Goal: Task Accomplishment & Management: Complete application form

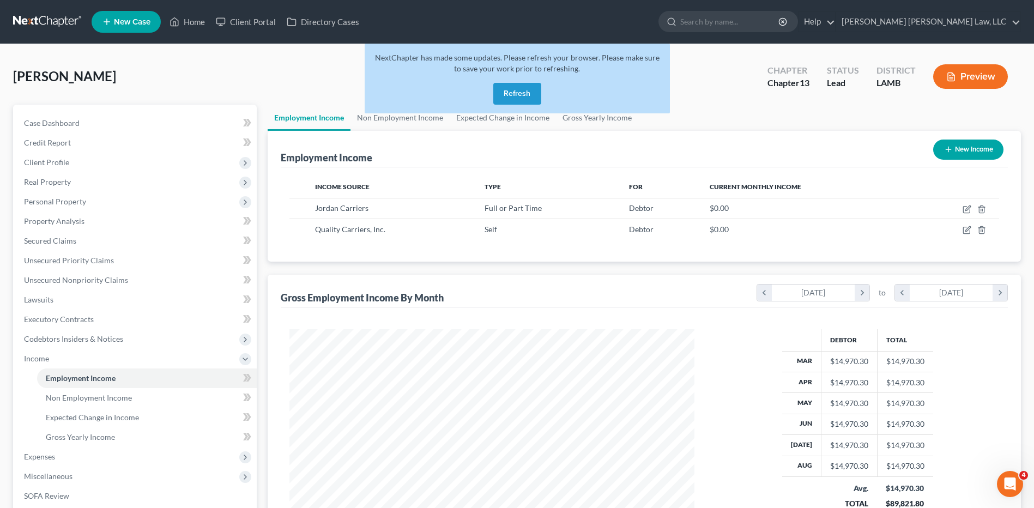
scroll to position [202, 426]
click at [509, 92] on button "Refresh" at bounding box center [517, 94] width 48 height 22
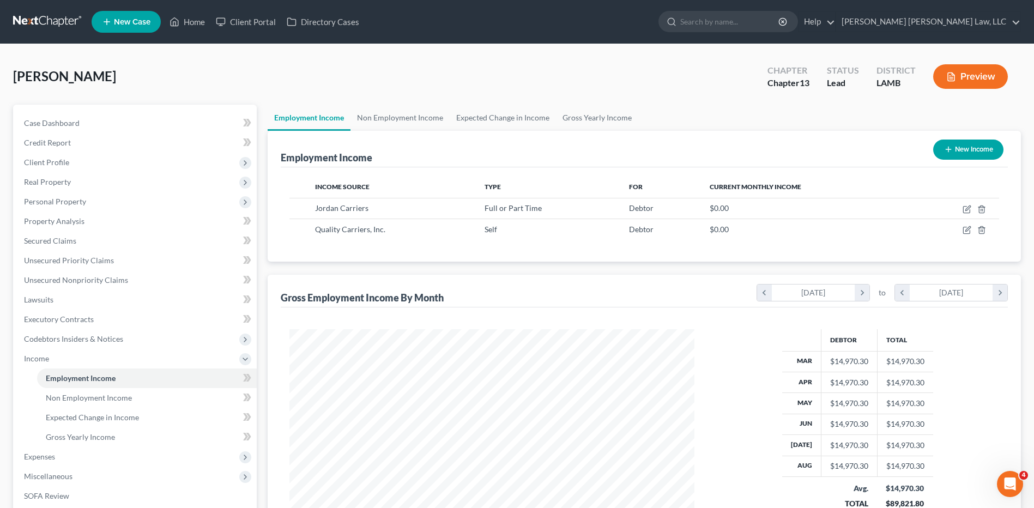
scroll to position [202, 426]
click at [28, 22] on link at bounding box center [48, 22] width 70 height 20
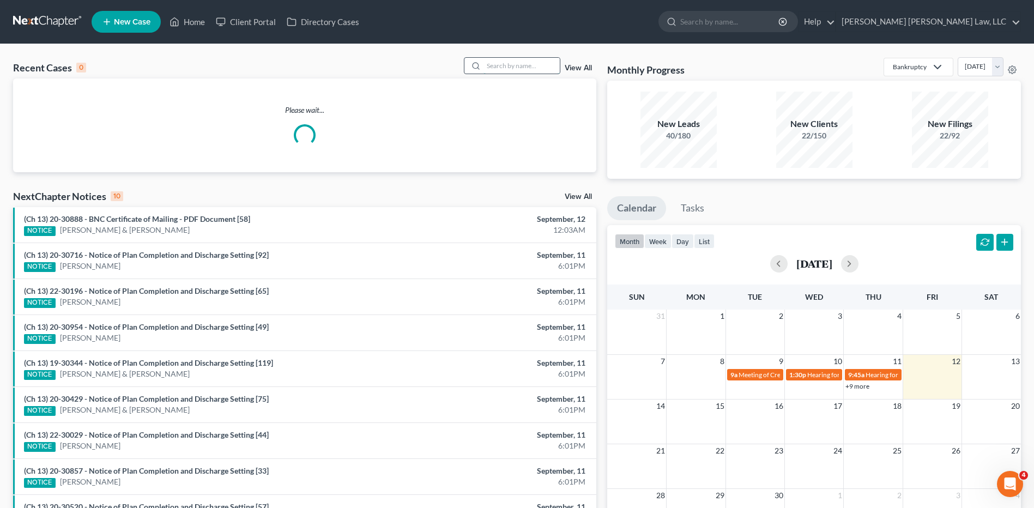
click at [510, 66] on input "search" at bounding box center [522, 66] width 76 height 16
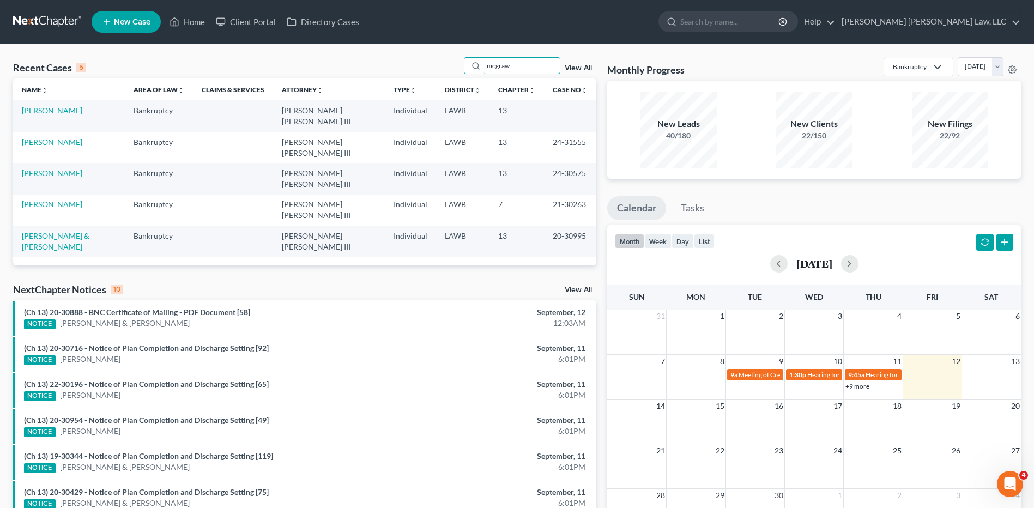
type input "mcgraw"
click at [46, 111] on link "[PERSON_NAME]" at bounding box center [52, 110] width 61 height 9
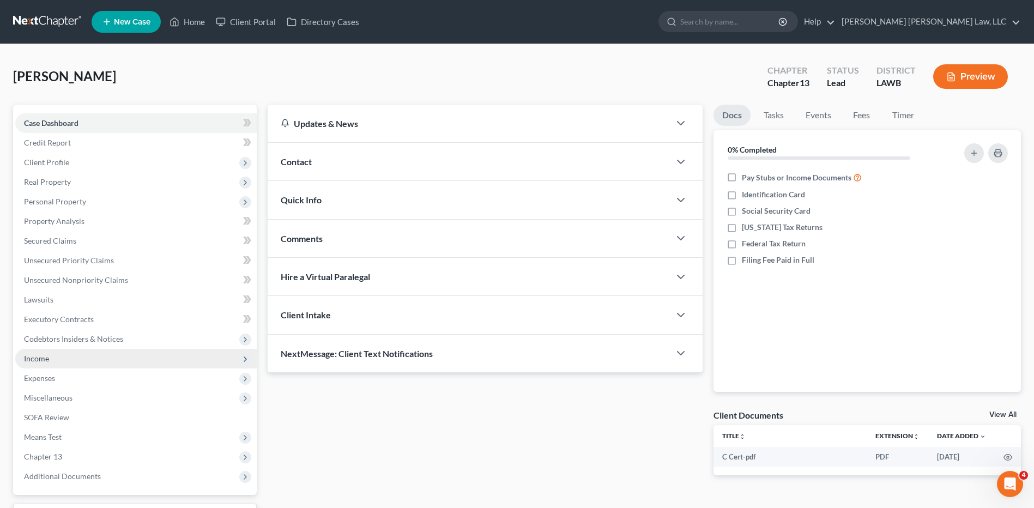
click at [26, 362] on span "Income" at bounding box center [36, 358] width 25 height 9
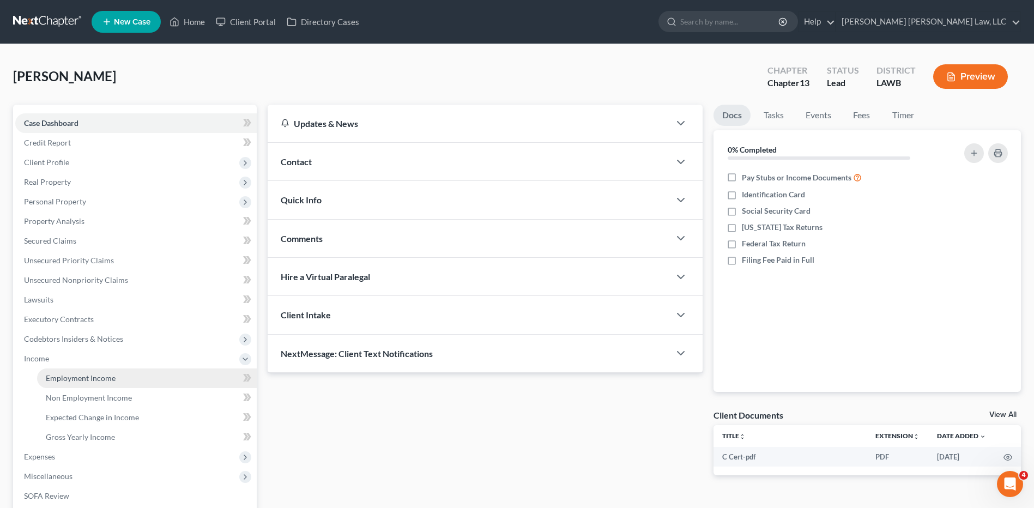
click at [52, 381] on span "Employment Income" at bounding box center [81, 377] width 70 height 9
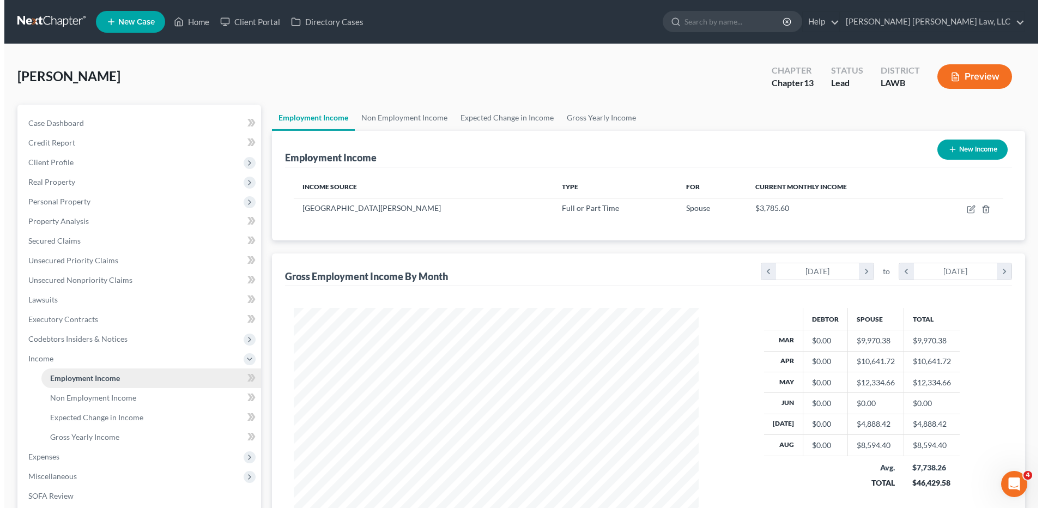
scroll to position [202, 426]
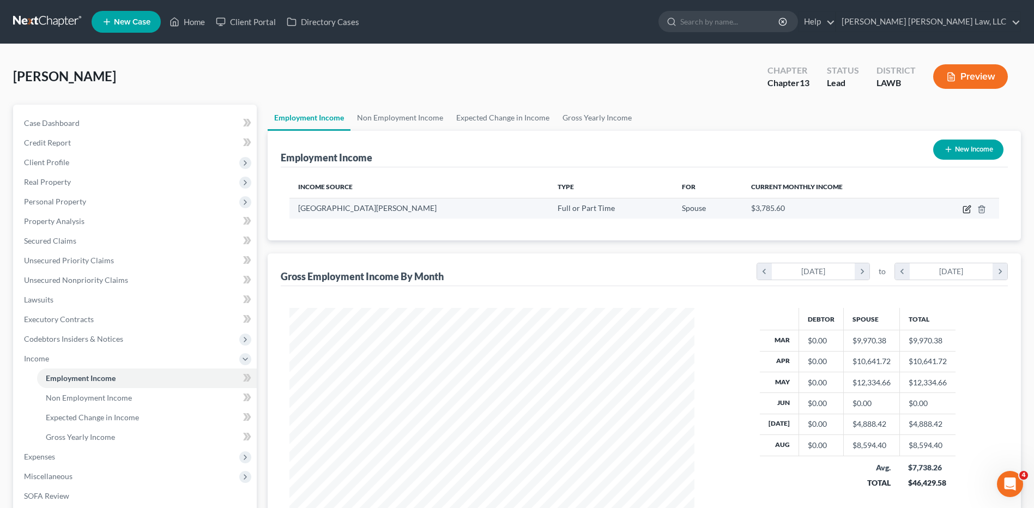
click at [969, 207] on icon "button" at bounding box center [968, 208] width 5 height 5
select select "0"
select select "19"
select select "2"
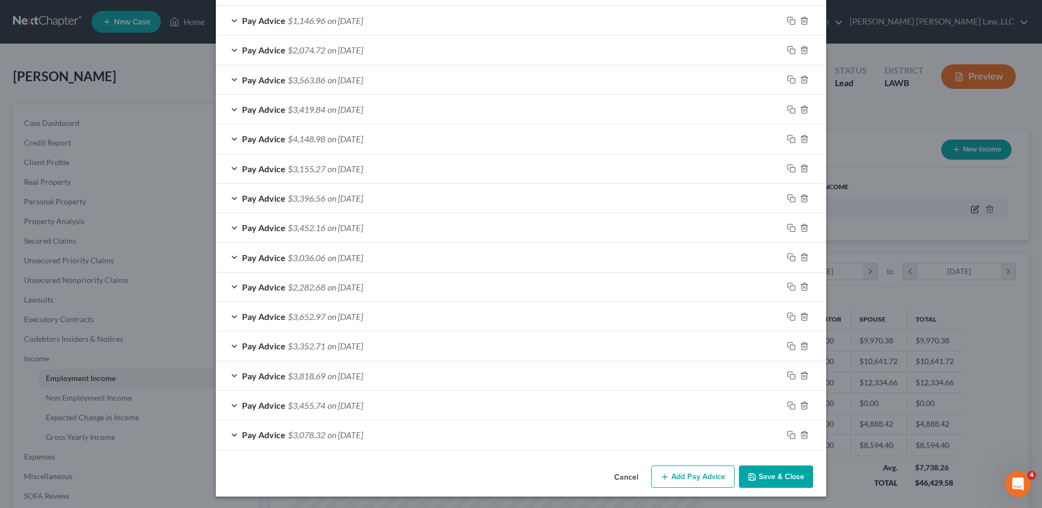
scroll to position [445, 0]
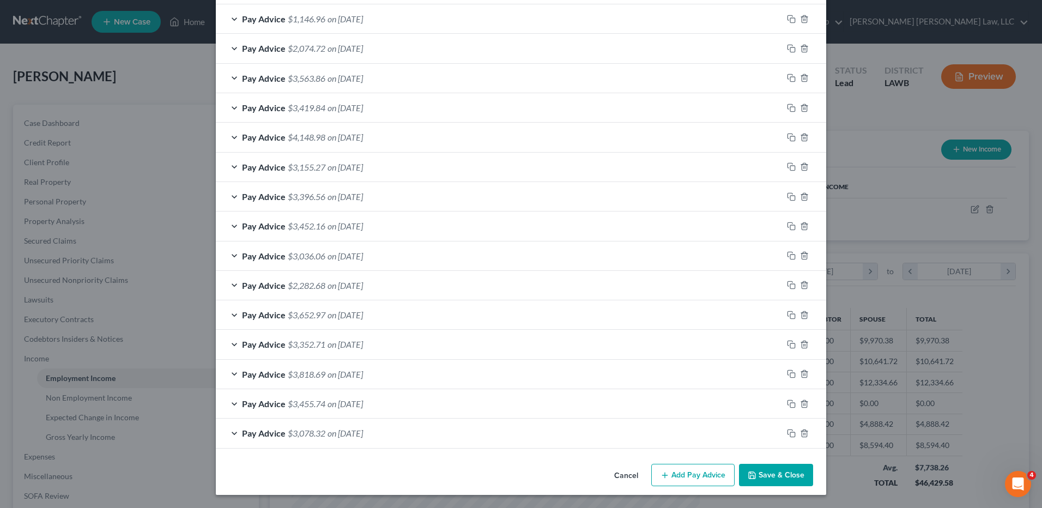
click at [685, 476] on button "Add Pay Advice" at bounding box center [693, 475] width 83 height 23
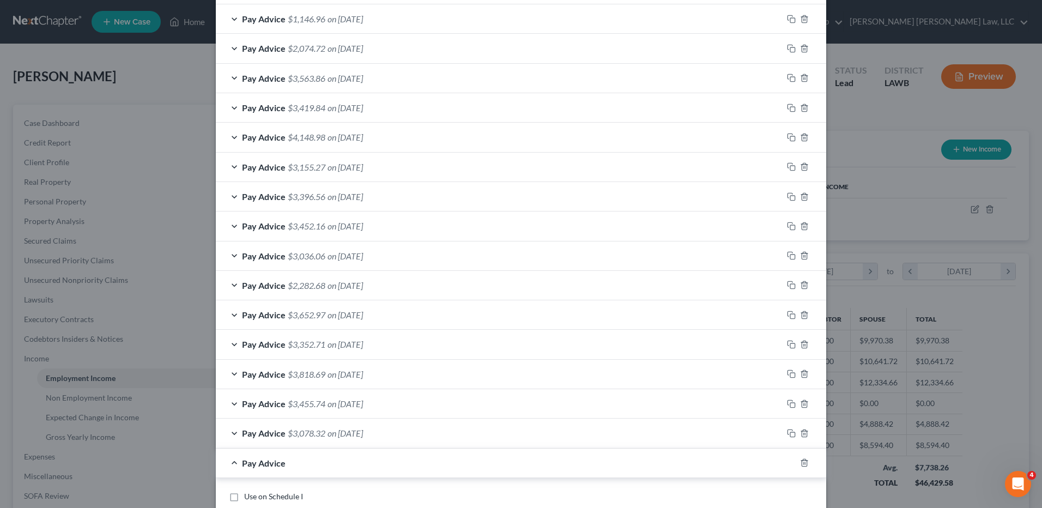
scroll to position [718, 0]
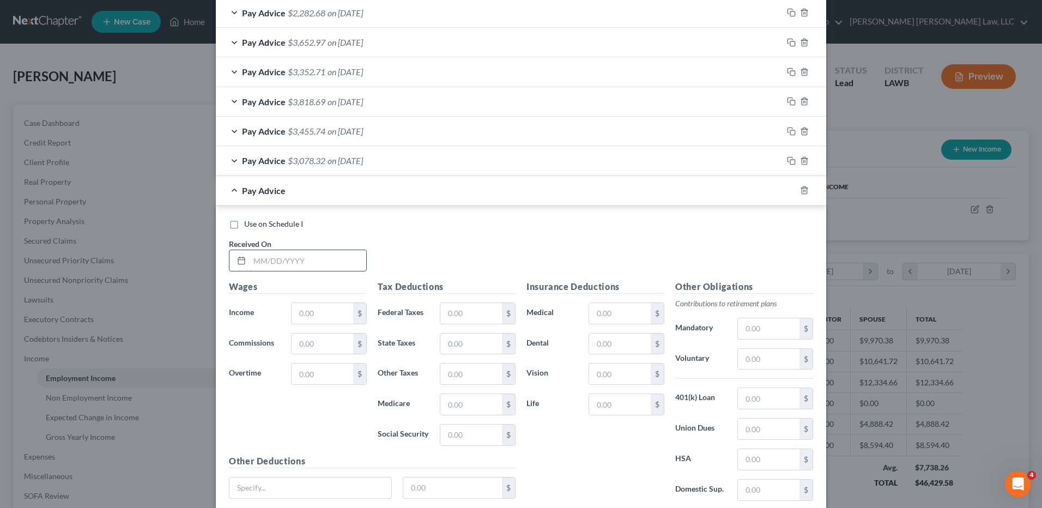
click at [293, 266] on input "text" at bounding box center [308, 260] width 117 height 21
type input "[DATE]"
click at [315, 311] on input "text" at bounding box center [323, 313] width 62 height 21
type input "4,955.61"
click at [461, 305] on input "text" at bounding box center [472, 313] width 62 height 21
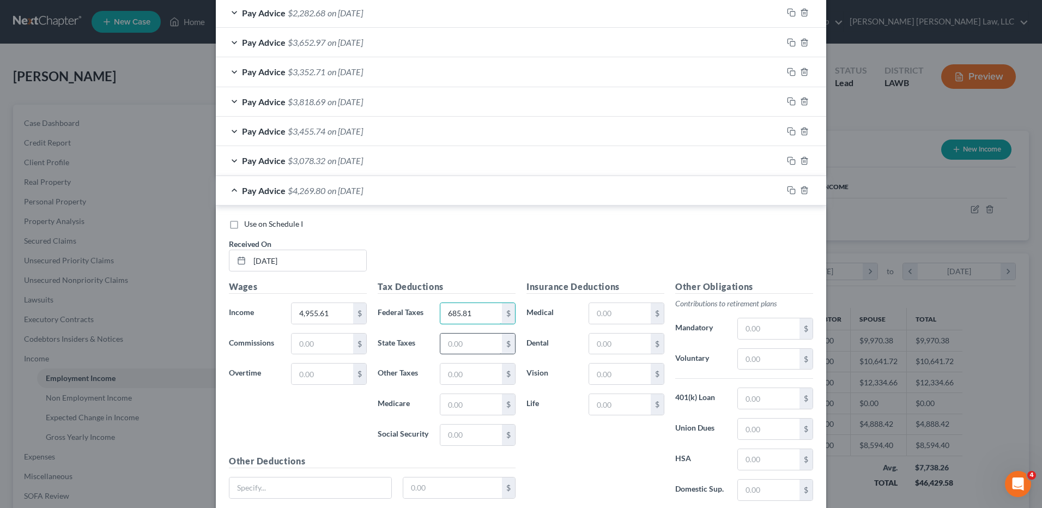
type input "685.81"
click at [461, 341] on input "text" at bounding box center [472, 344] width 62 height 21
type input "146.01"
click at [454, 412] on input "text" at bounding box center [472, 404] width 62 height 21
type input "65.98"
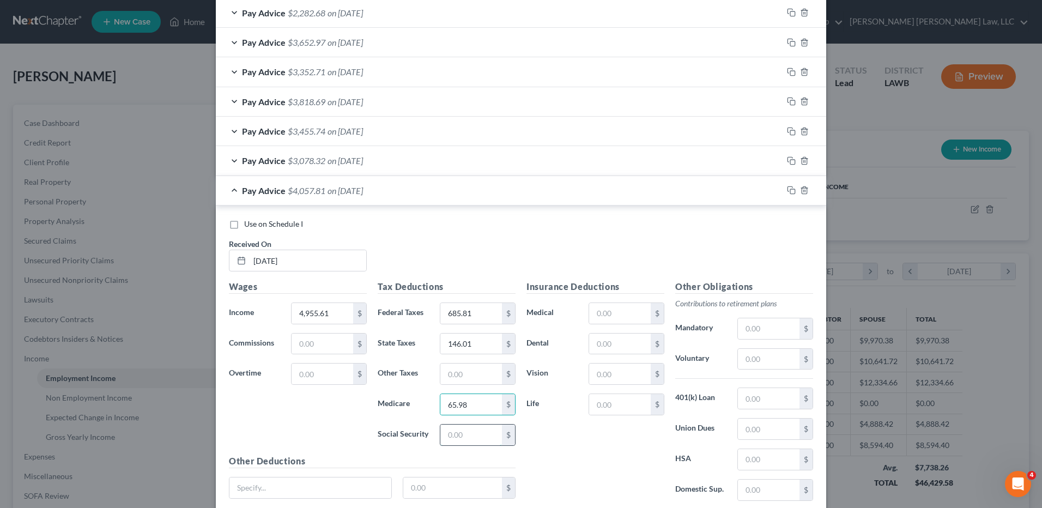
click at [460, 428] on input "text" at bounding box center [472, 435] width 62 height 21
type input "282.11"
click at [751, 325] on input "text" at bounding box center [769, 328] width 62 height 21
type input "148.67"
click at [598, 345] on input "text" at bounding box center [620, 344] width 62 height 21
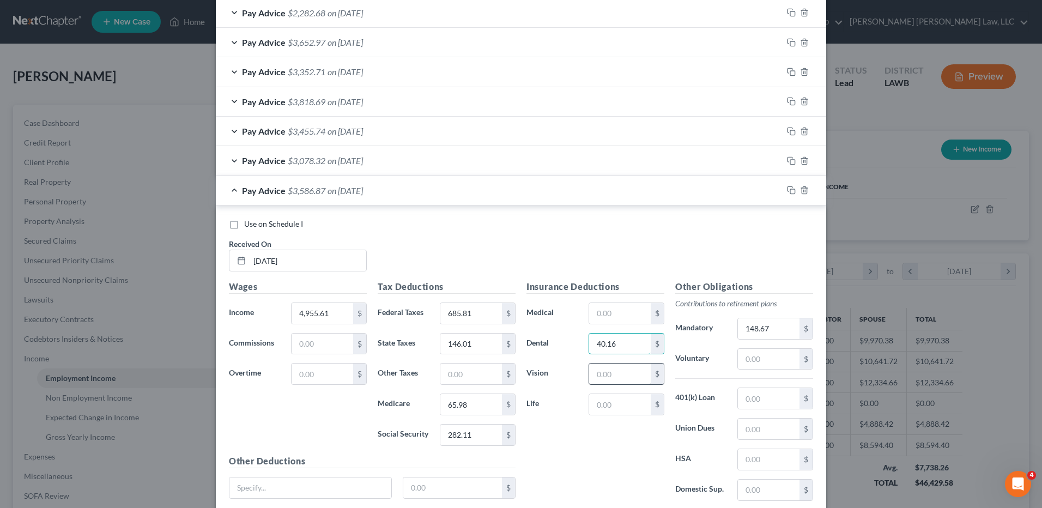
type input "40.16"
click at [623, 379] on input "text" at bounding box center [620, 374] width 62 height 21
type input "5.84"
click at [620, 311] on input "text" at bounding box center [620, 313] width 62 height 21
type input "349.64"
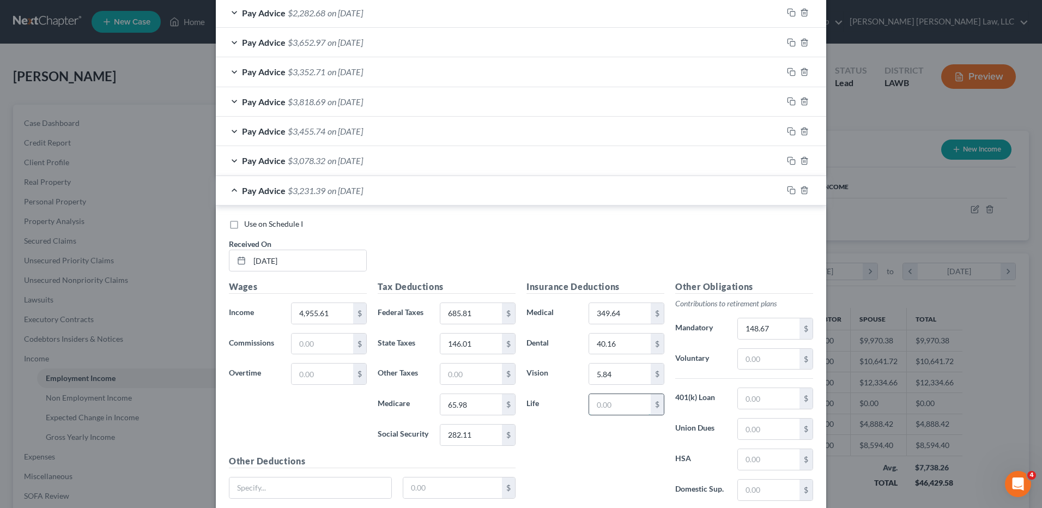
click at [625, 400] on input "text" at bounding box center [620, 404] width 62 height 21
type input "9"
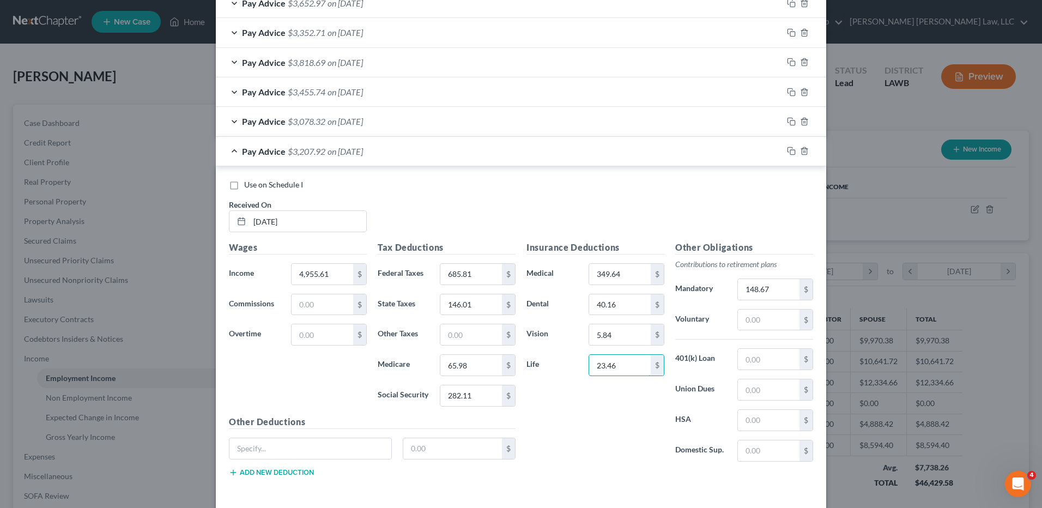
scroll to position [803, 0]
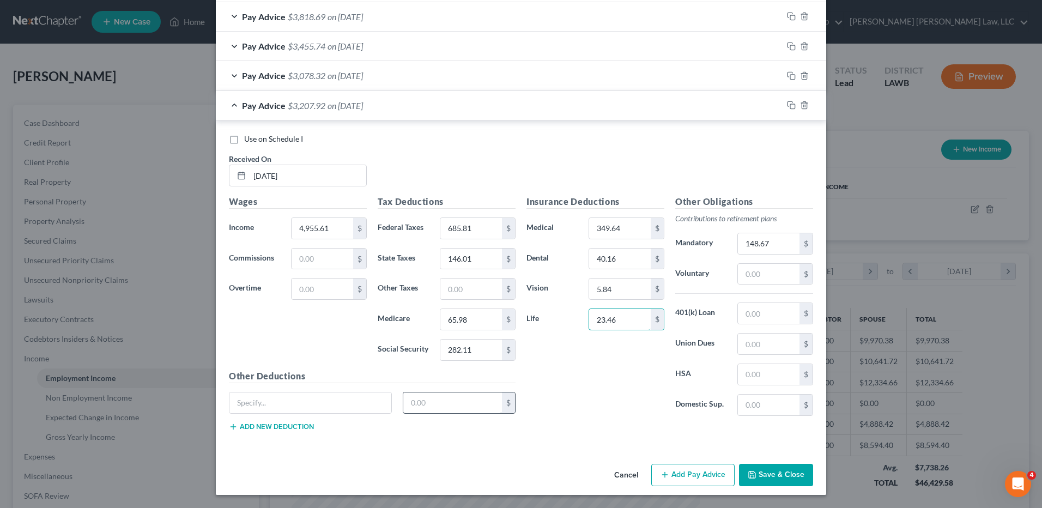
type input "23.46"
click at [454, 402] on input "text" at bounding box center [452, 403] width 99 height 21
click at [551, 411] on div "Insurance Deductions Medical 349.64 $ Dental 40.16 $ Vision 5.84 $ Life 23.46 $" at bounding box center [595, 310] width 149 height 230
click at [444, 291] on input "text" at bounding box center [472, 289] width 62 height 21
type input "5.77"
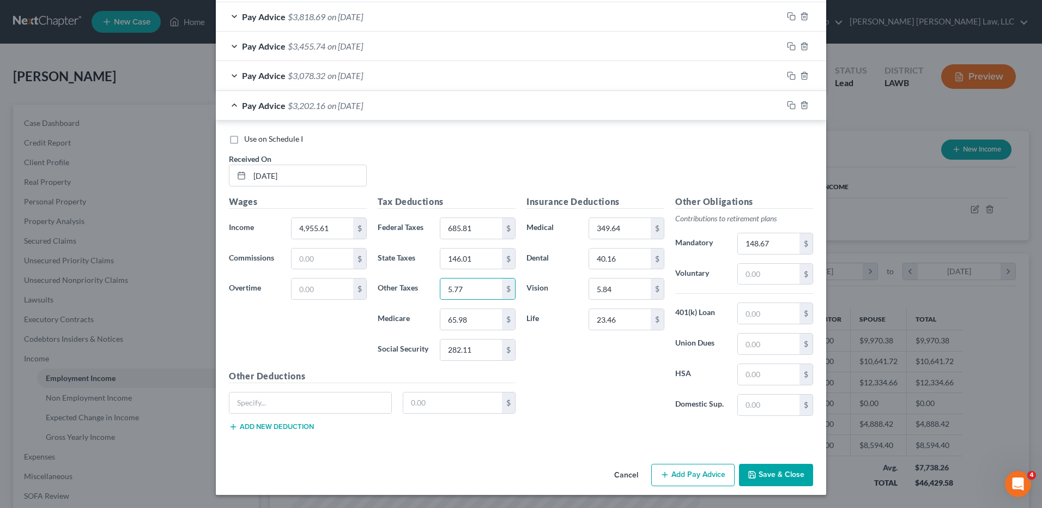
click at [417, 407] on input "text" at bounding box center [452, 403] width 99 height 21
type input "304.72"
click at [684, 477] on button "Add Pay Advice" at bounding box center [693, 475] width 83 height 23
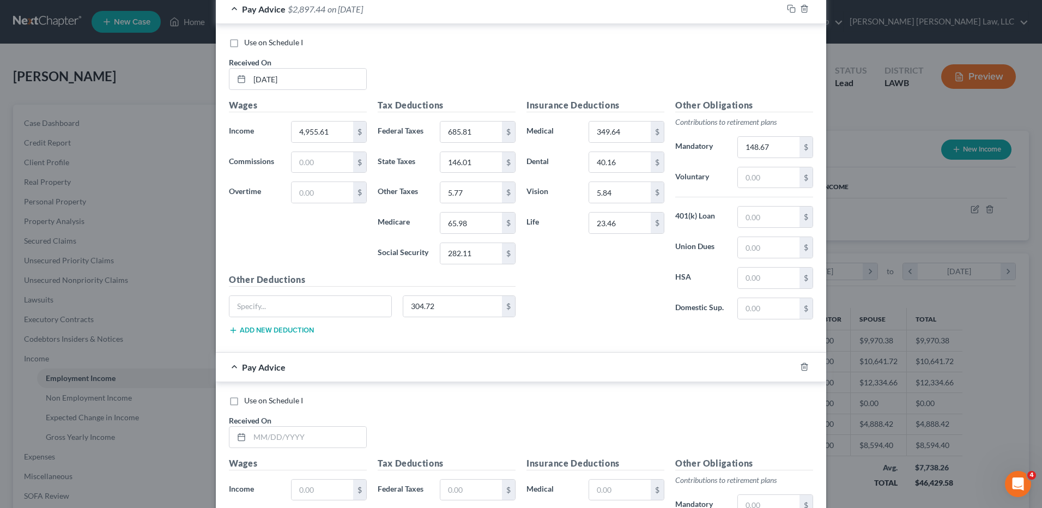
scroll to position [1052, 0]
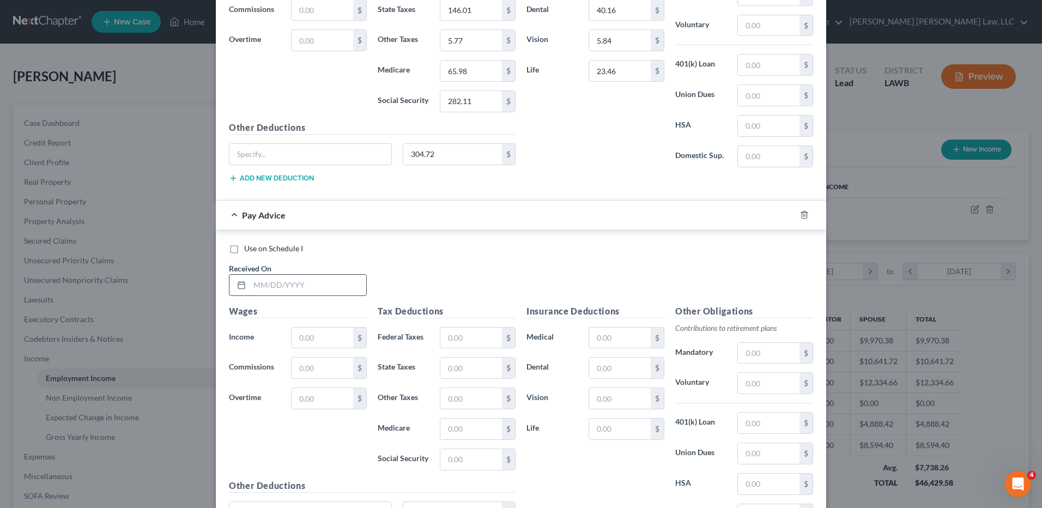
click at [266, 280] on input "text" at bounding box center [308, 285] width 117 height 21
type input "[DATE]"
click at [309, 336] on input "text" at bounding box center [323, 338] width 62 height 21
type input "4,897.94"
click at [475, 334] on input "text" at bounding box center [472, 338] width 62 height 21
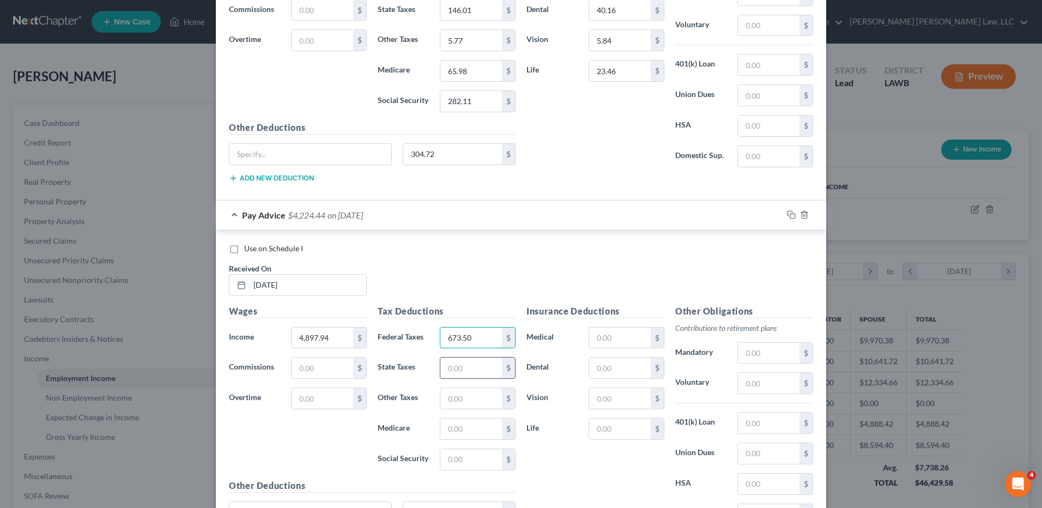
type input "673.50"
click at [453, 370] on input "text" at bounding box center [472, 368] width 62 height 21
type input "144.28"
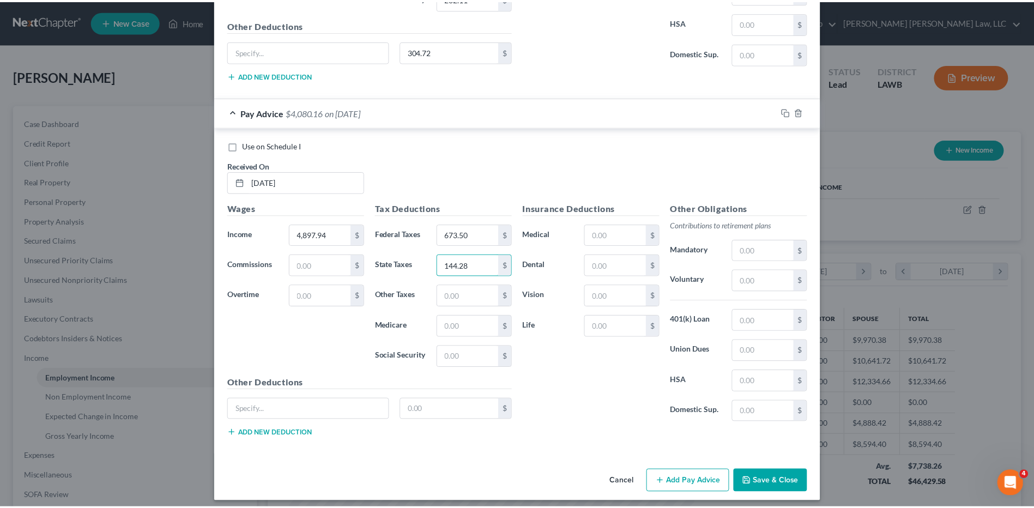
scroll to position [1161, 0]
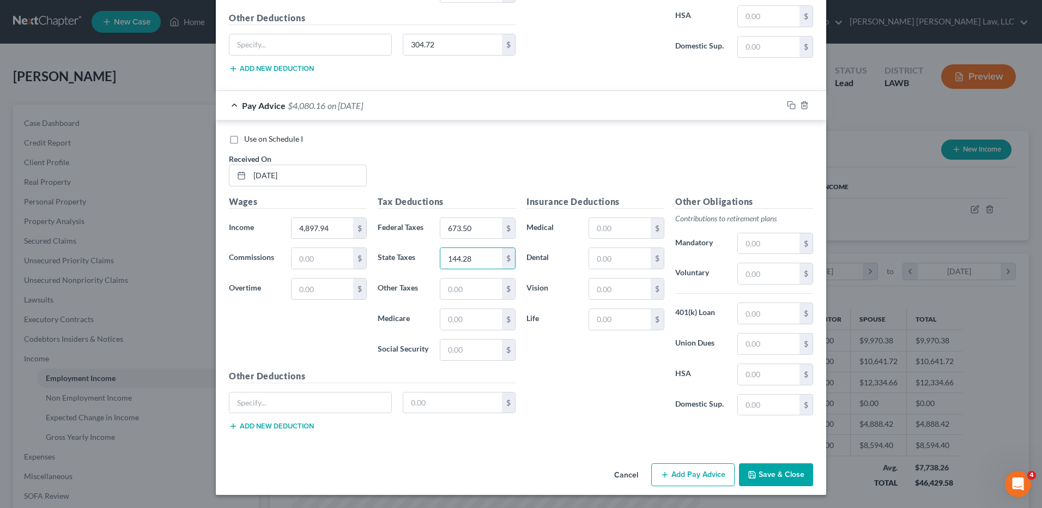
click at [455, 305] on div "Tax Deductions Federal Taxes 673.50 $ State Taxes 144.28 $ Other Taxes $ Medica…" at bounding box center [446, 282] width 149 height 174
click at [461, 317] on input "text" at bounding box center [472, 319] width 62 height 21
type input "65.15"
click at [461, 353] on input "text" at bounding box center [472, 350] width 62 height 21
type input "275.54"
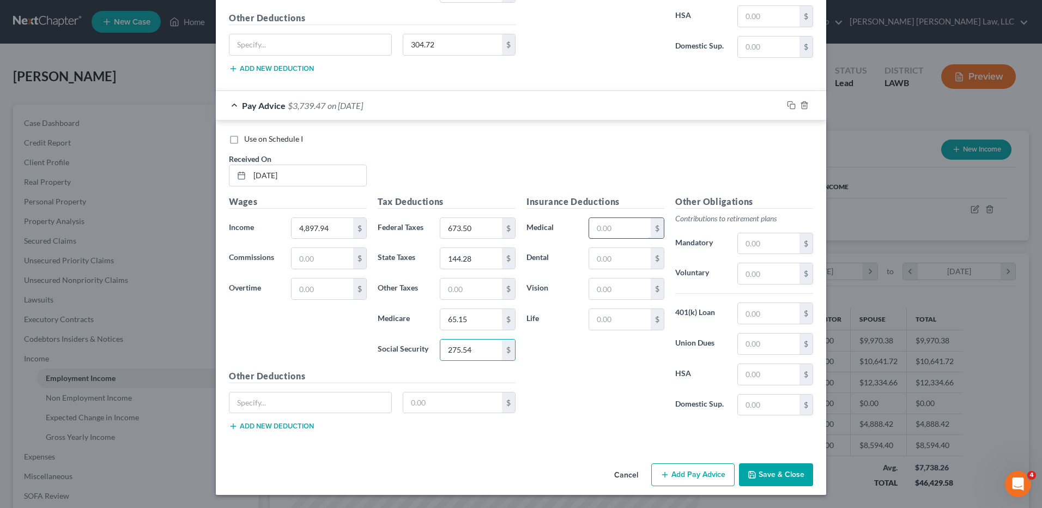
click at [628, 229] on input "text" at bounding box center [620, 228] width 62 height 21
type input "349.64"
click at [610, 261] on input "text" at bounding box center [620, 258] width 62 height 21
type input "40.16"
click at [618, 289] on input "text" at bounding box center [620, 289] width 62 height 21
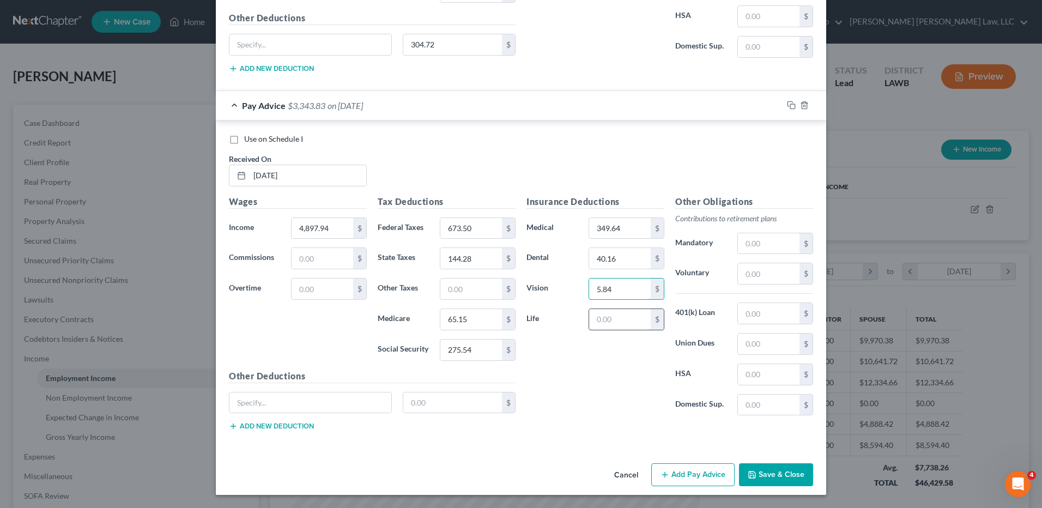
type input "5.84"
click at [608, 321] on input "text" at bounding box center [620, 319] width 62 height 21
type input "29.23"
click at [775, 243] on input "text" at bounding box center [769, 243] width 62 height 21
type input "146.94"
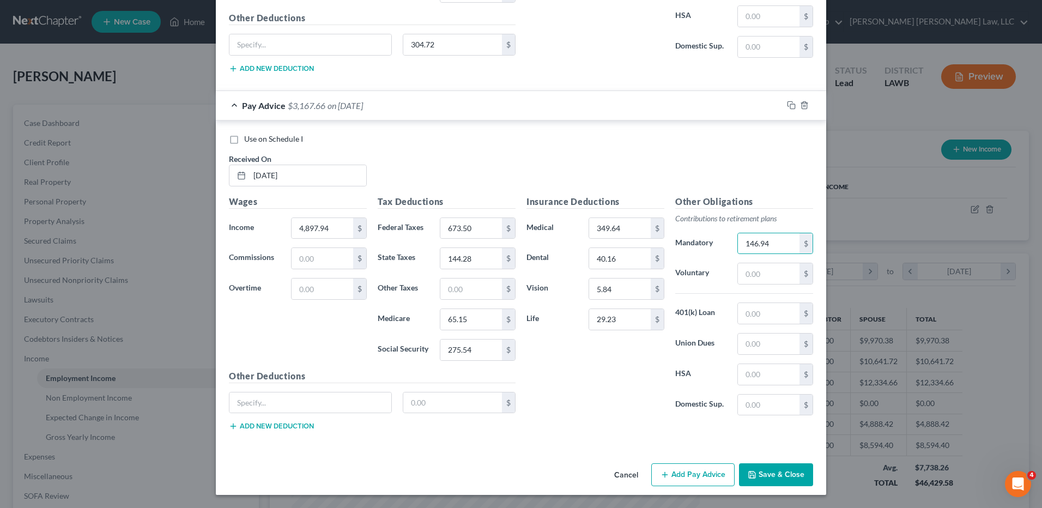
click at [765, 478] on button "Save & Close" at bounding box center [776, 474] width 74 height 23
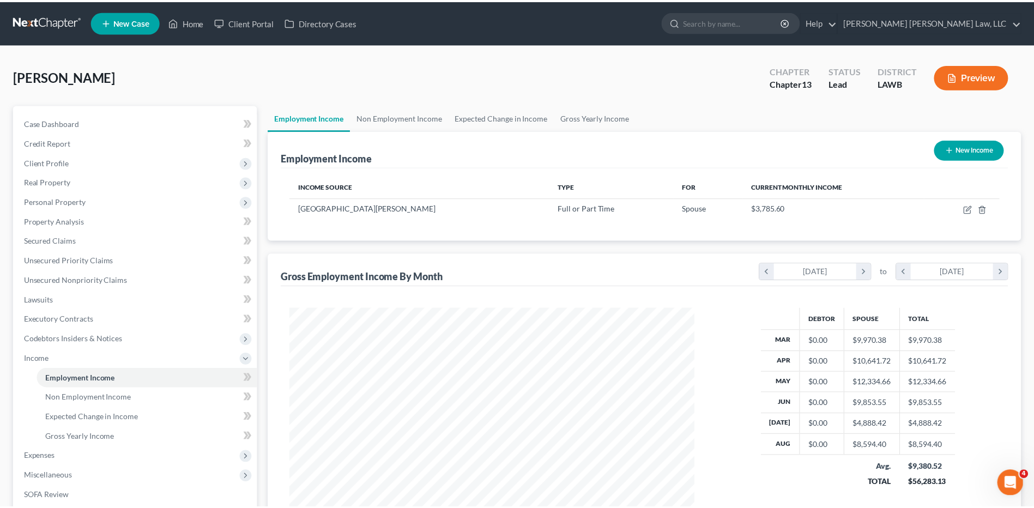
scroll to position [545023, 544798]
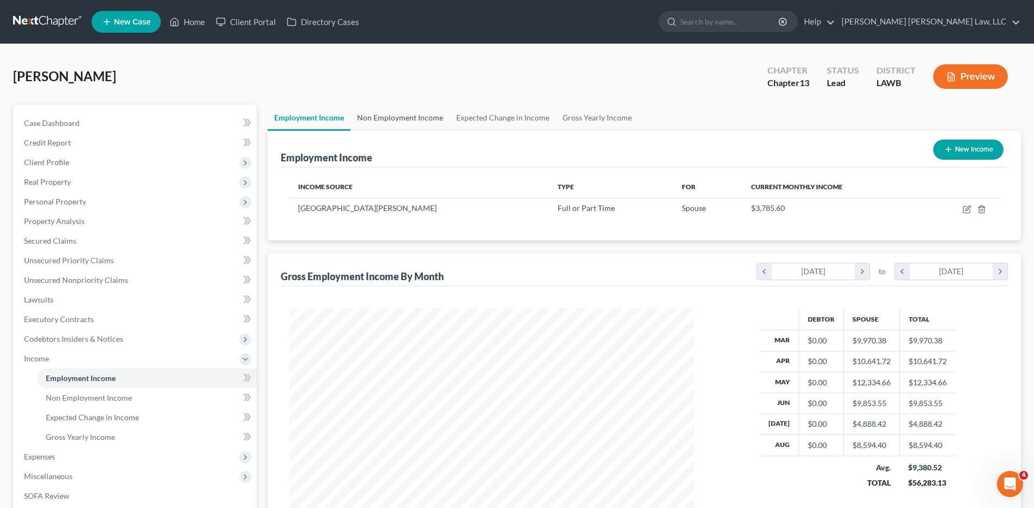
click at [414, 117] on link "Non Employment Income" at bounding box center [400, 118] width 99 height 26
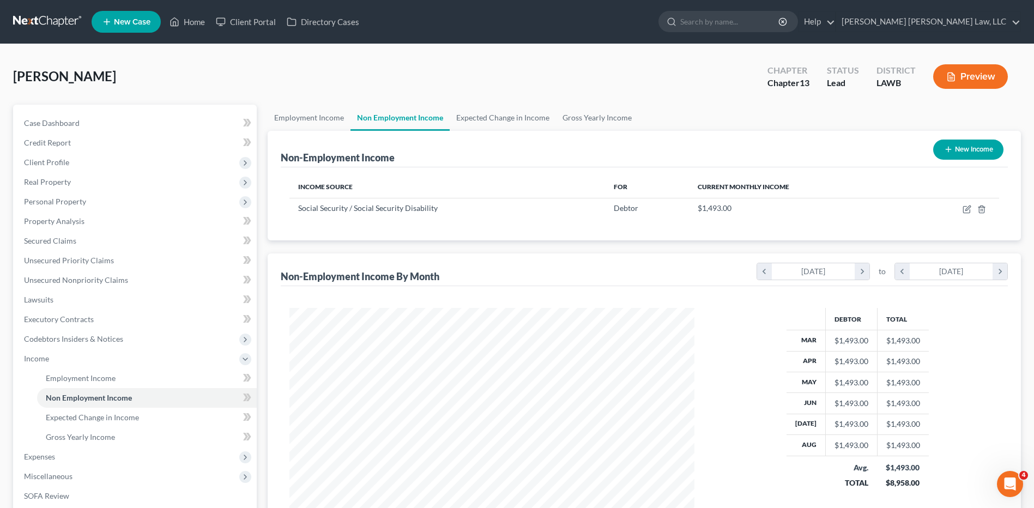
scroll to position [202, 426]
click at [293, 117] on link "Employment Income" at bounding box center [309, 118] width 83 height 26
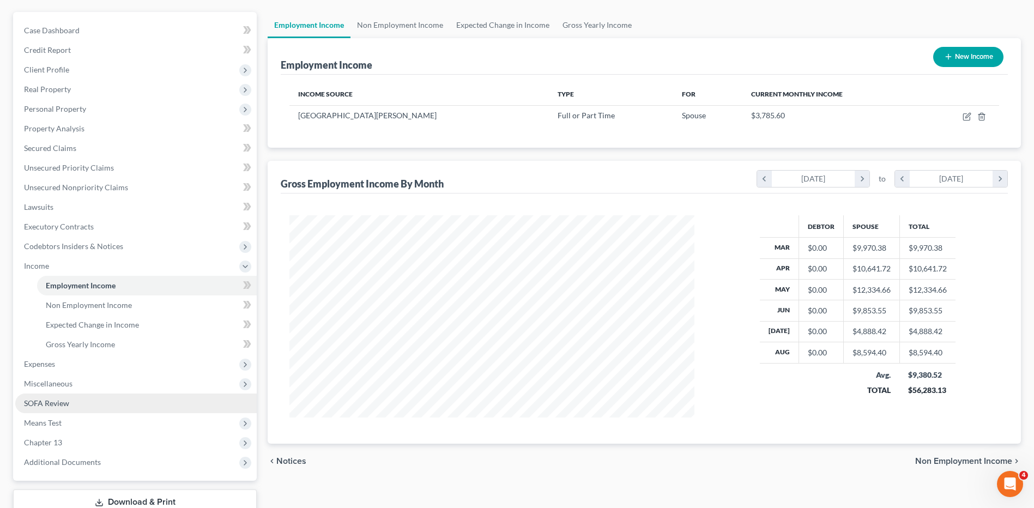
scroll to position [170, 0]
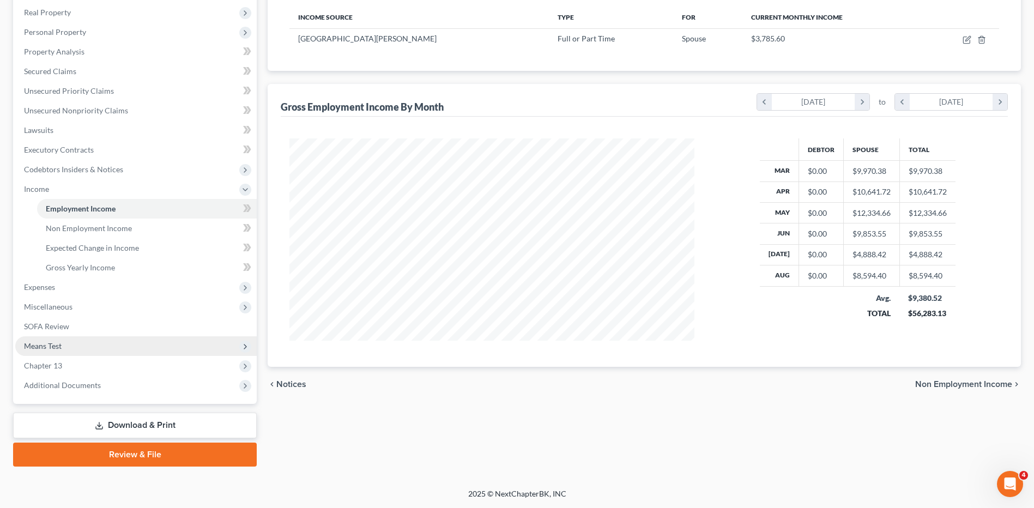
click at [37, 348] on span "Means Test" at bounding box center [43, 345] width 38 height 9
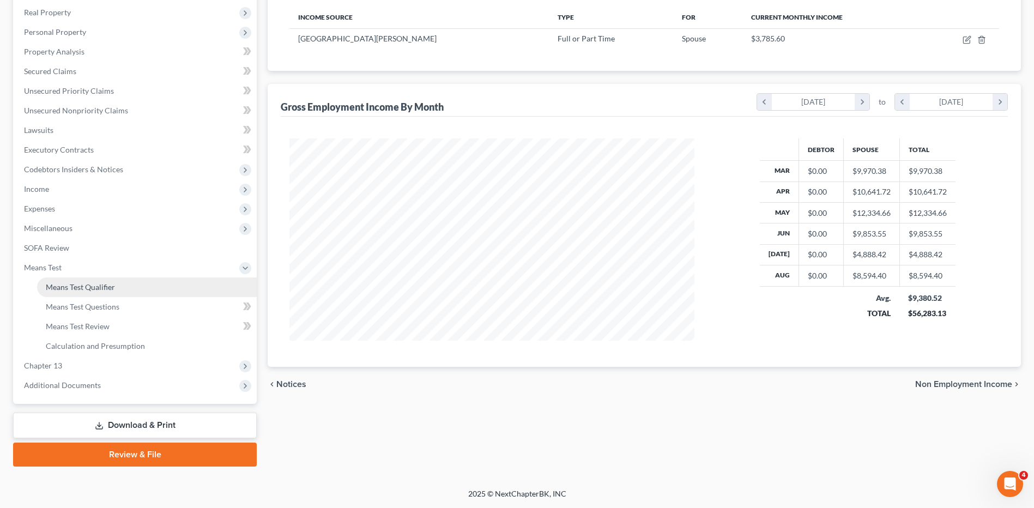
click at [75, 280] on link "Means Test Qualifier" at bounding box center [147, 288] width 220 height 20
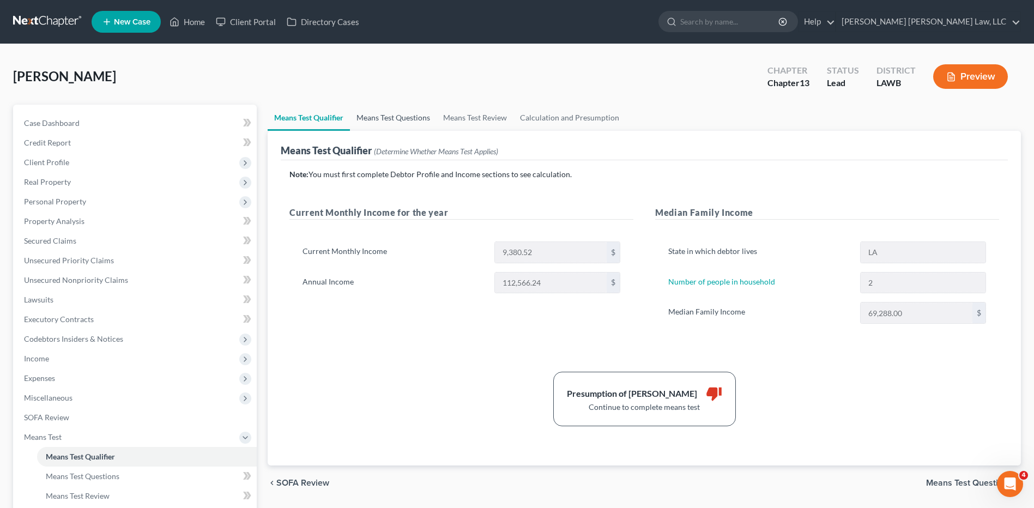
click at [367, 115] on link "Means Test Questions" at bounding box center [393, 118] width 87 height 26
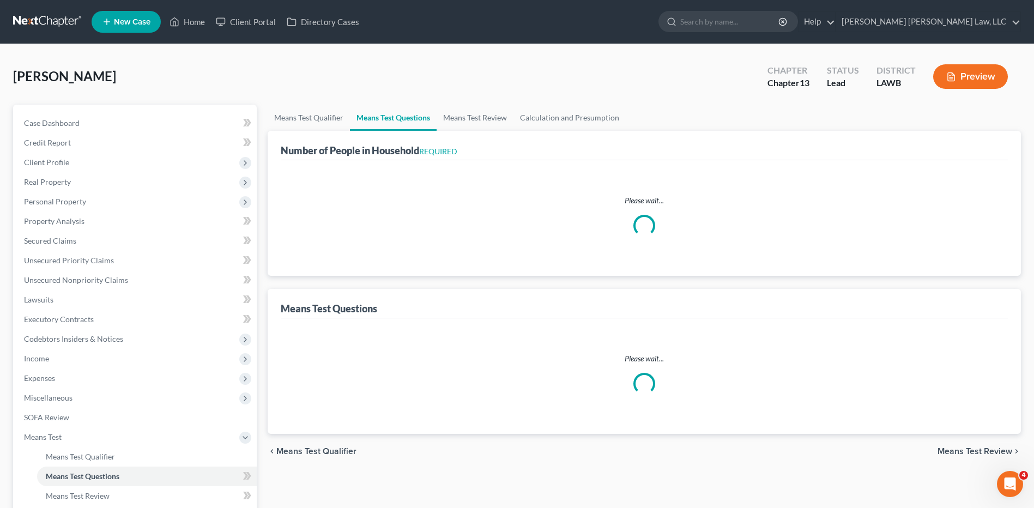
select select "1"
select select "60"
select select "1"
select select "60"
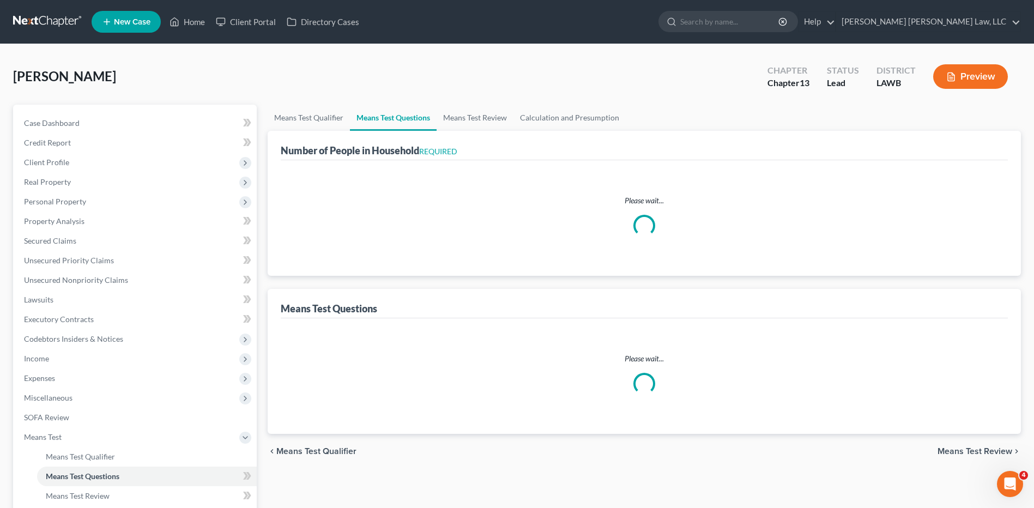
select select "2"
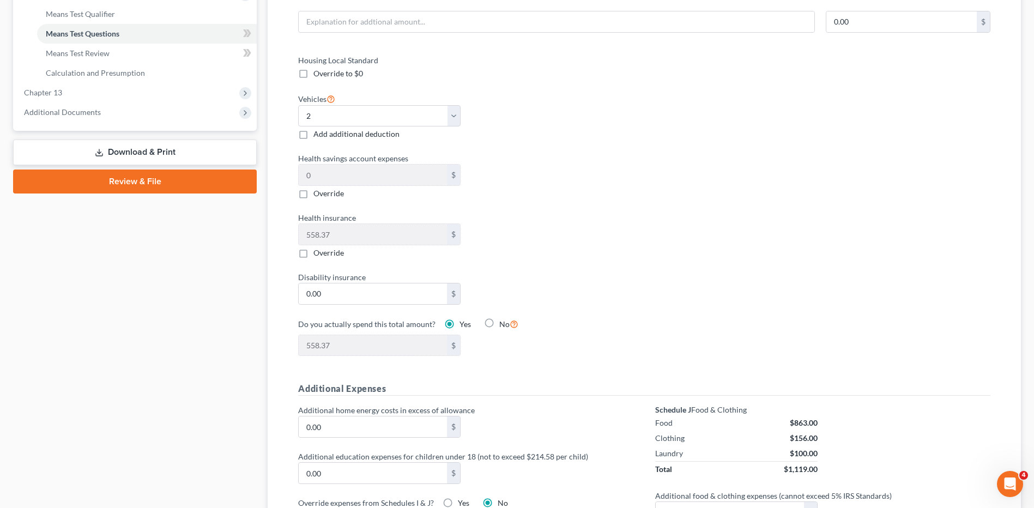
scroll to position [600, 0]
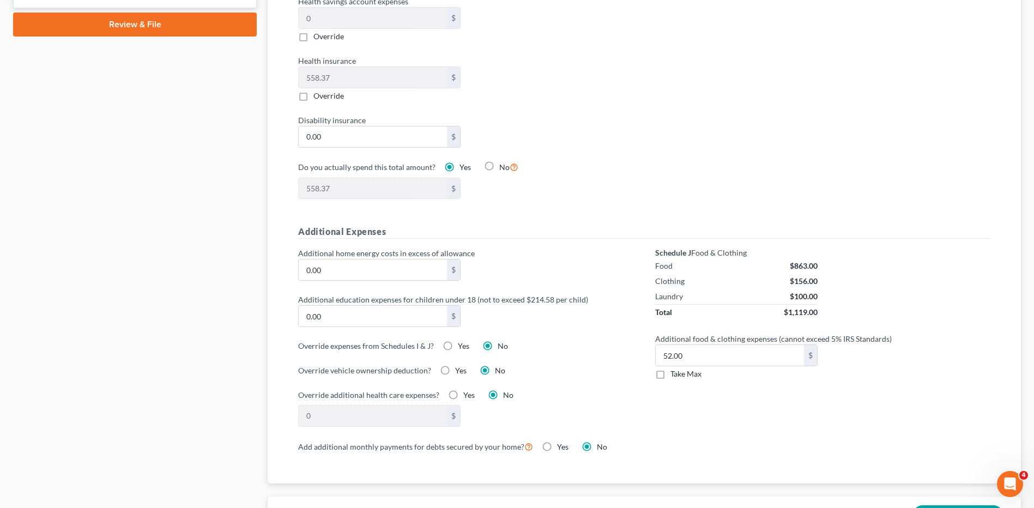
click at [671, 369] on label "Take Max" at bounding box center [686, 374] width 31 height 11
click at [675, 369] on input "Take Max" at bounding box center [678, 372] width 7 height 7
checkbox input "true"
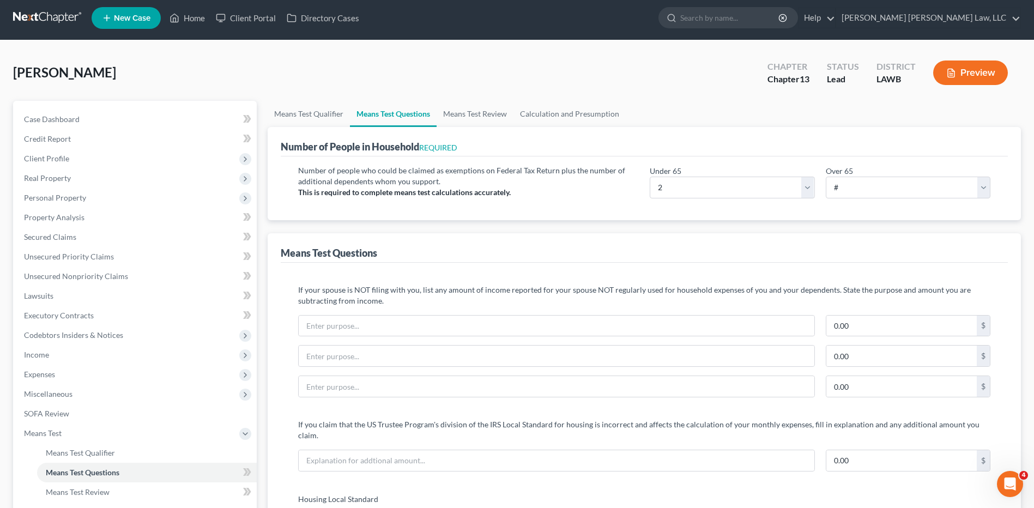
scroll to position [0, 0]
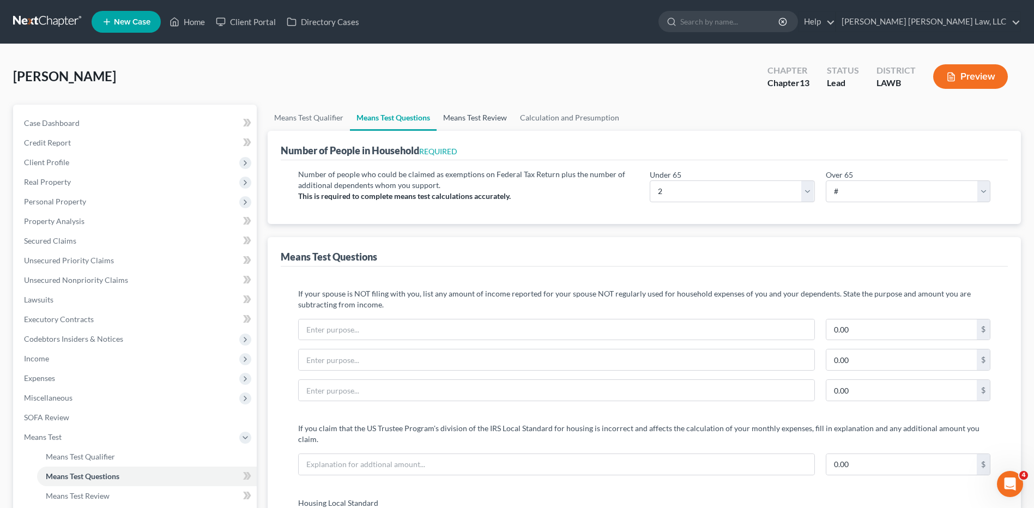
click at [473, 117] on link "Means Test Review" at bounding box center [475, 118] width 77 height 26
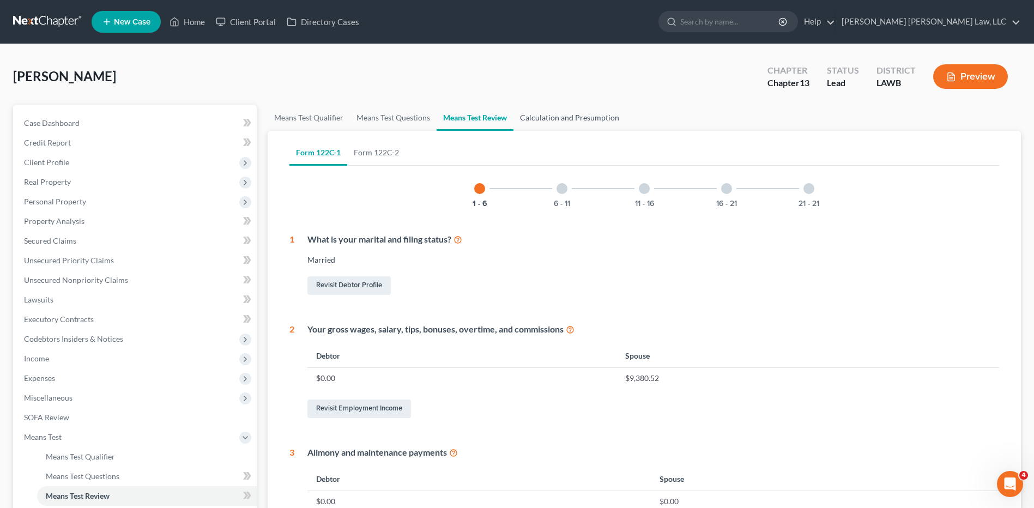
click at [541, 118] on link "Calculation and Presumption" at bounding box center [570, 118] width 112 height 26
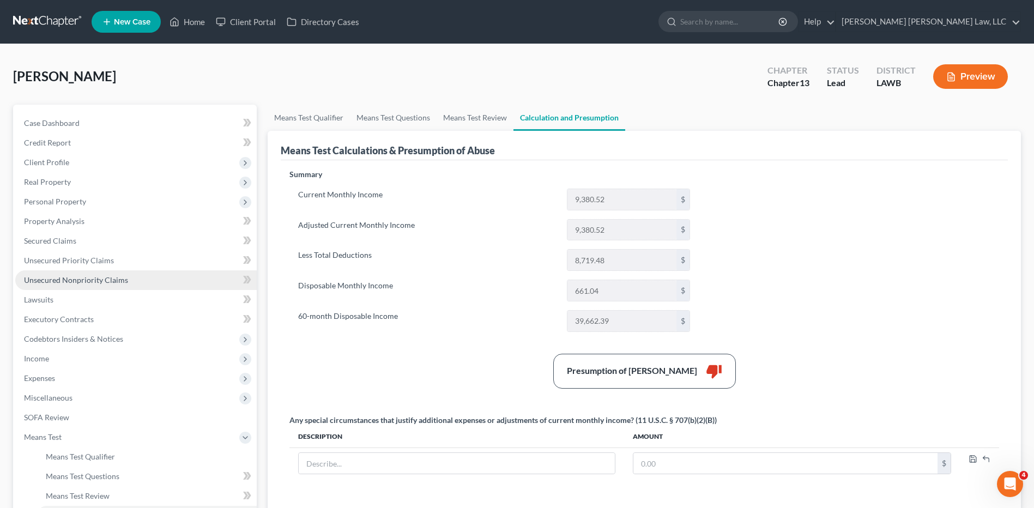
click at [68, 278] on span "Unsecured Nonpriority Claims" at bounding box center [76, 279] width 104 height 9
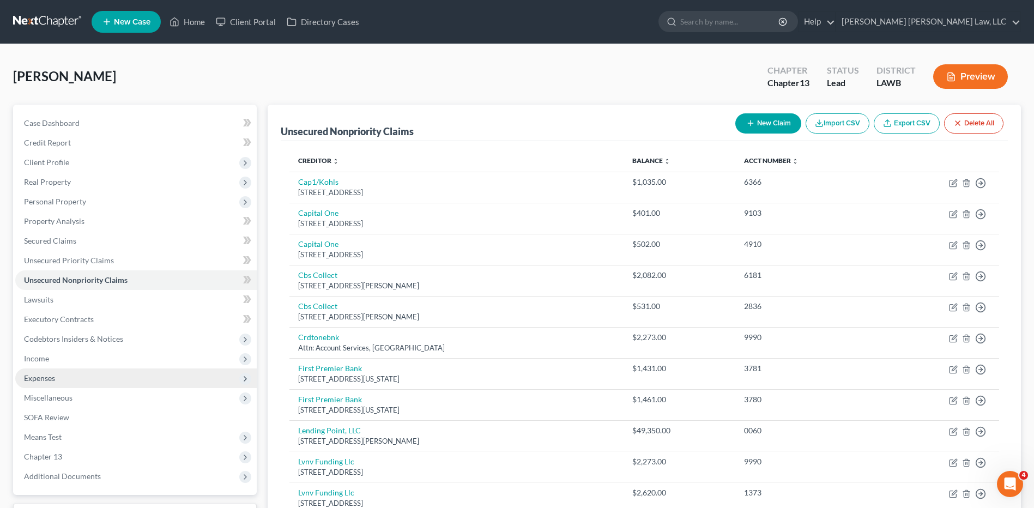
click at [42, 377] on span "Expenses" at bounding box center [39, 377] width 31 height 9
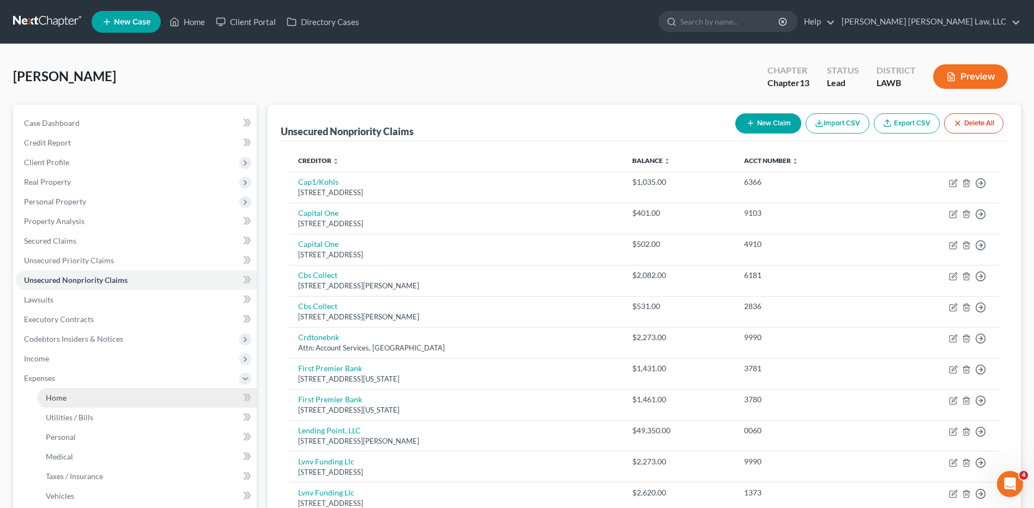
click at [55, 397] on span "Home" at bounding box center [56, 397] width 21 height 9
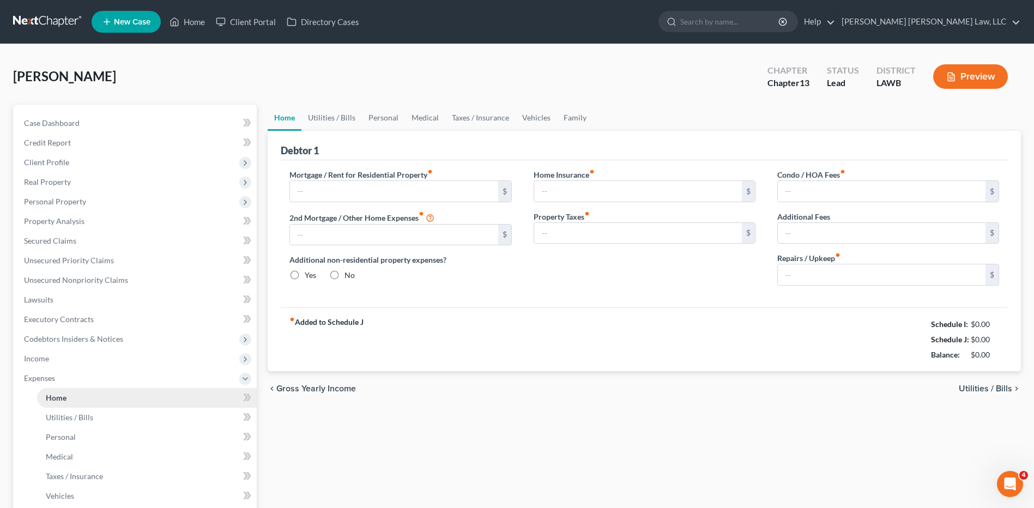
type input "800.00"
type input "0.00"
radio input "true"
type input "0.00"
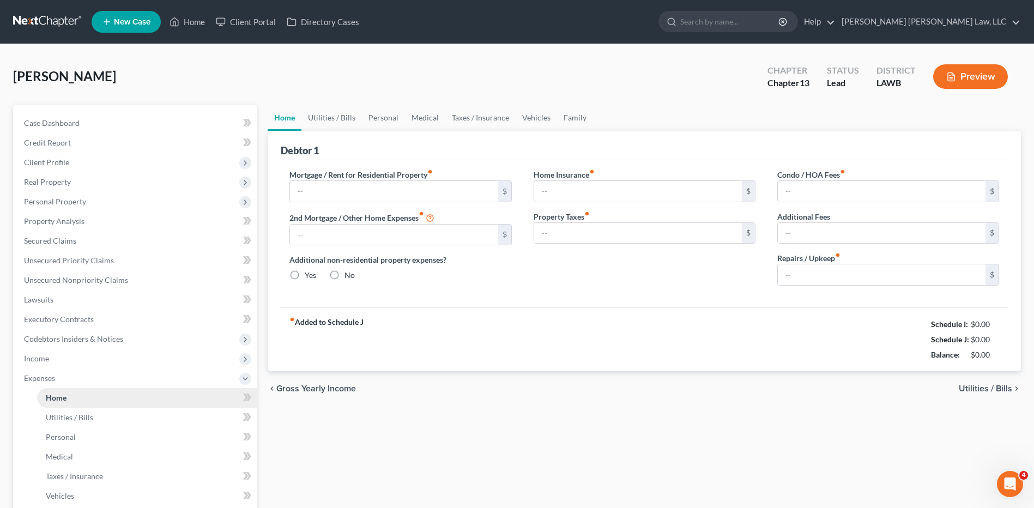
type input "0.00"
click at [341, 113] on link "Utilities / Bills" at bounding box center [332, 118] width 61 height 26
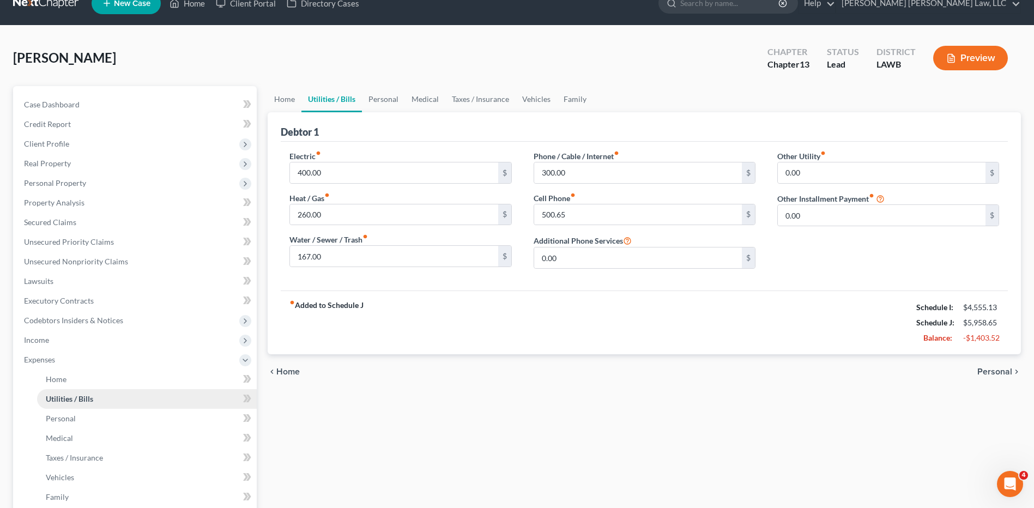
scroll to position [228, 0]
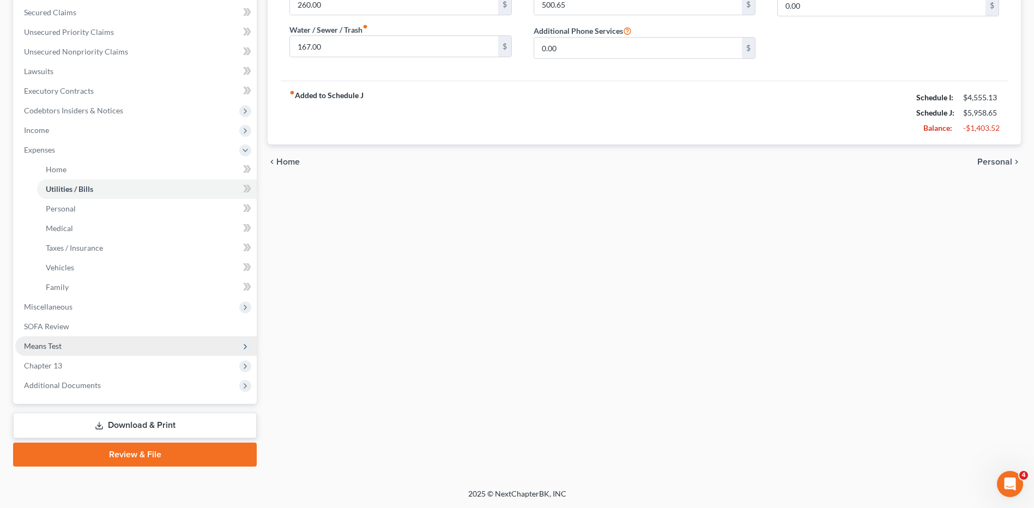
click at [42, 346] on span "Means Test" at bounding box center [43, 345] width 38 height 9
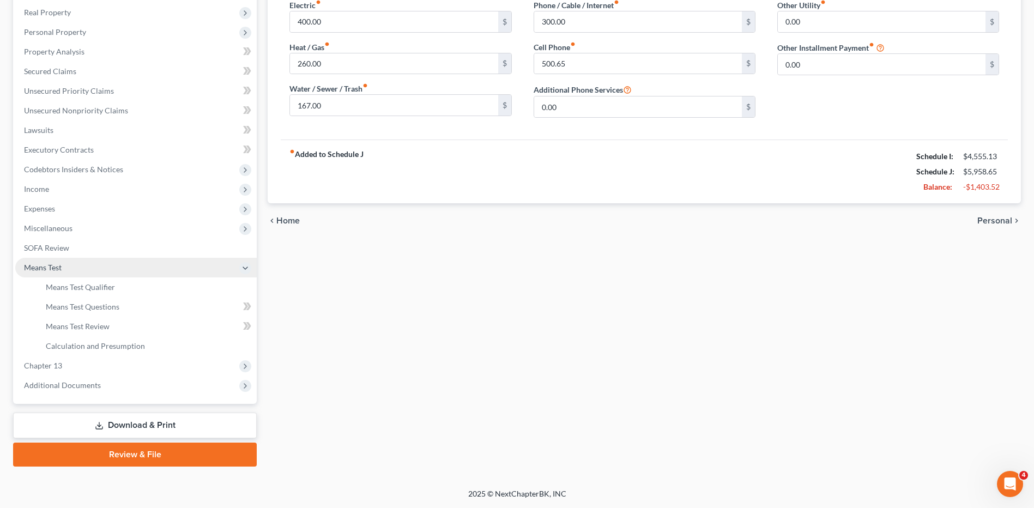
scroll to position [170, 0]
click at [82, 283] on span "Means Test Qualifier" at bounding box center [80, 286] width 69 height 9
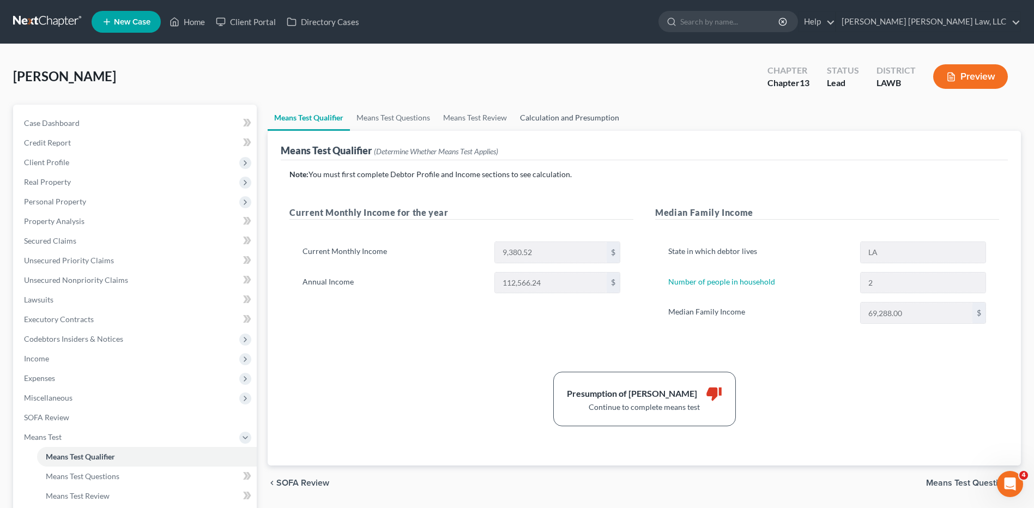
click at [541, 120] on link "Calculation and Presumption" at bounding box center [570, 118] width 112 height 26
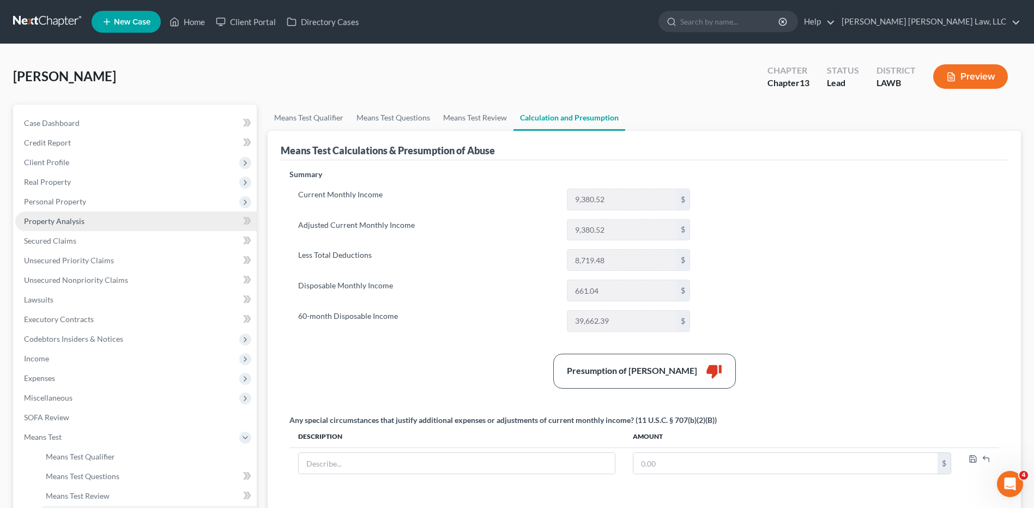
click at [53, 219] on span "Property Analysis" at bounding box center [54, 220] width 61 height 9
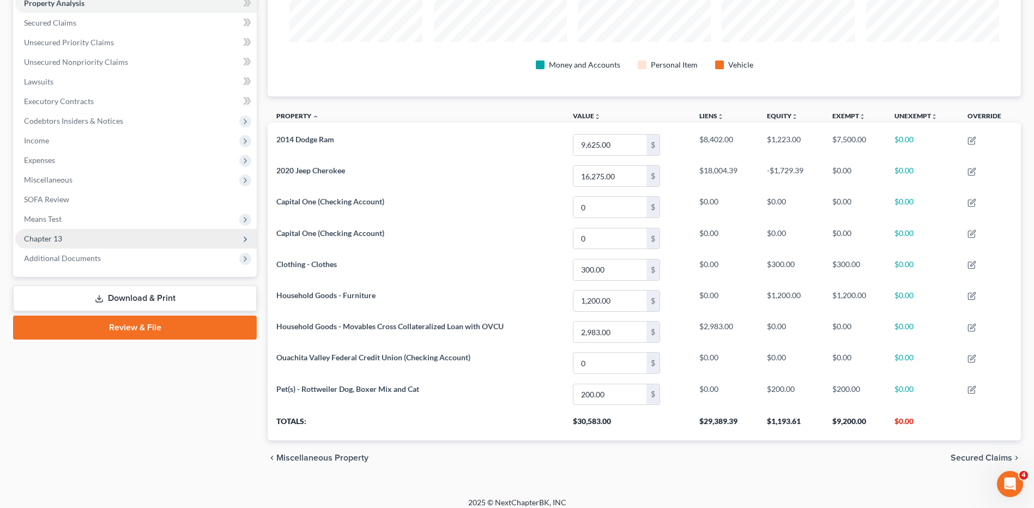
click at [41, 243] on span "Chapter 13" at bounding box center [136, 239] width 242 height 20
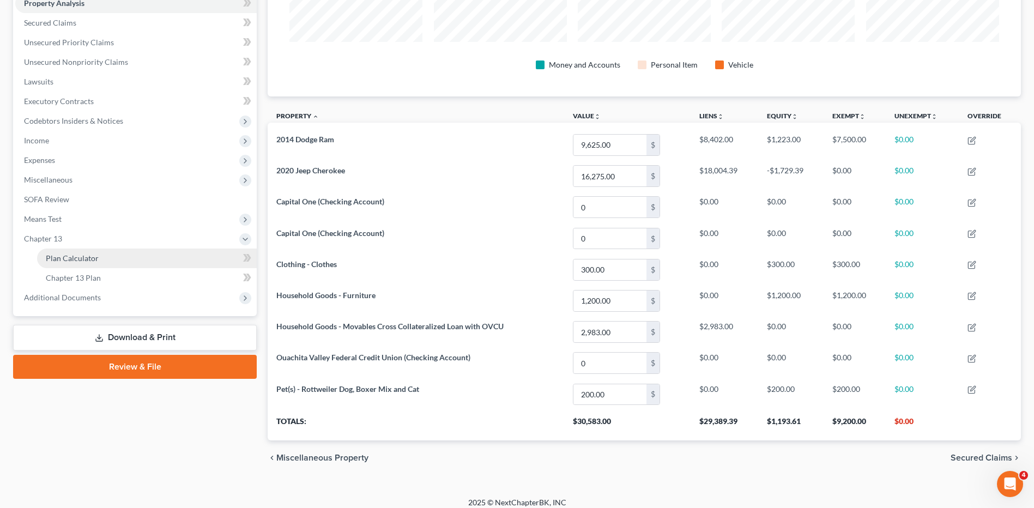
click at [57, 258] on span "Plan Calculator" at bounding box center [72, 258] width 53 height 9
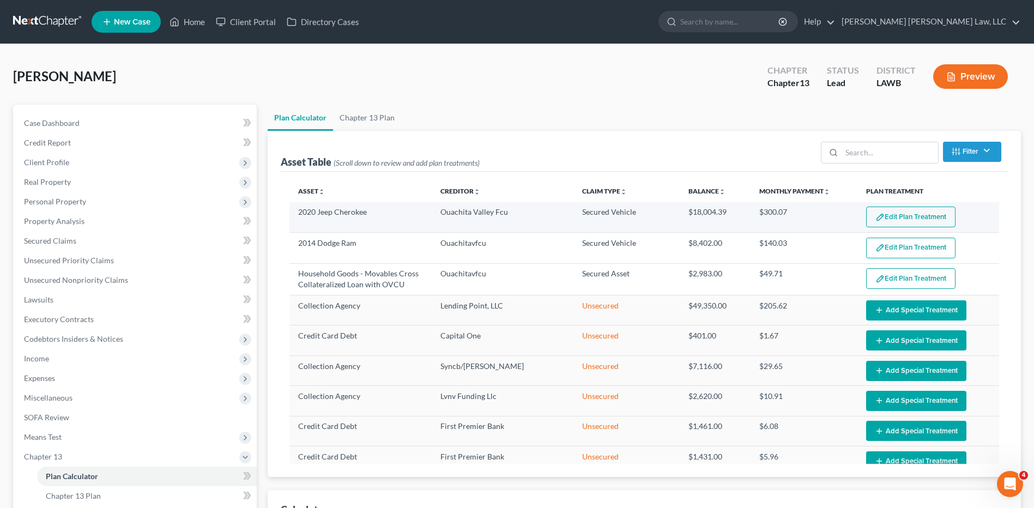
select select "59"
click at [893, 217] on button "Edit Plan Treatment" at bounding box center [910, 217] width 89 height 21
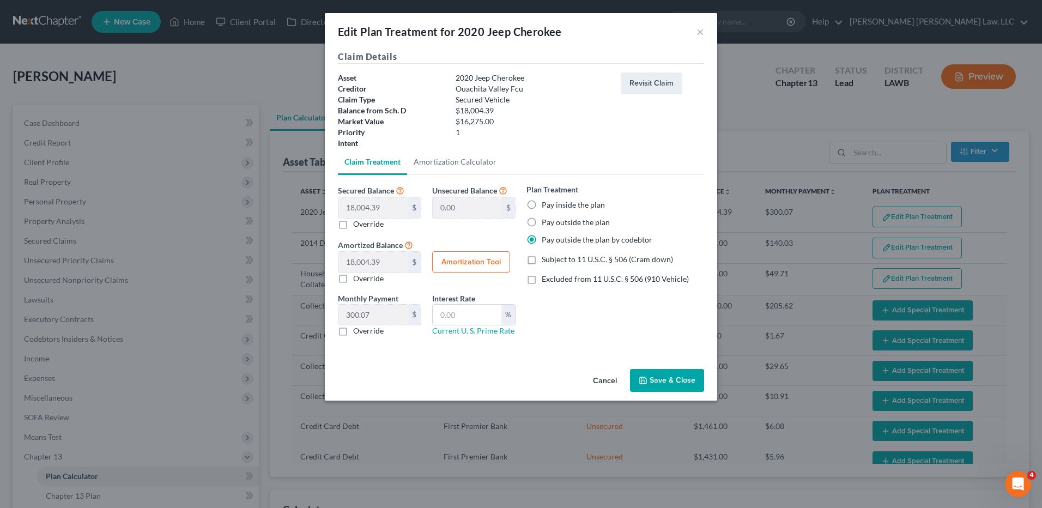
click at [659, 375] on button "Save & Close" at bounding box center [667, 380] width 74 height 23
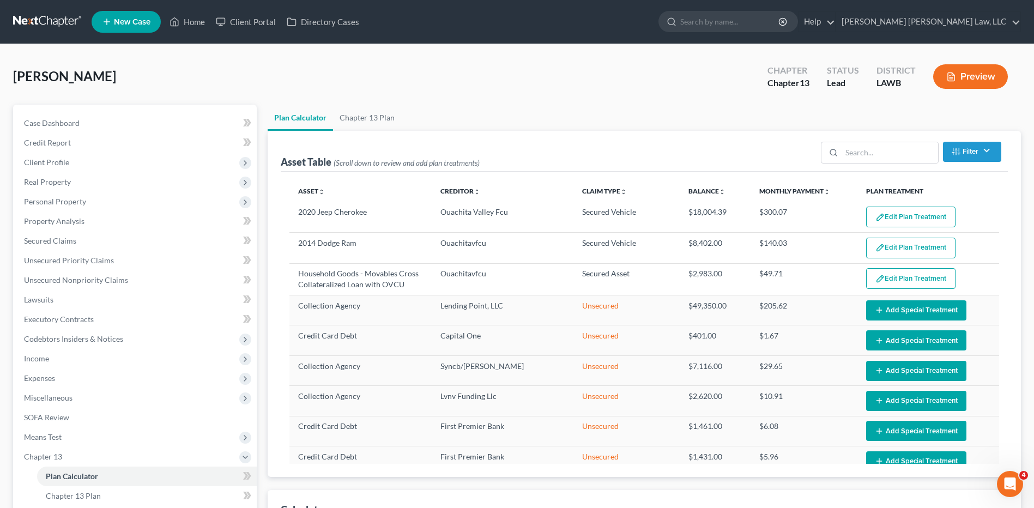
select select "59"
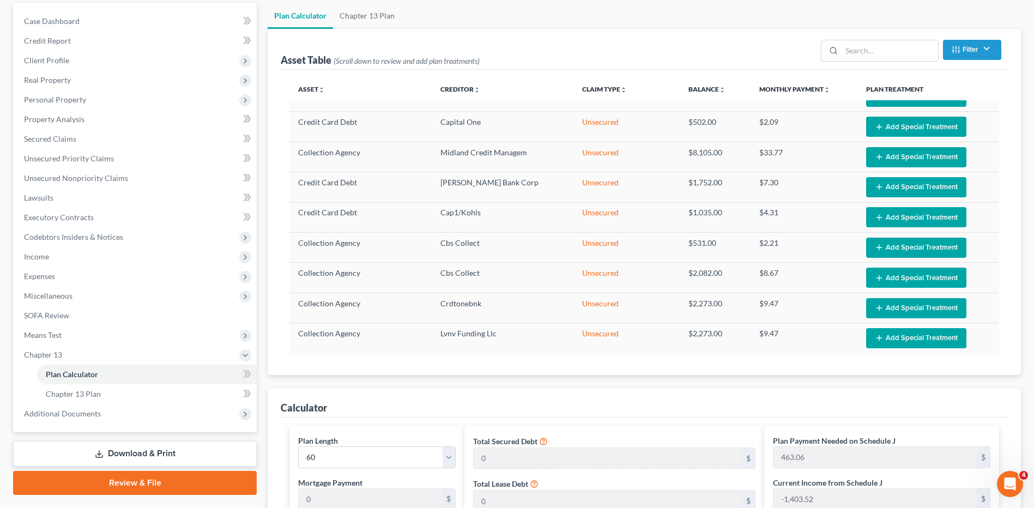
scroll to position [109, 0]
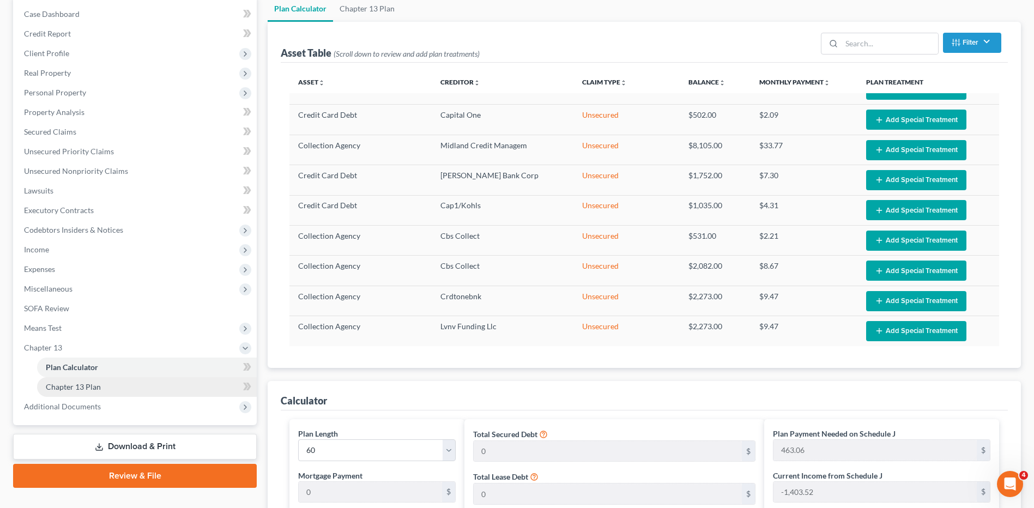
click at [46, 387] on span "Chapter 13 Plan" at bounding box center [73, 386] width 55 height 9
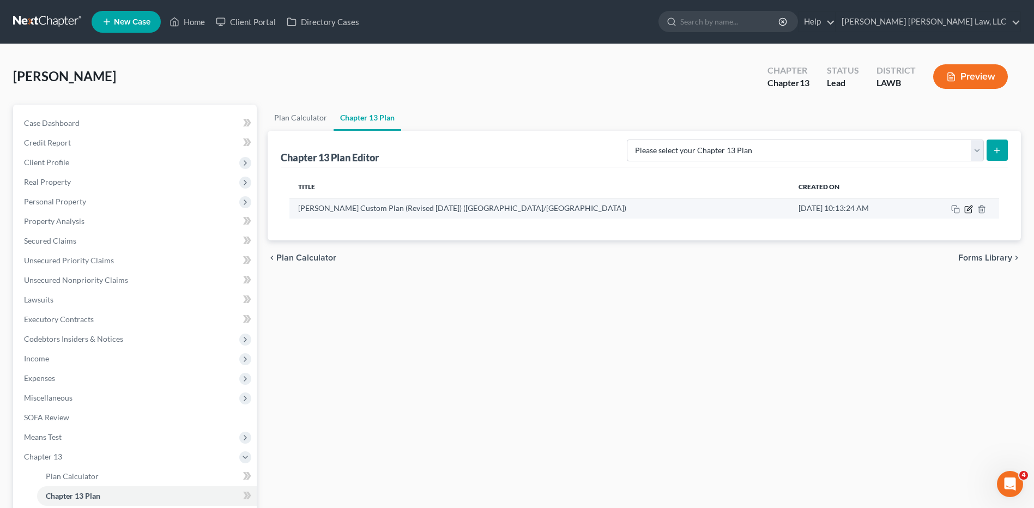
click at [969, 209] on icon "button" at bounding box center [969, 208] width 5 height 5
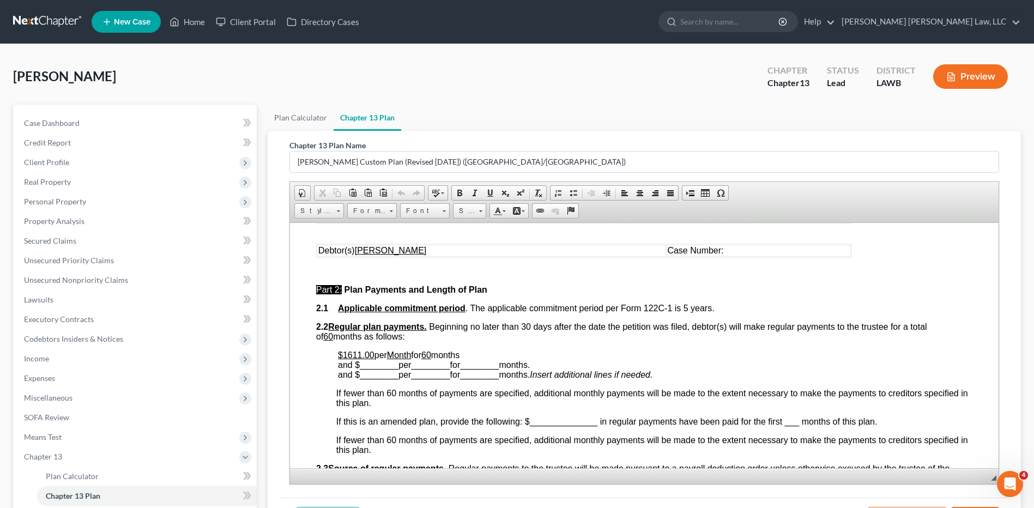
scroll to position [491, 0]
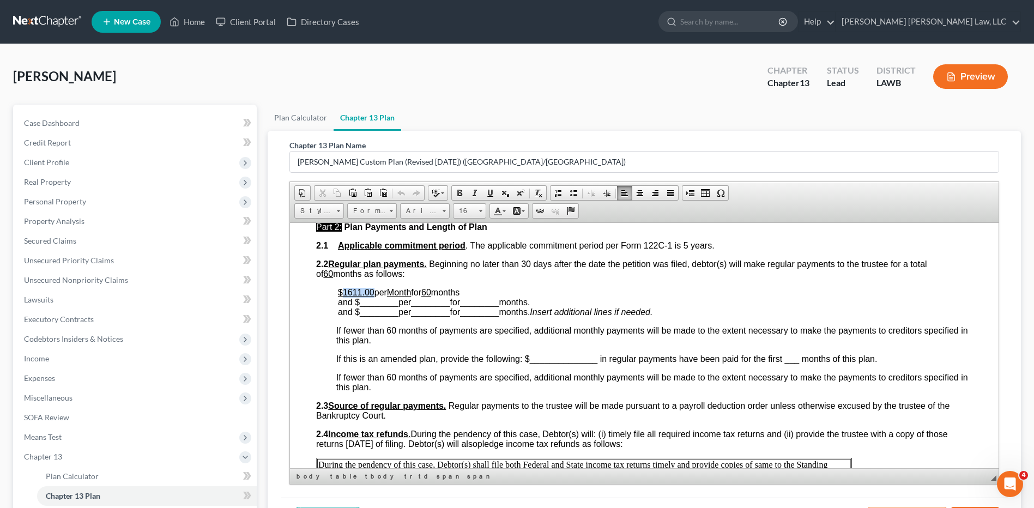
drag, startPoint x: 372, startPoint y: 291, endPoint x: 343, endPoint y: 290, distance: 28.9
click at [343, 290] on u "$1611.00" at bounding box center [356, 291] width 37 height 9
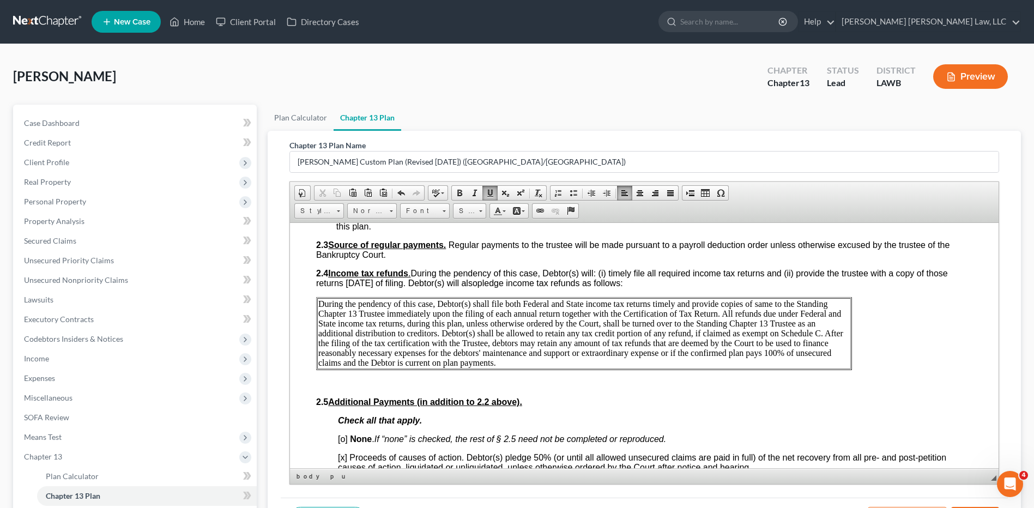
scroll to position [654, 0]
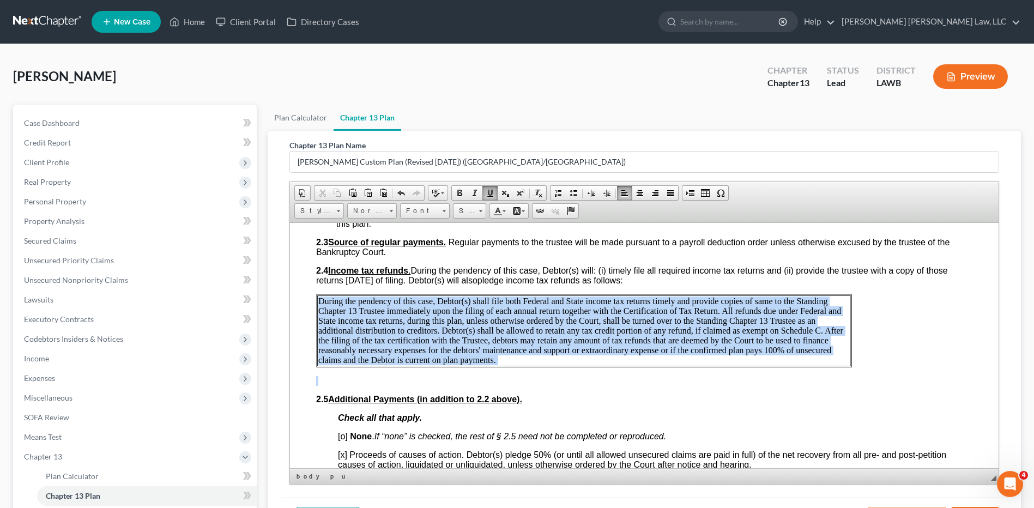
drag, startPoint x: 319, startPoint y: 301, endPoint x: 540, endPoint y: 367, distance: 231.0
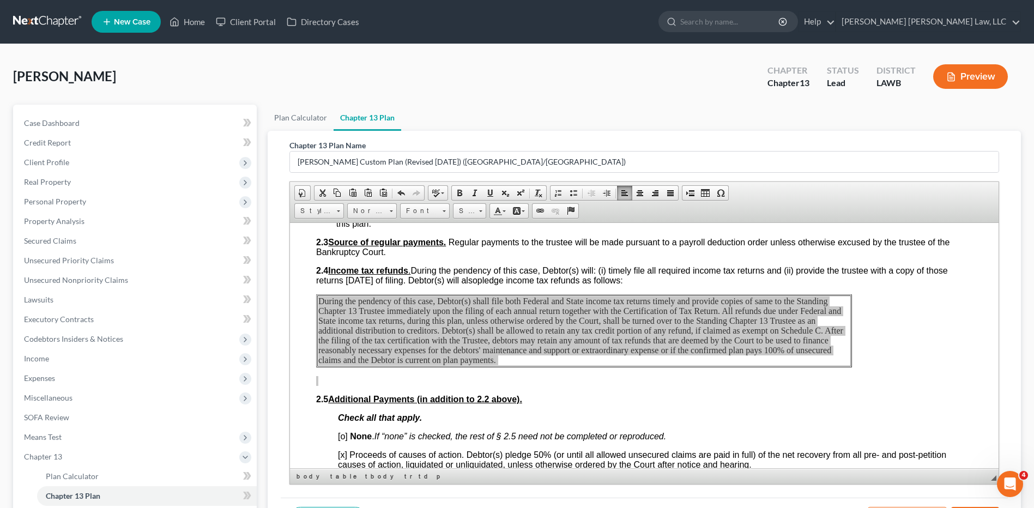
scroll to position [0, 0]
click at [389, 355] on span "Paste" at bounding box center [407, 353] width 58 height 14
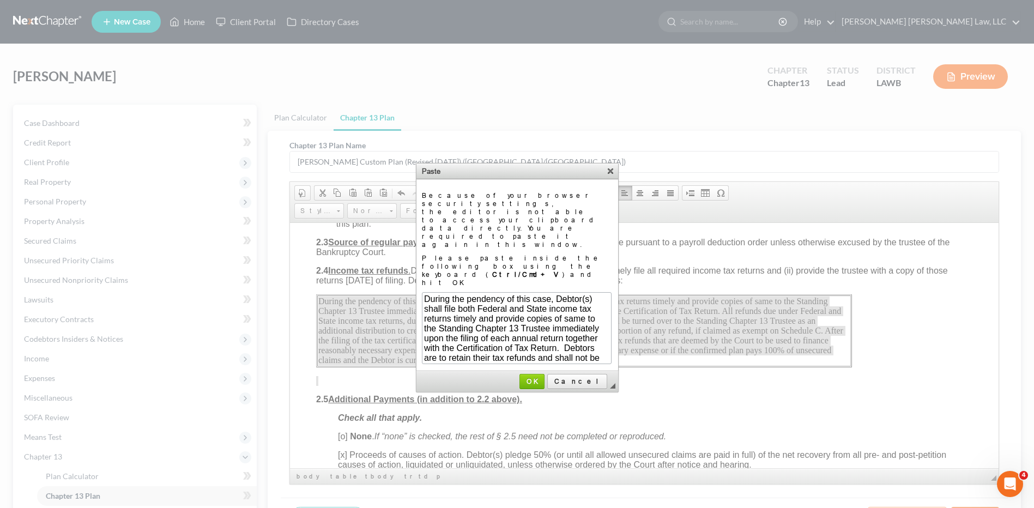
scroll to position [19, 0]
click at [544, 377] on span "OK" at bounding box center [532, 381] width 23 height 8
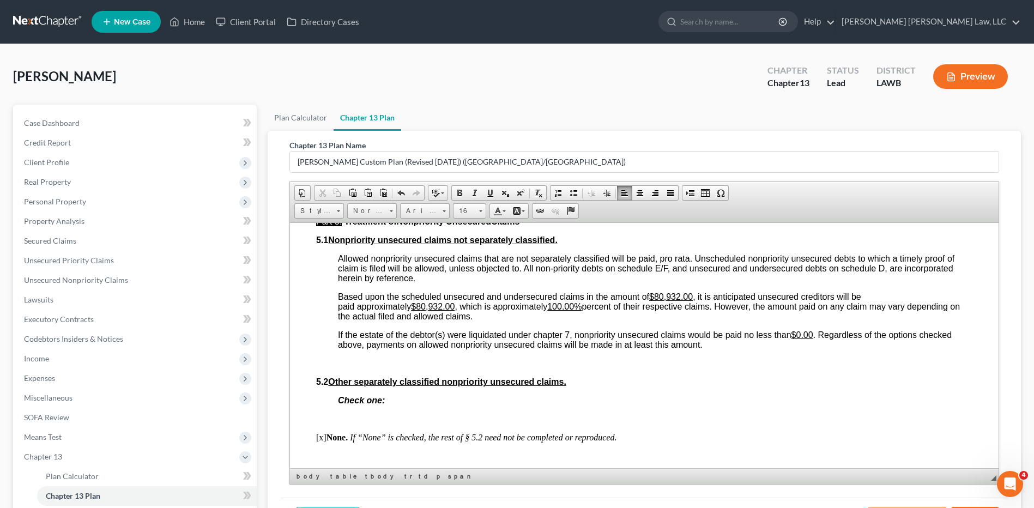
scroll to position [2344, 0]
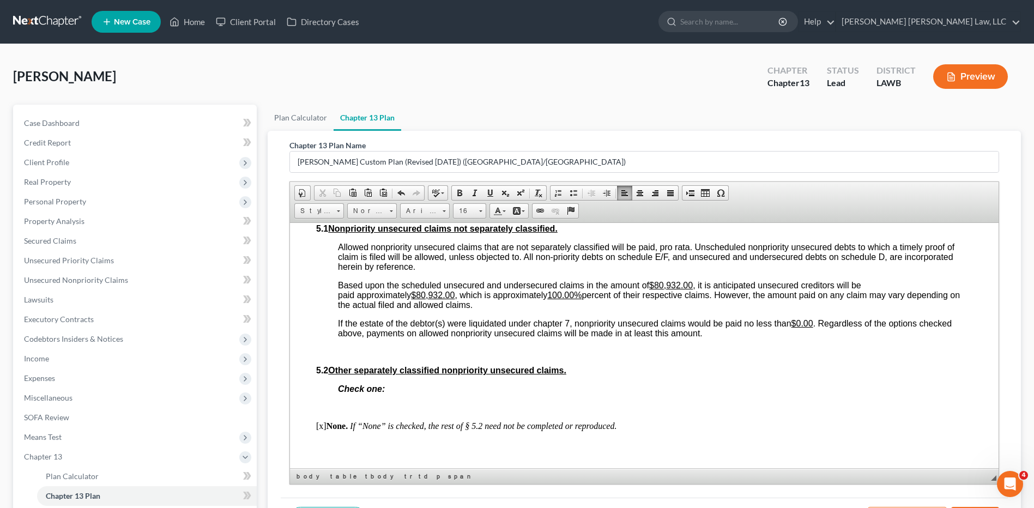
click at [414, 297] on u "$80,932.00" at bounding box center [433, 294] width 44 height 9
drag, startPoint x: 417, startPoint y: 297, endPoint x: 456, endPoint y: 299, distance: 38.7
click at [455, 299] on u "$80,932.00" at bounding box center [433, 294] width 44 height 9
drag, startPoint x: 554, startPoint y: 291, endPoint x: 581, endPoint y: 294, distance: 26.4
click at [581, 294] on u "100.00%" at bounding box center [564, 294] width 34 height 9
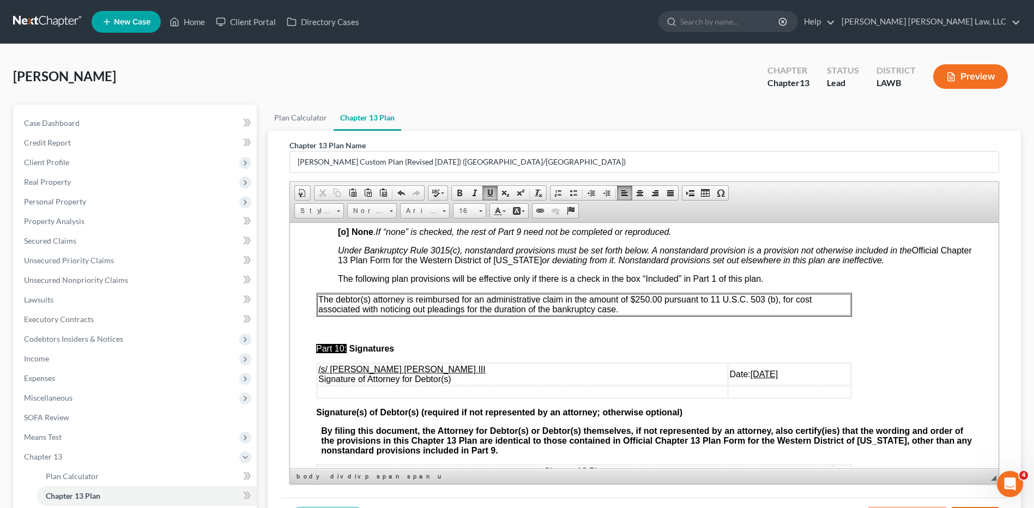
scroll to position [3217, 0]
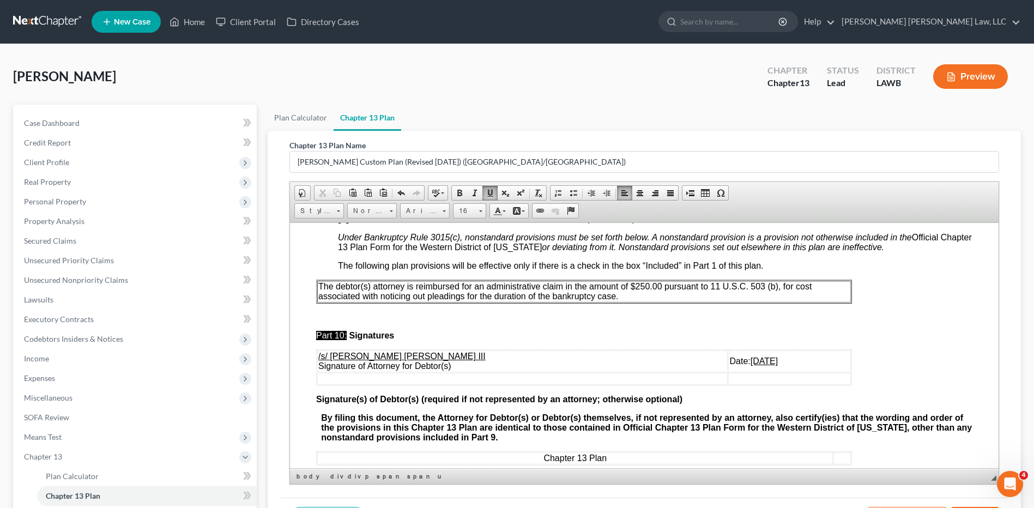
drag, startPoint x: 696, startPoint y: 361, endPoint x: 741, endPoint y: 364, distance: 44.8
click at [741, 364] on td "Date: [DATE]" at bounding box center [789, 361] width 123 height 22
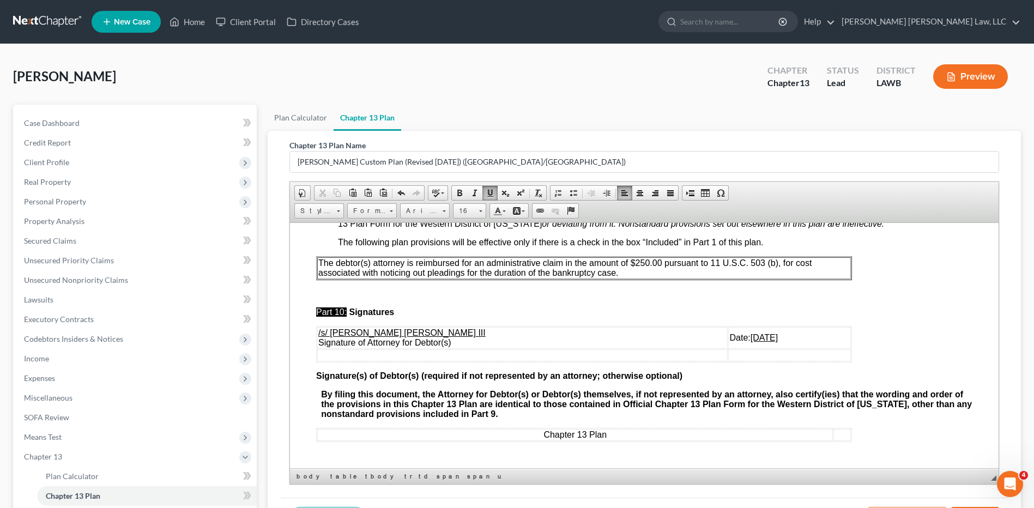
scroll to position [130, 0]
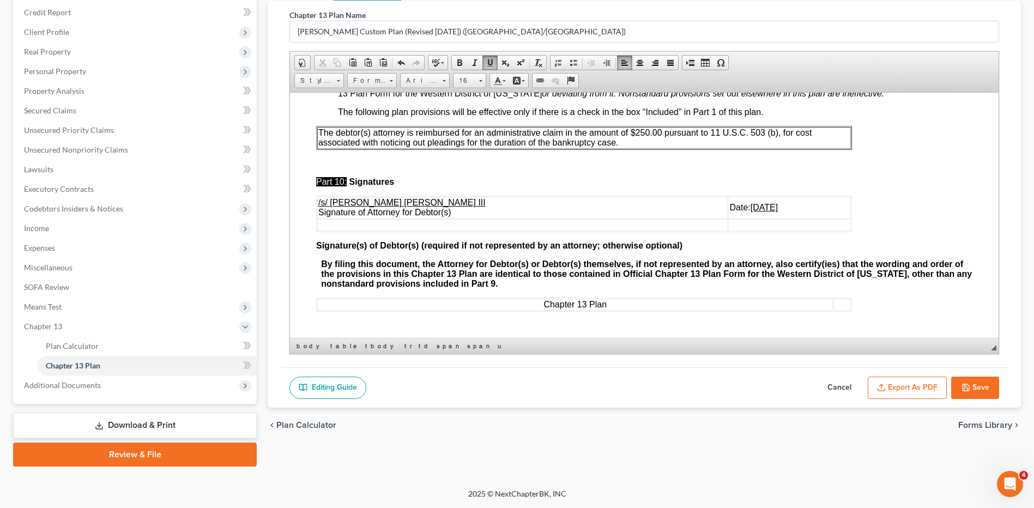
click at [906, 382] on button "Export as PDF" at bounding box center [907, 388] width 79 height 23
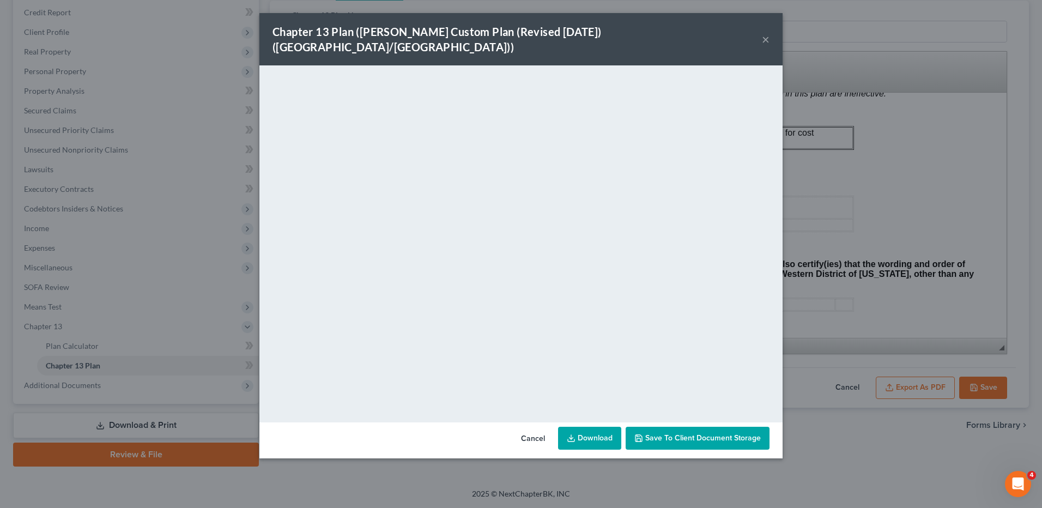
click at [588, 427] on link "Download" at bounding box center [589, 438] width 63 height 23
click at [537, 428] on button "Cancel" at bounding box center [533, 439] width 41 height 22
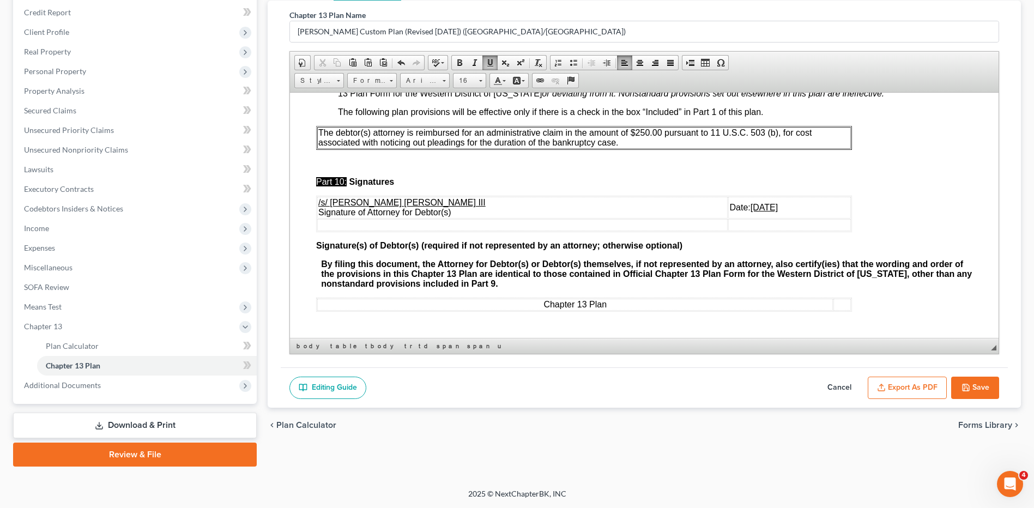
click at [985, 386] on button "Save" at bounding box center [975, 388] width 48 height 23
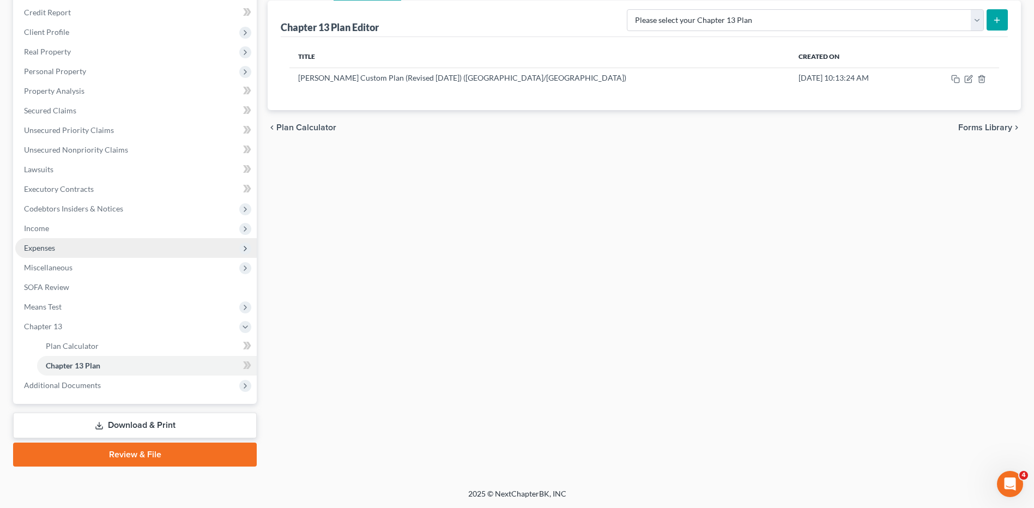
click at [43, 250] on span "Expenses" at bounding box center [39, 247] width 31 height 9
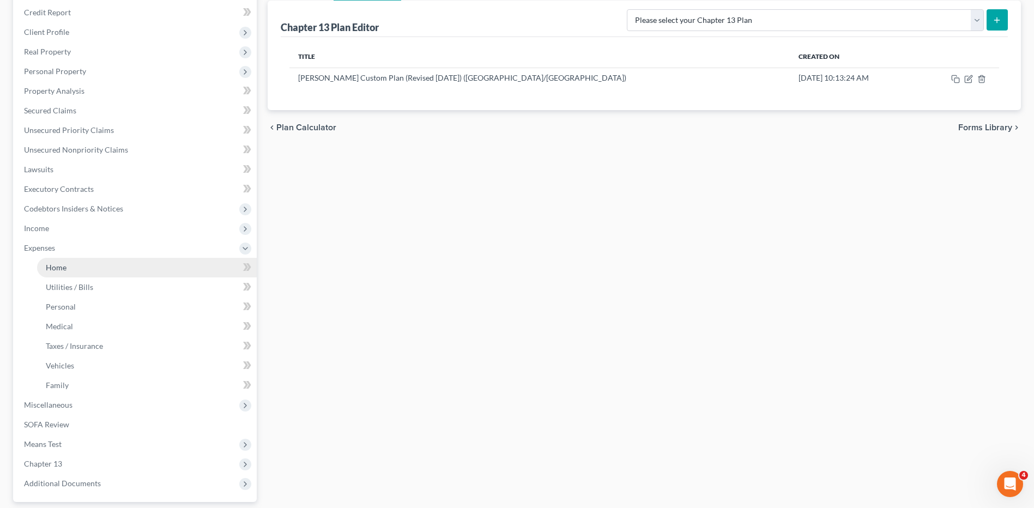
click at [59, 271] on span "Home" at bounding box center [56, 267] width 21 height 9
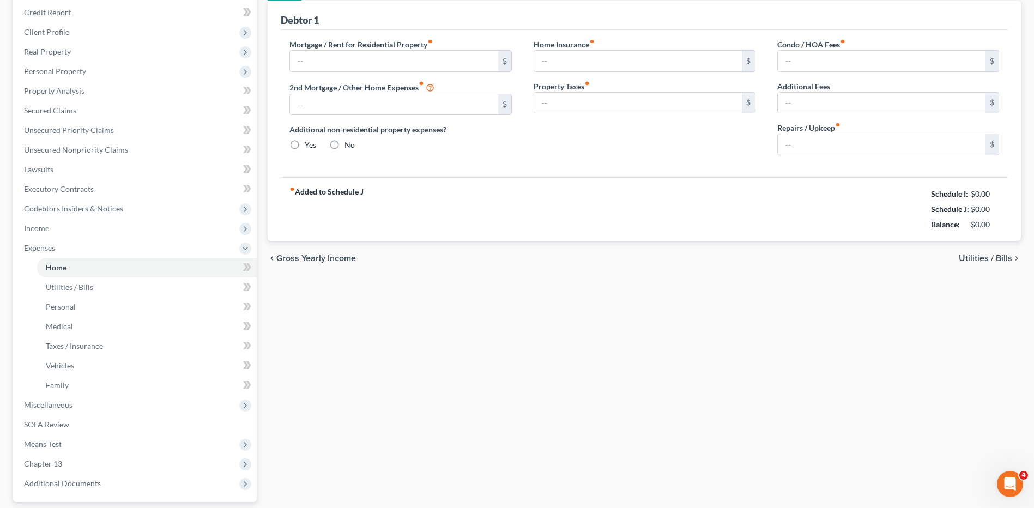
type input "800.00"
type input "0.00"
radio input "true"
type input "0.00"
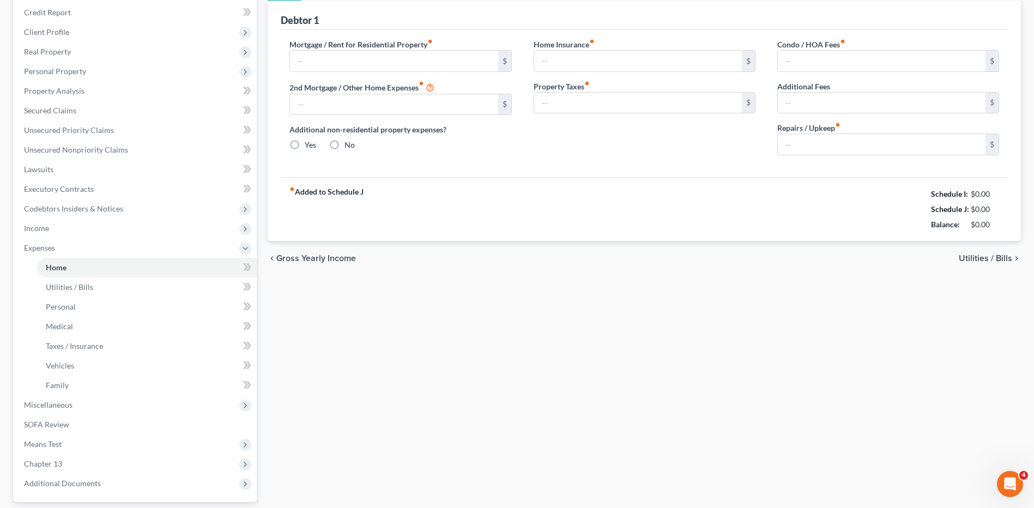
type input "0.00"
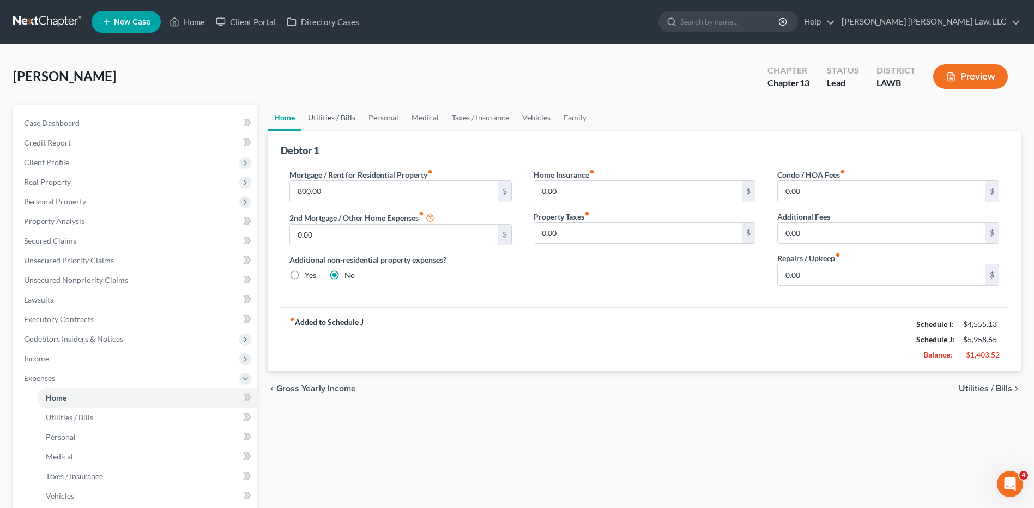
click at [327, 117] on link "Utilities / Bills" at bounding box center [332, 118] width 61 height 26
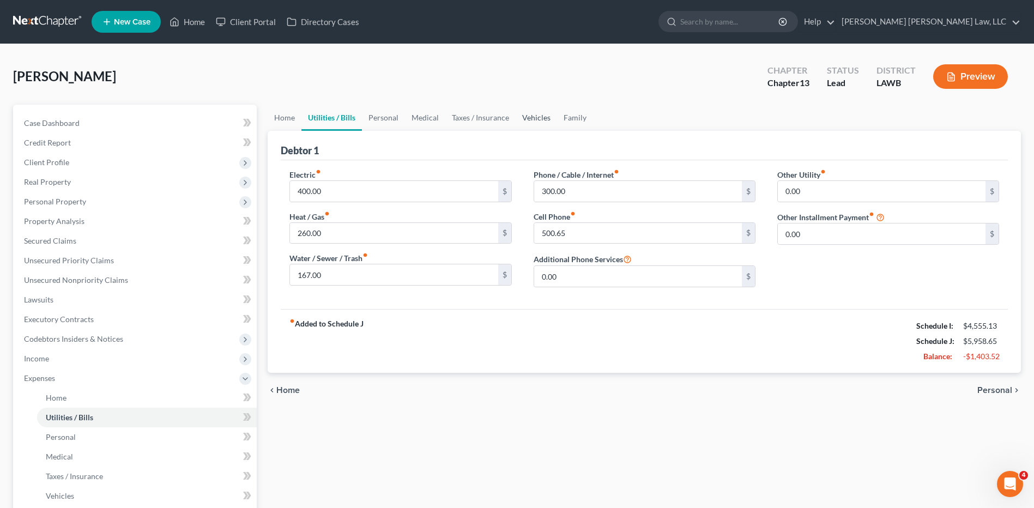
click at [529, 117] on link "Vehicles" at bounding box center [536, 118] width 41 height 26
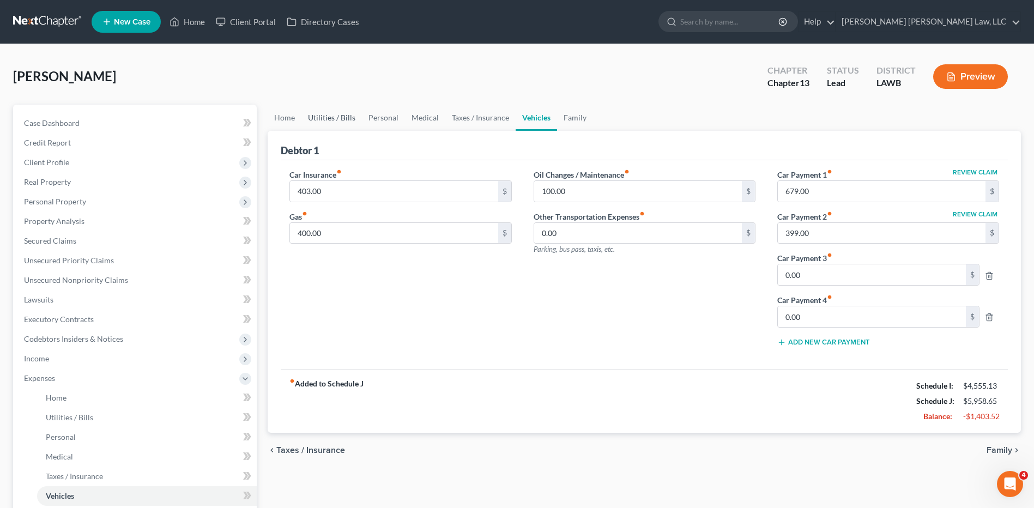
click at [332, 118] on link "Utilities / Bills" at bounding box center [332, 118] width 61 height 26
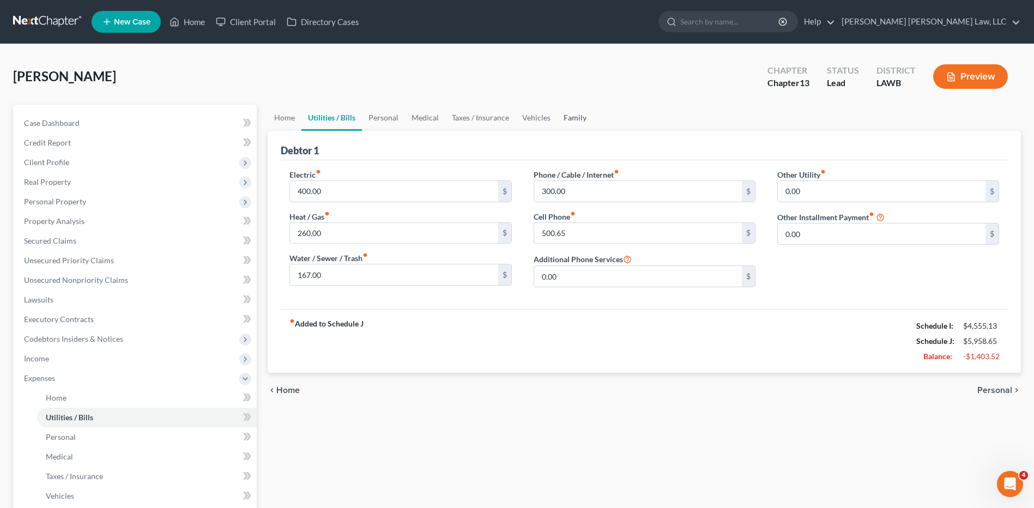
click at [570, 116] on link "Family" at bounding box center [575, 118] width 36 height 26
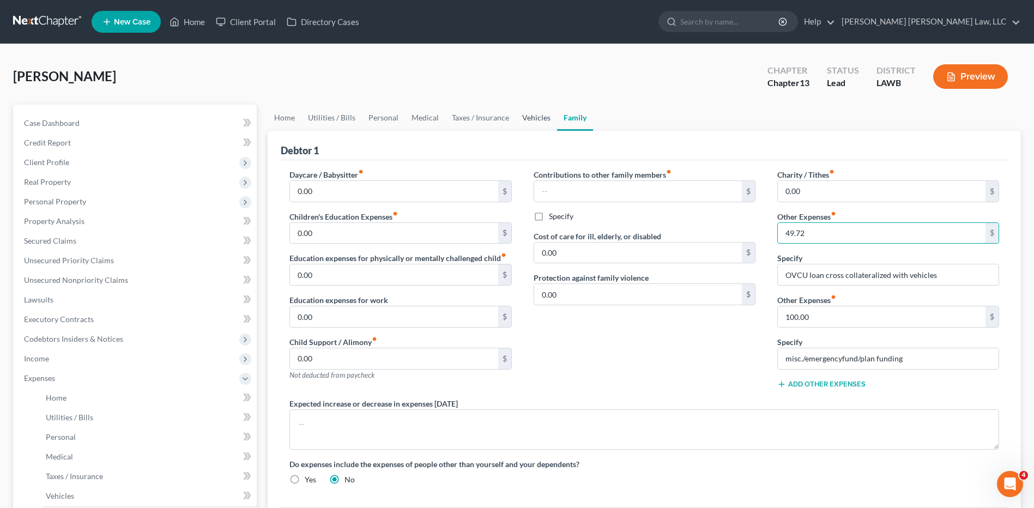
type input "49.72"
click at [528, 119] on link "Vehicles" at bounding box center [536, 118] width 41 height 26
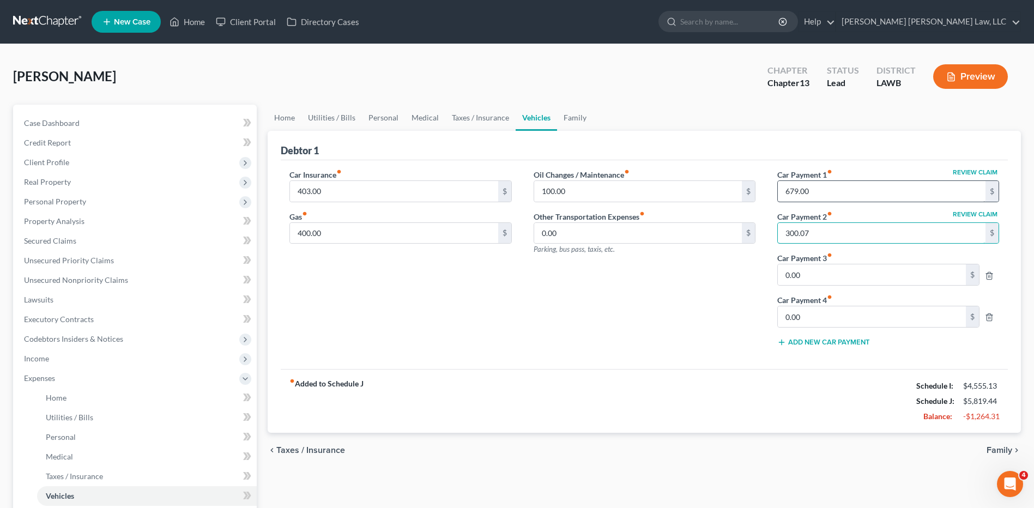
type input "300.07"
type input "140.03"
click at [323, 112] on link "Utilities / Bills" at bounding box center [332, 118] width 61 height 26
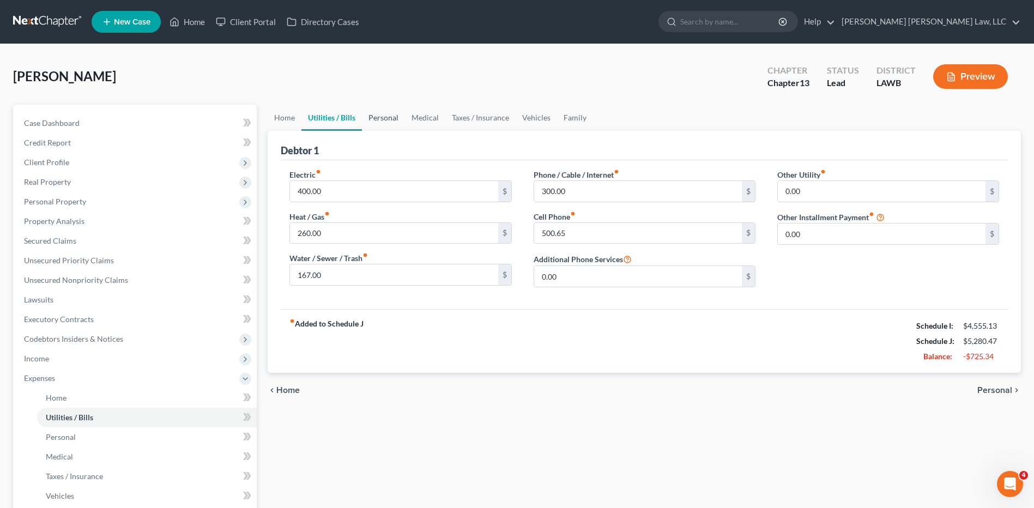
click at [382, 117] on link "Personal" at bounding box center [383, 118] width 43 height 26
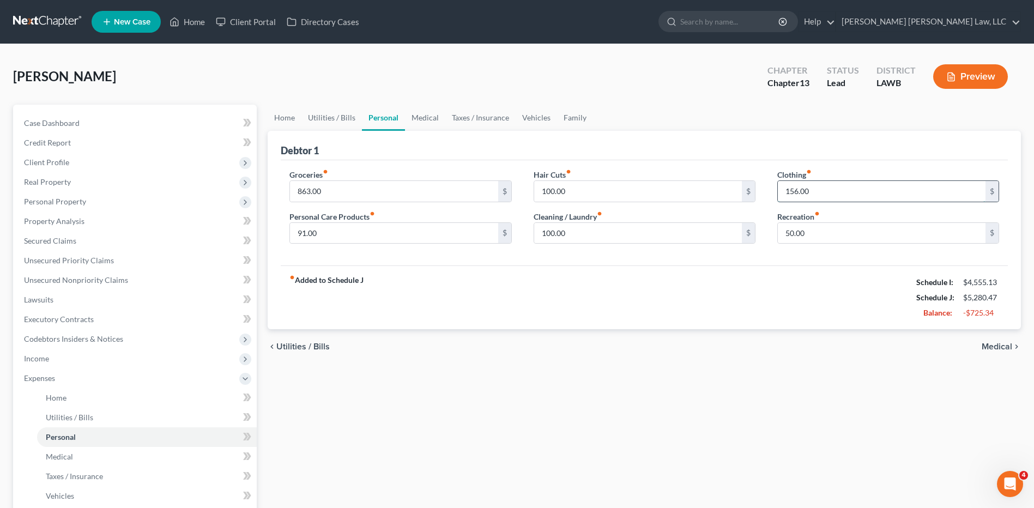
click at [813, 196] on input "156.00" at bounding box center [882, 191] width 208 height 21
type input "60.00"
click at [565, 241] on input "100.00" at bounding box center [638, 233] width 208 height 21
click at [577, 191] on input "100.00" at bounding box center [638, 191] width 208 height 21
click at [532, 117] on link "Vehicles" at bounding box center [536, 118] width 41 height 26
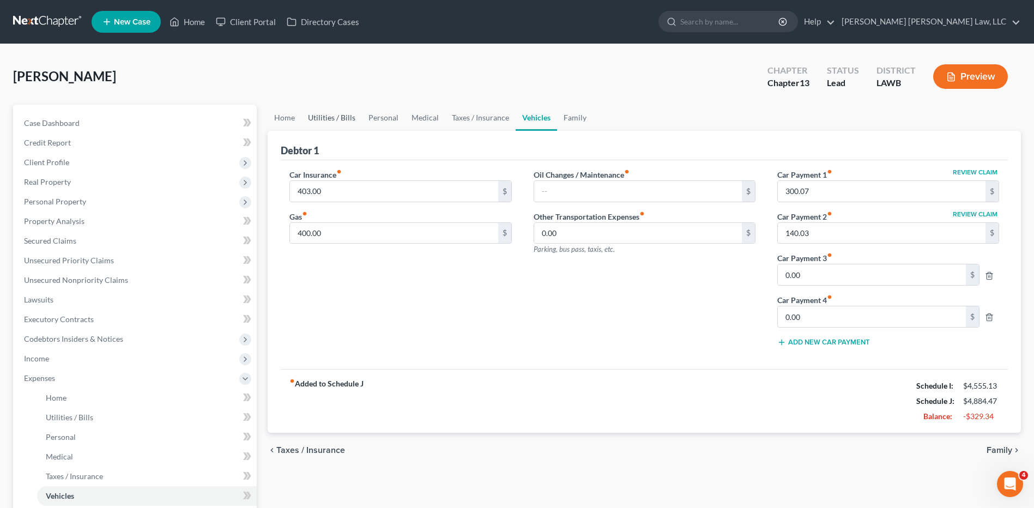
click at [327, 117] on link "Utilities / Bills" at bounding box center [332, 118] width 61 height 26
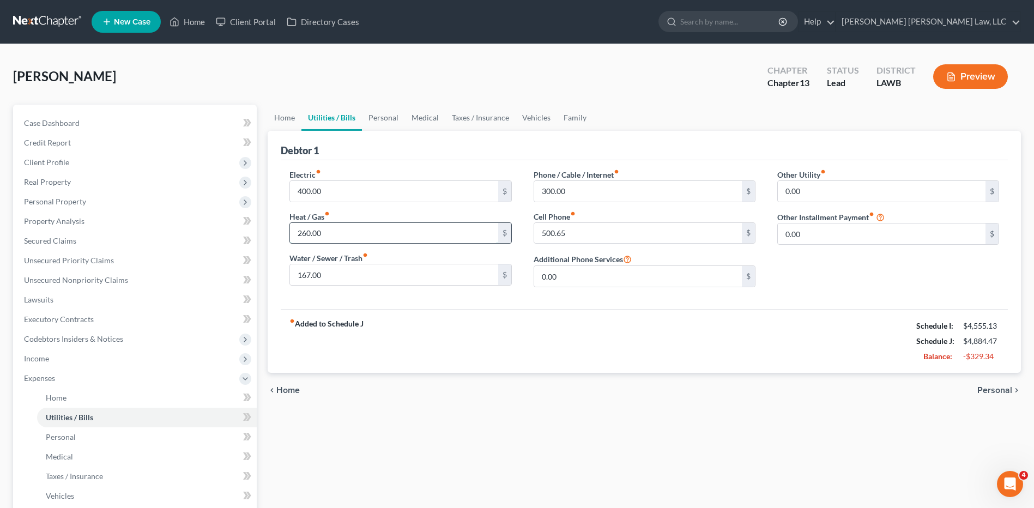
click at [341, 229] on input "260.00" at bounding box center [394, 233] width 208 height 21
type input "60.00"
click at [332, 281] on input "167.00" at bounding box center [394, 274] width 208 height 21
type input "67.00"
click at [581, 194] on input "300.00" at bounding box center [638, 191] width 208 height 21
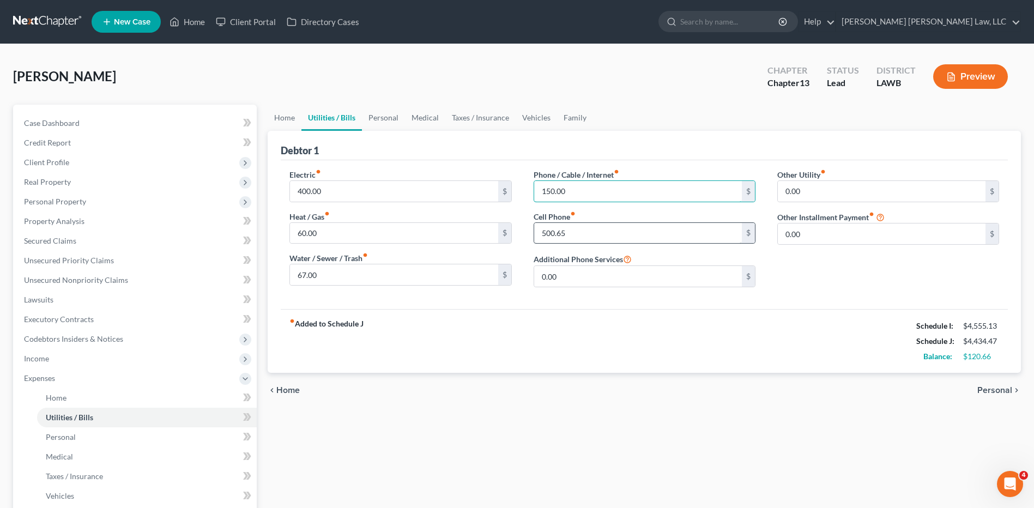
type input "150.00"
click at [581, 225] on input "500.65" at bounding box center [638, 233] width 208 height 21
type input "300.65"
click at [384, 116] on link "Personal" at bounding box center [383, 118] width 43 height 26
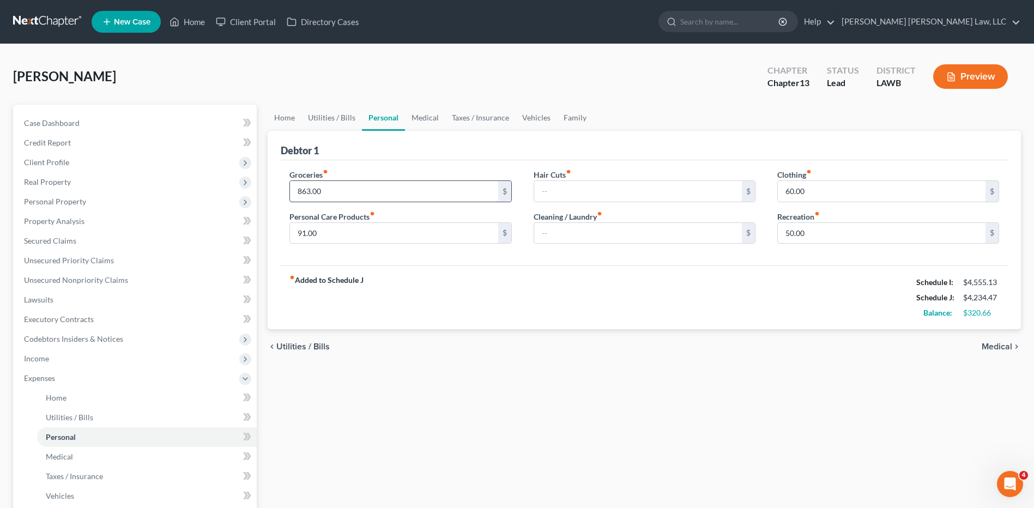
click at [325, 197] on input "863.00" at bounding box center [394, 191] width 208 height 21
type input "500.00"
click at [827, 189] on input "60.00" at bounding box center [882, 191] width 208 height 21
type input "30.00"
click at [534, 113] on link "Vehicles" at bounding box center [536, 118] width 41 height 26
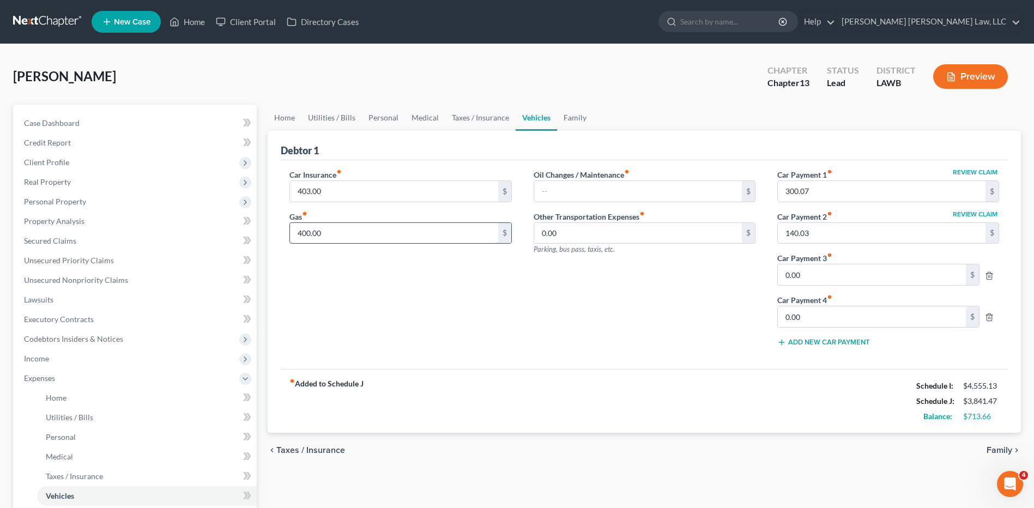
click at [335, 236] on input "400.00" at bounding box center [394, 233] width 208 height 21
type input "3"
type input "250.00"
click at [327, 111] on link "Utilities / Bills" at bounding box center [332, 118] width 61 height 26
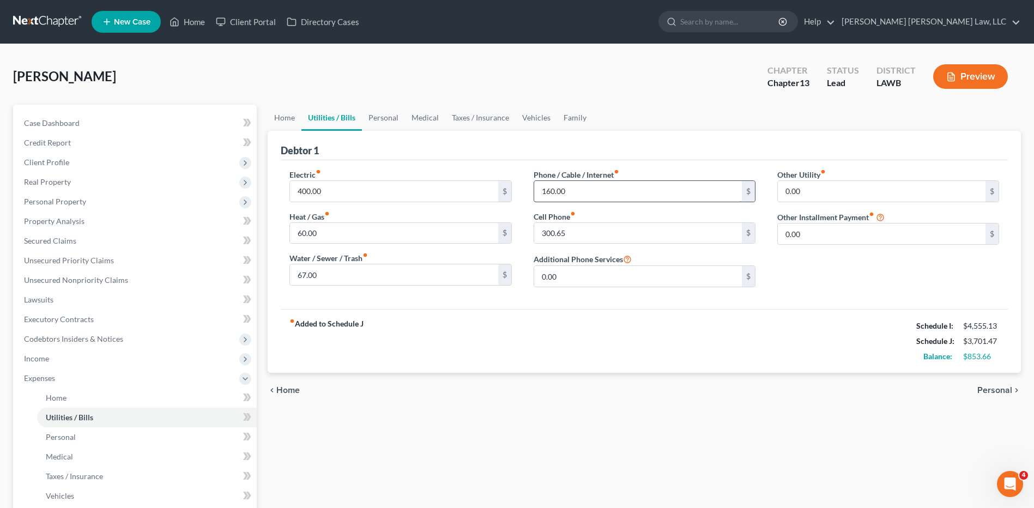
click at [578, 190] on input "160.00" at bounding box center [638, 191] width 208 height 21
type input "160.66"
click at [673, 342] on div "fiber_manual_record Added to Schedule J Schedule I: $4,555.13 Schedule J: $3,70…" at bounding box center [644, 341] width 727 height 64
click at [339, 234] on input "60.00" at bounding box center [394, 233] width 208 height 21
type input "66.00"
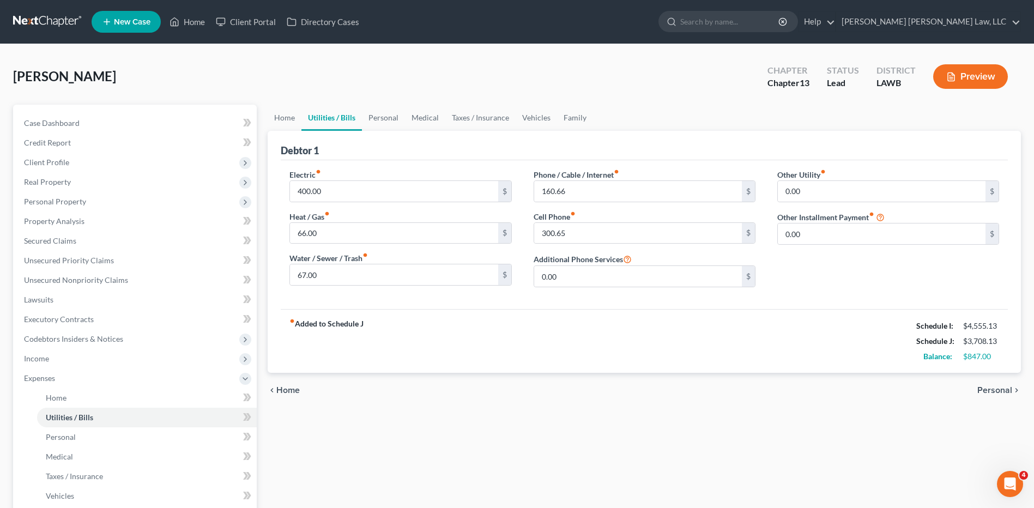
drag, startPoint x: 601, startPoint y: 485, endPoint x: 740, endPoint y: 408, distance: 158.6
click at [599, 485] on div "Home Utilities / Bills Personal Medical Taxes / Insurance Vehicles Family Debto…" at bounding box center [644, 400] width 764 height 590
click at [39, 239] on span "Secured Claims" at bounding box center [50, 240] width 52 height 9
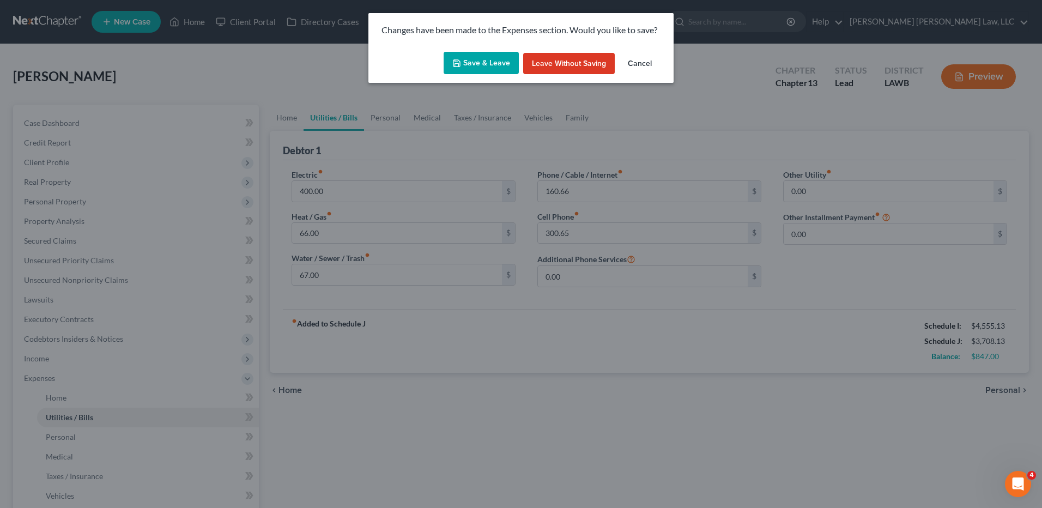
click at [474, 60] on button "Save & Leave" at bounding box center [481, 63] width 75 height 23
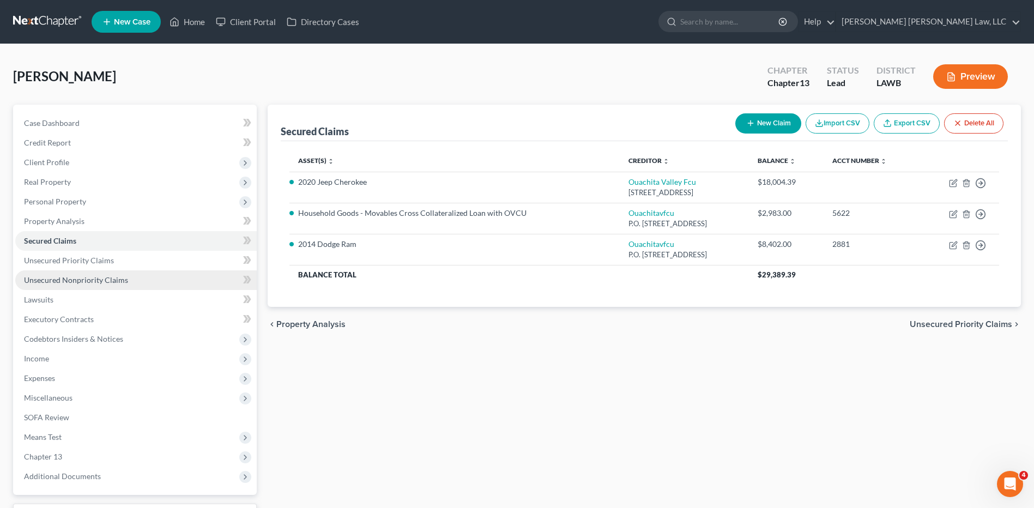
click at [71, 281] on span "Unsecured Nonpriority Claims" at bounding box center [76, 279] width 104 height 9
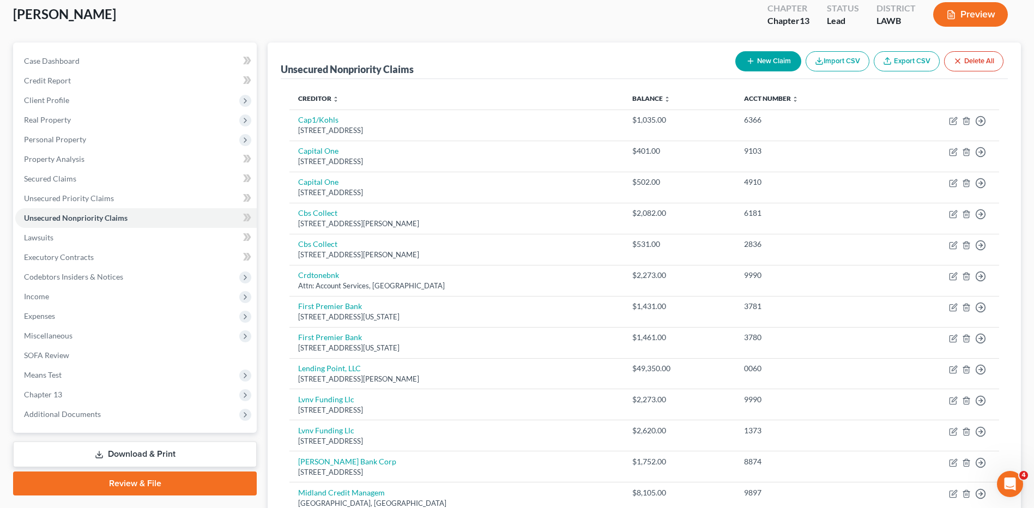
scroll to position [216, 0]
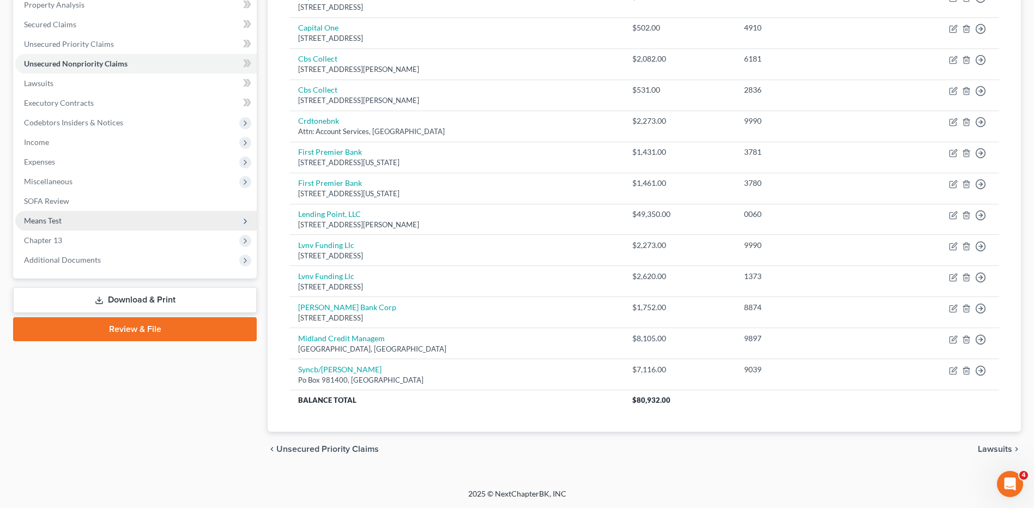
click at [55, 222] on span "Means Test" at bounding box center [43, 220] width 38 height 9
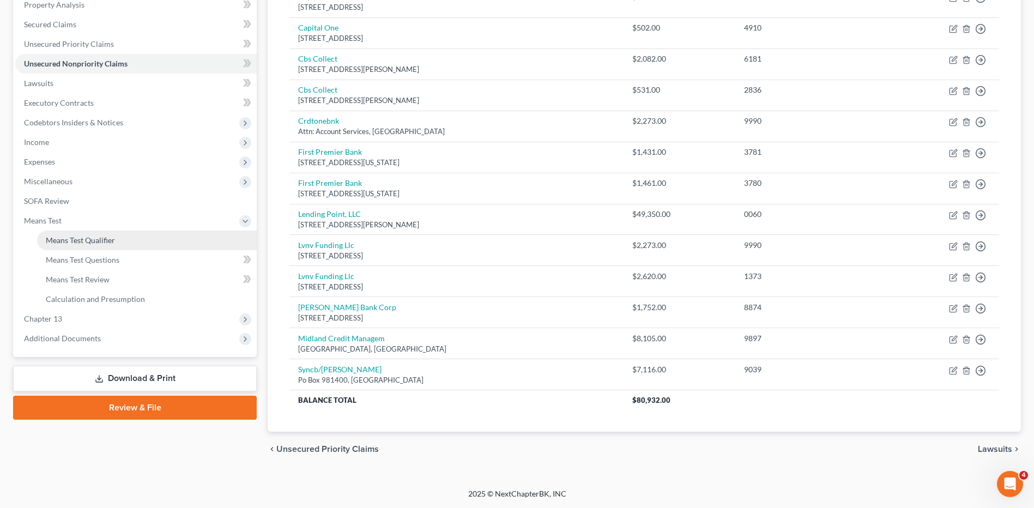
click at [68, 240] on span "Means Test Qualifier" at bounding box center [80, 240] width 69 height 9
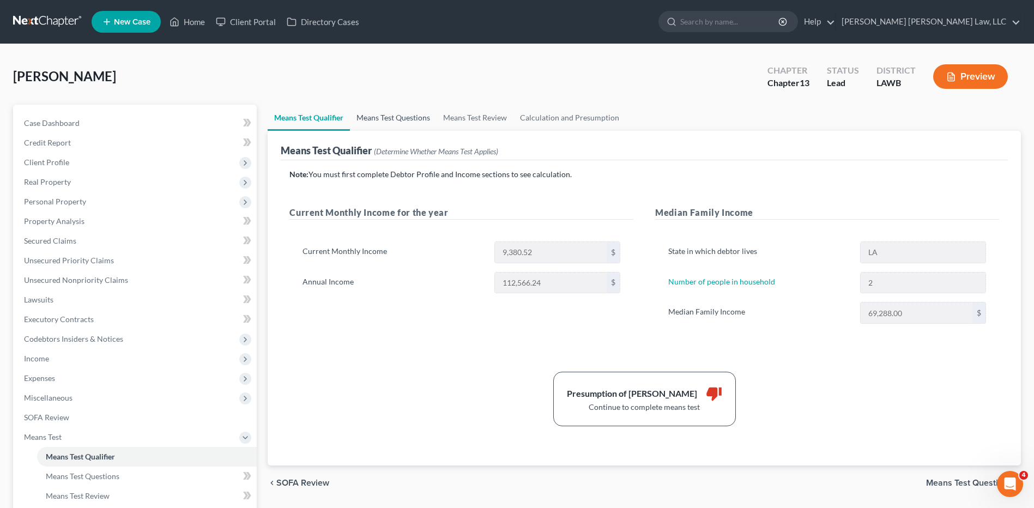
click at [355, 112] on link "Means Test Questions" at bounding box center [393, 118] width 87 height 26
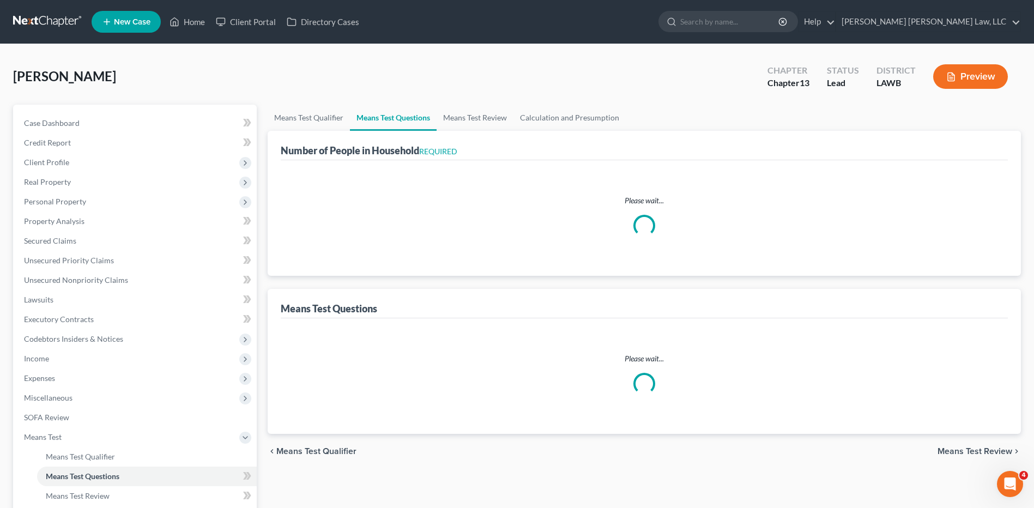
select select "1"
select select "60"
select select "1"
select select "60"
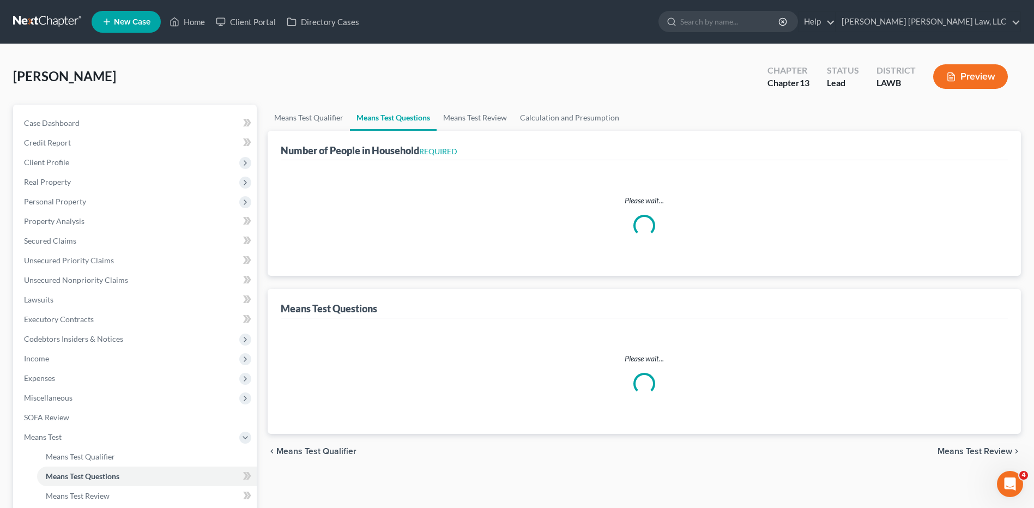
select select "2"
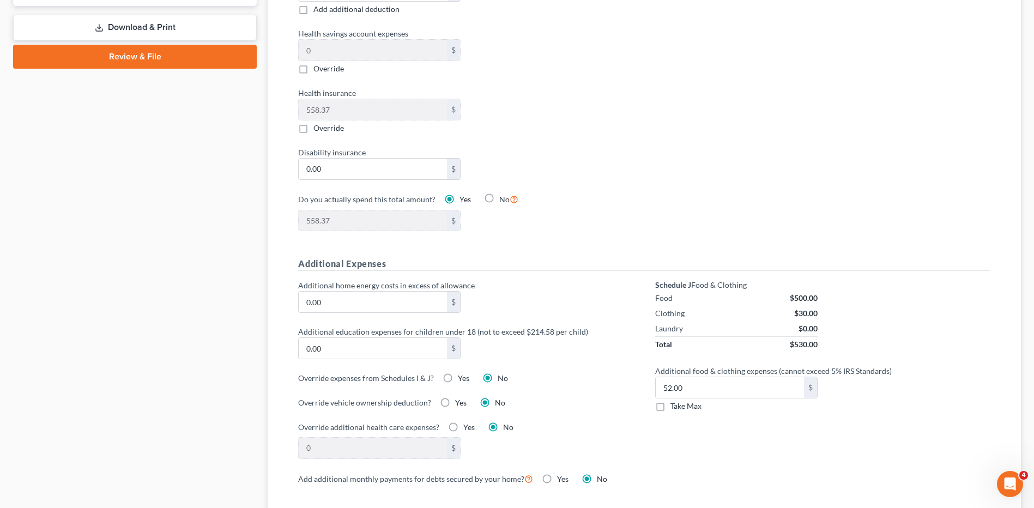
scroll to position [709, 0]
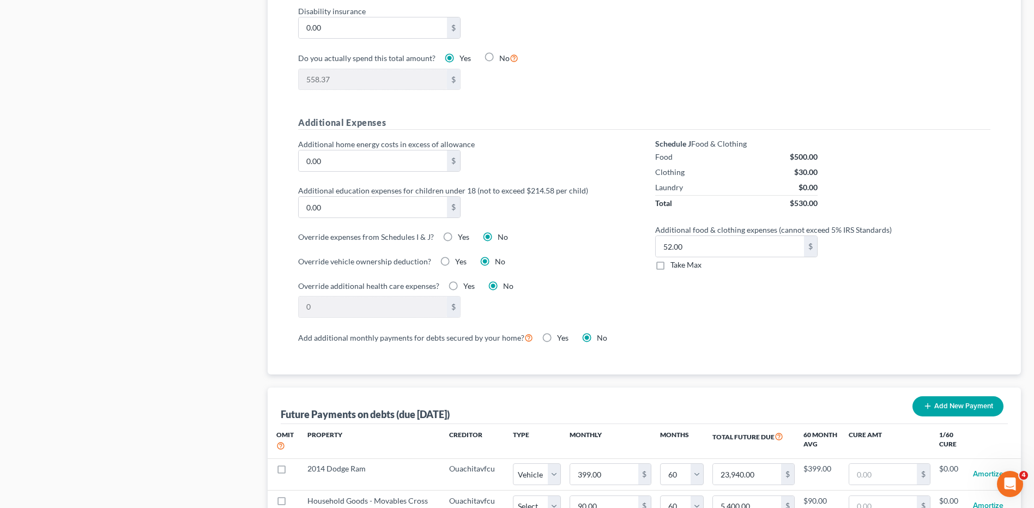
click at [671, 260] on label "Take Max" at bounding box center [686, 265] width 31 height 11
click at [675, 260] on input "Take Max" at bounding box center [678, 263] width 7 height 7
checkbox input "true"
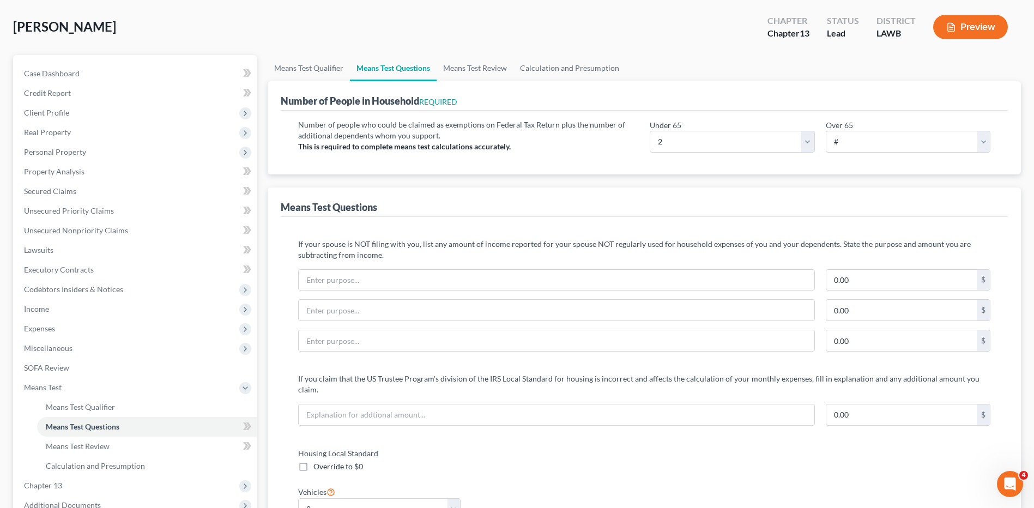
scroll to position [0, 0]
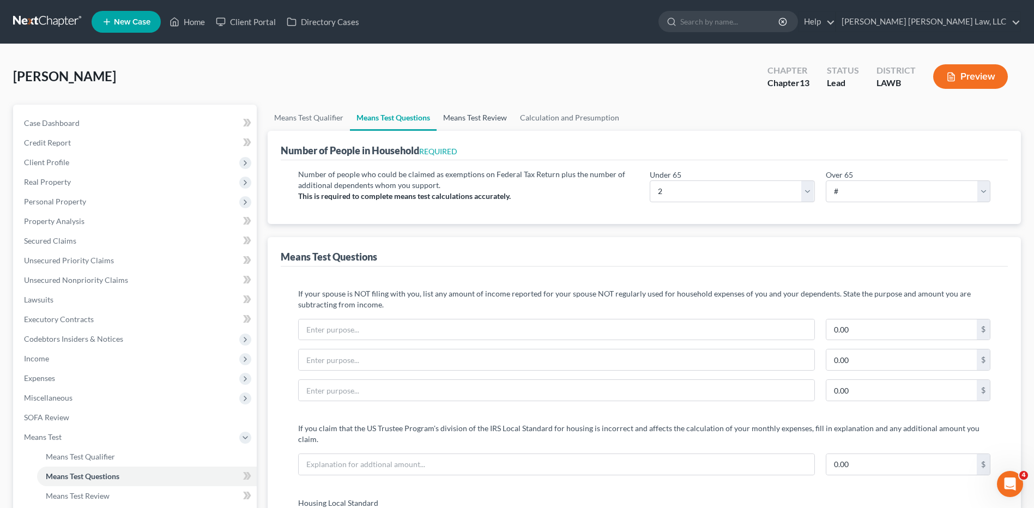
click at [472, 112] on link "Means Test Review" at bounding box center [475, 118] width 77 height 26
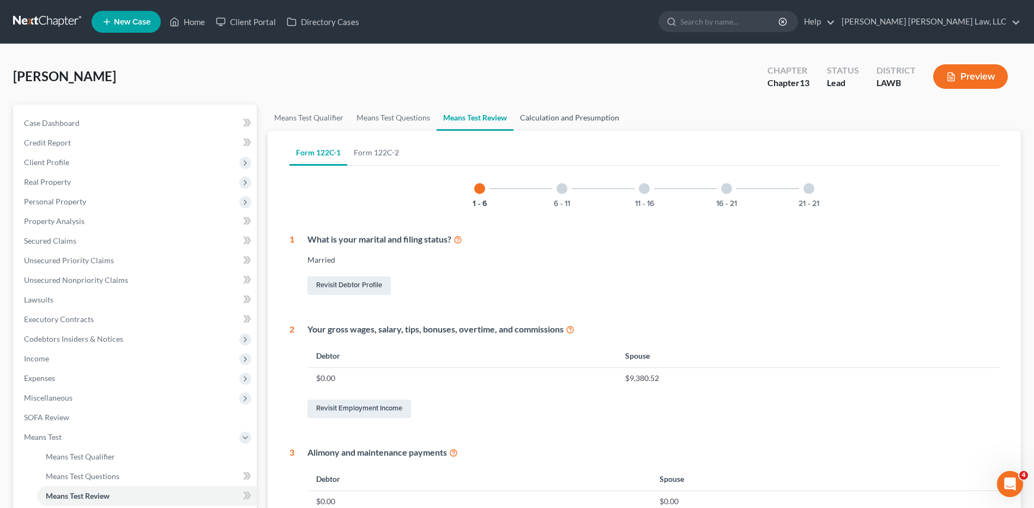
click at [546, 119] on link "Calculation and Presumption" at bounding box center [570, 118] width 112 height 26
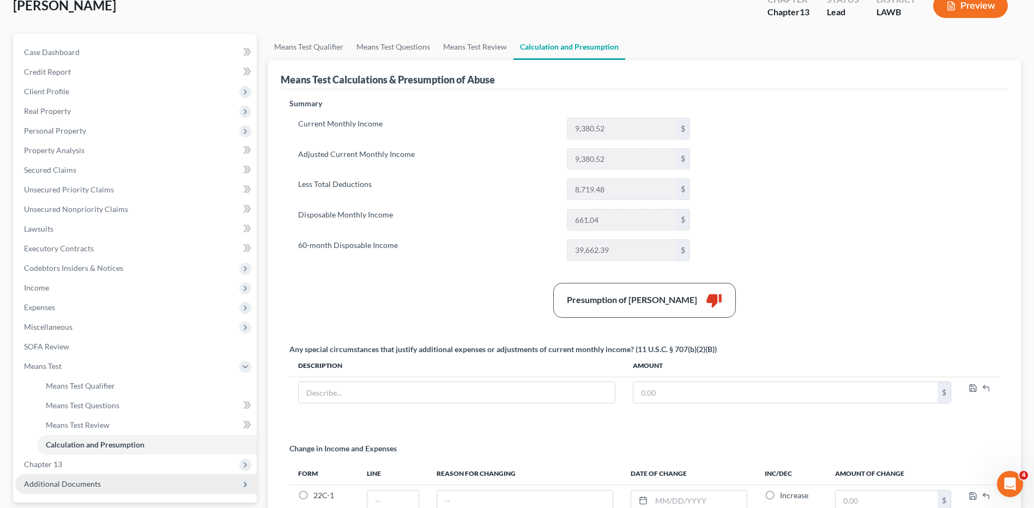
scroll to position [197, 0]
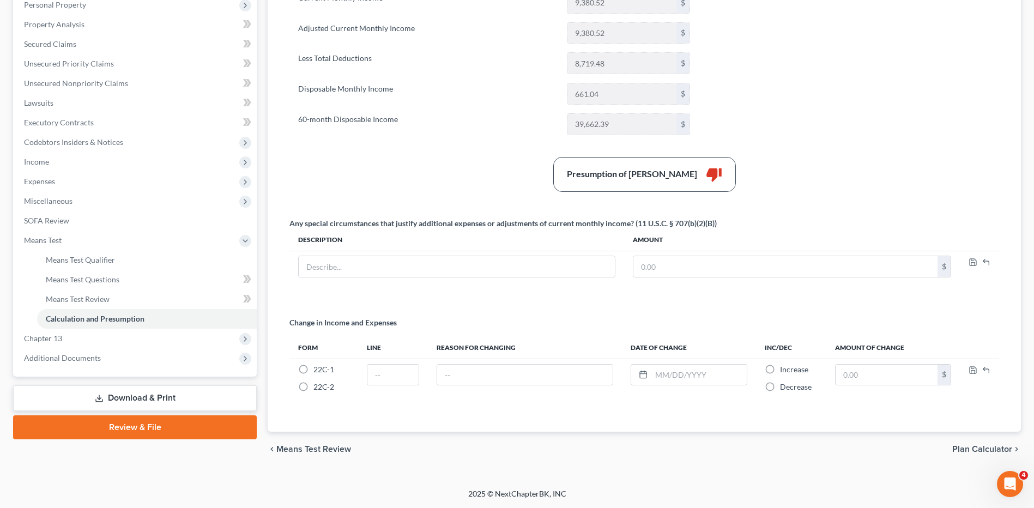
click at [116, 401] on link "Download & Print" at bounding box center [135, 398] width 244 height 26
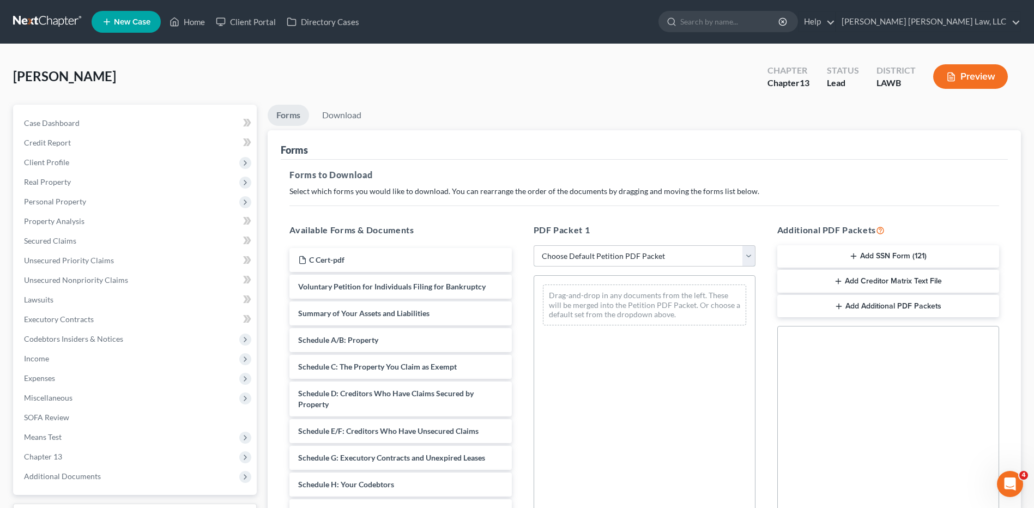
click at [572, 254] on select "Choose Default Petition PDF Packet Complete Bankruptcy Petition (all forms and …" at bounding box center [645, 256] width 222 height 22
select select "0"
click at [534, 245] on select "Choose Default Petition PDF Packet Complete Bankruptcy Petition (all forms and …" at bounding box center [645, 256] width 222 height 22
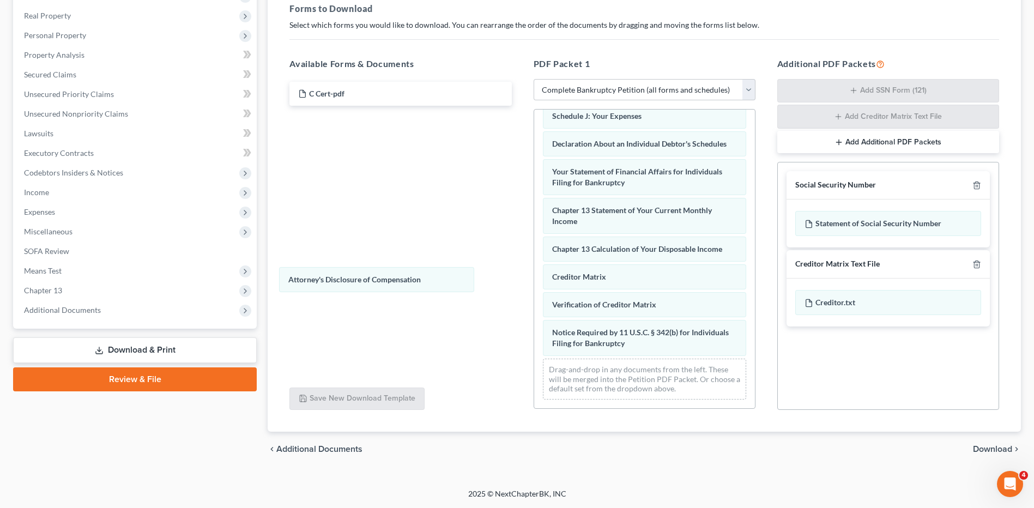
scroll to position [309, 0]
drag, startPoint x: 572, startPoint y: 341, endPoint x: 355, endPoint y: 299, distance: 221.0
click at [534, 277] on div "Attorney's Disclosure of Compensation Voluntary Petition for Individuals Filing…" at bounding box center [644, 110] width 221 height 596
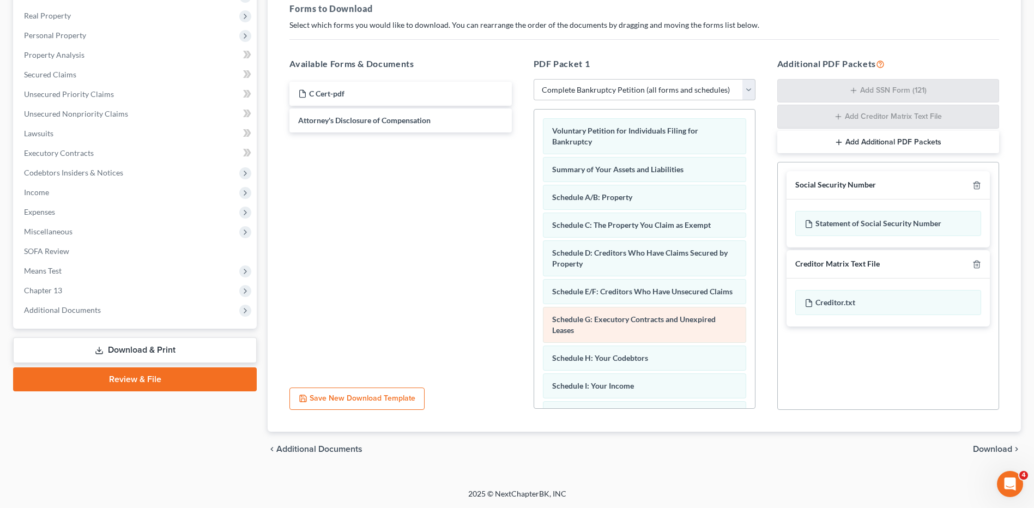
scroll to position [0, 0]
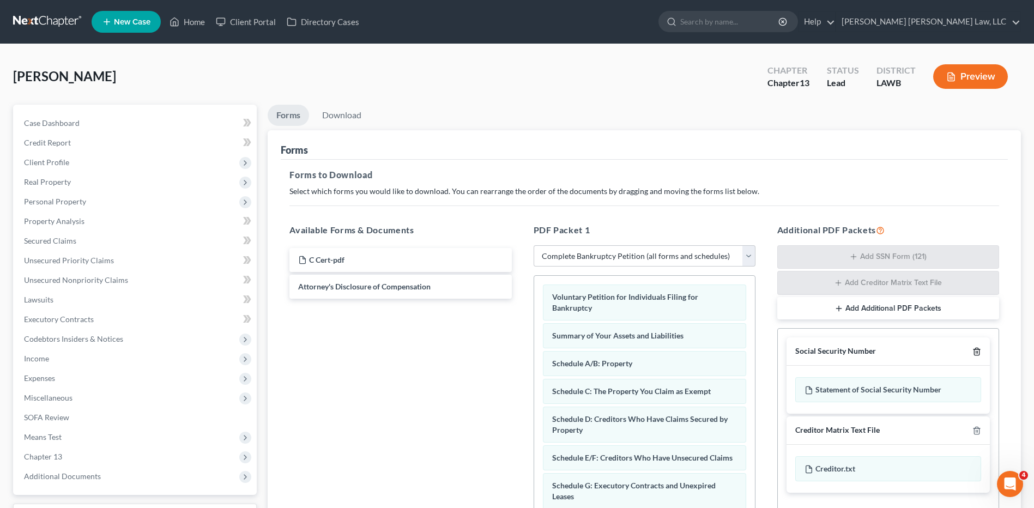
click at [975, 353] on icon "button" at bounding box center [977, 351] width 9 height 9
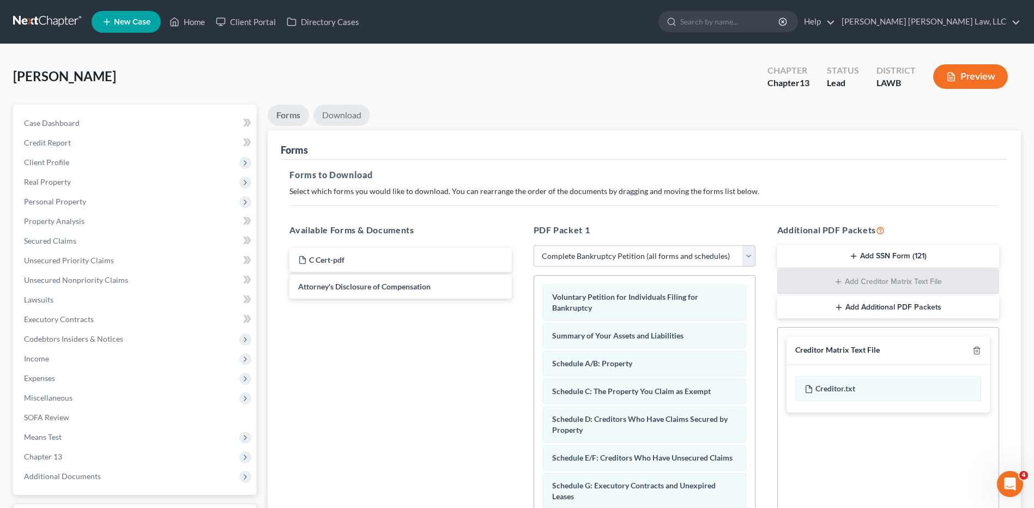
click at [344, 119] on link "Download" at bounding box center [342, 115] width 57 height 21
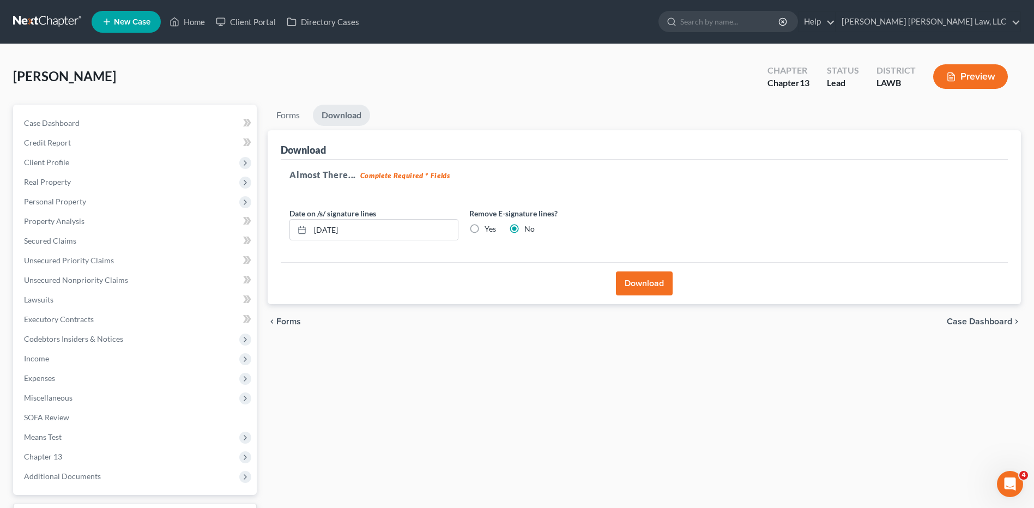
click at [646, 280] on button "Download" at bounding box center [644, 284] width 57 height 24
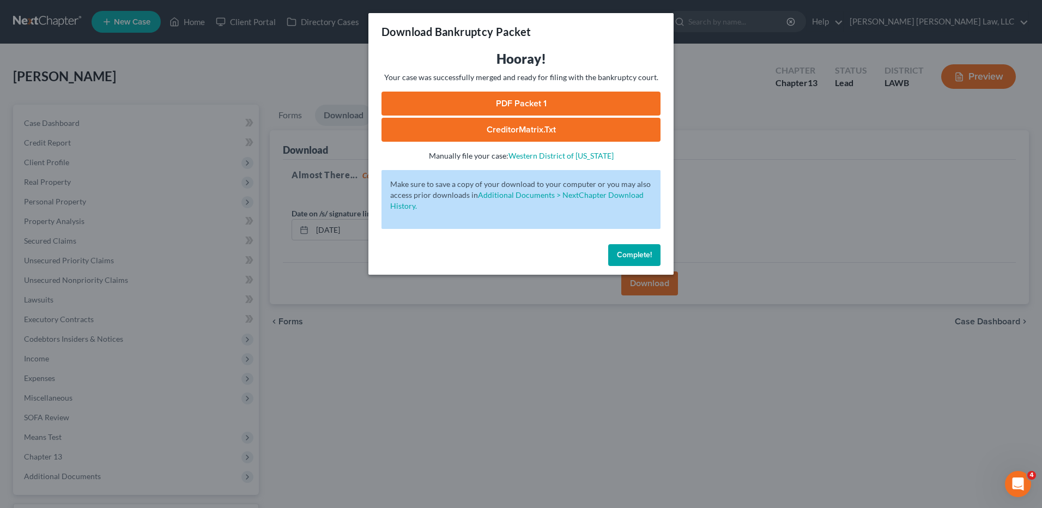
click at [515, 101] on link "PDF Packet 1" at bounding box center [521, 104] width 279 height 24
click at [631, 256] on span "Complete!" at bounding box center [634, 254] width 35 height 9
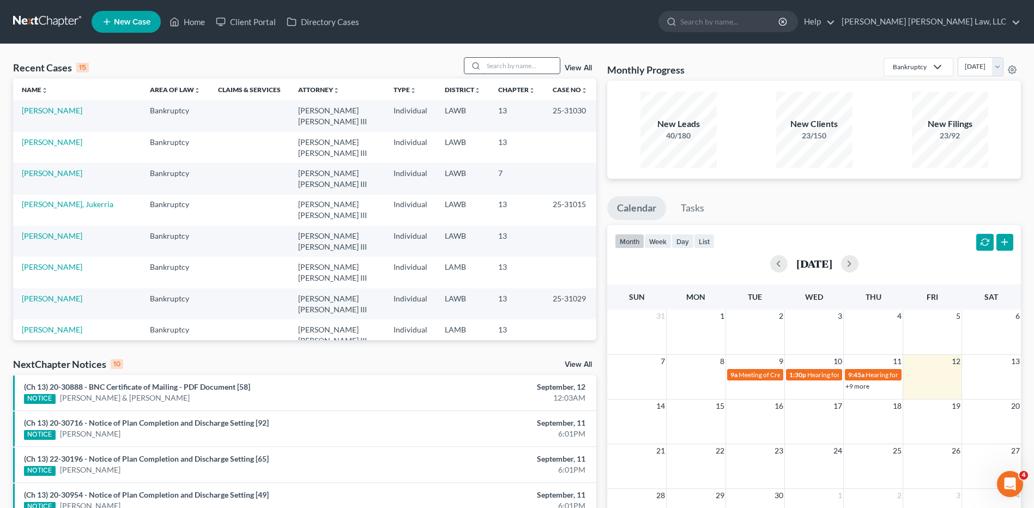
click at [499, 68] on input "search" at bounding box center [522, 66] width 76 height 16
click at [89, 356] on link "[PERSON_NAME] & [PERSON_NAME]" at bounding box center [56, 366] width 68 height 20
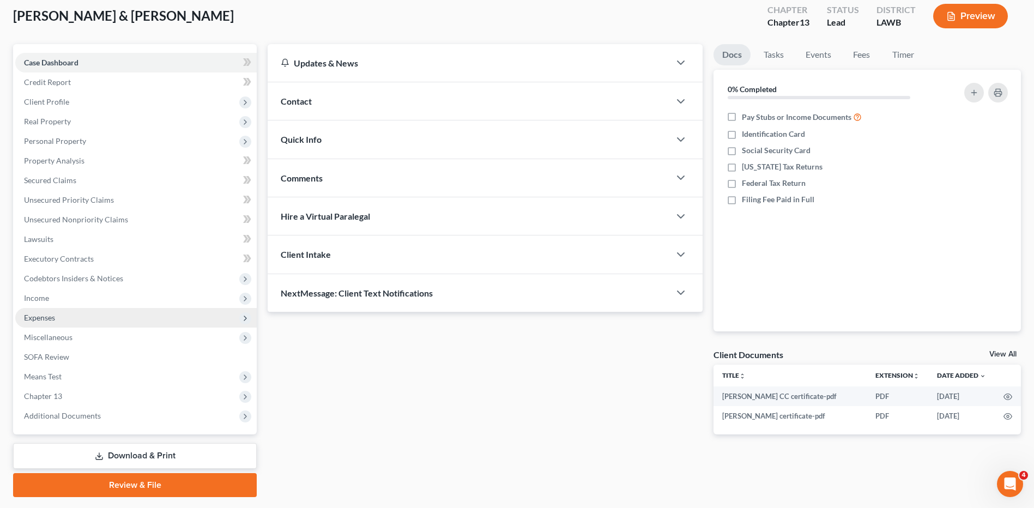
scroll to position [91, 0]
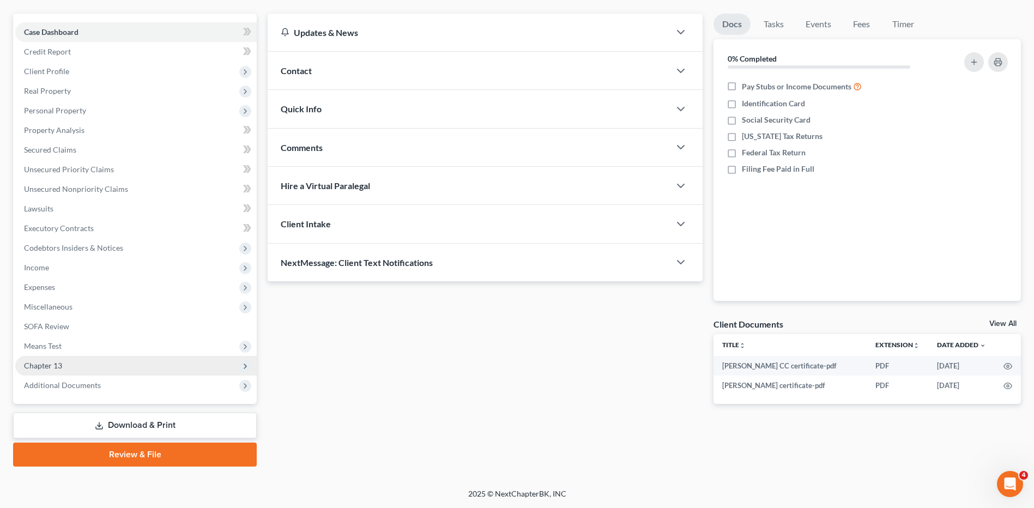
click at [41, 369] on span "Chapter 13" at bounding box center [43, 365] width 38 height 9
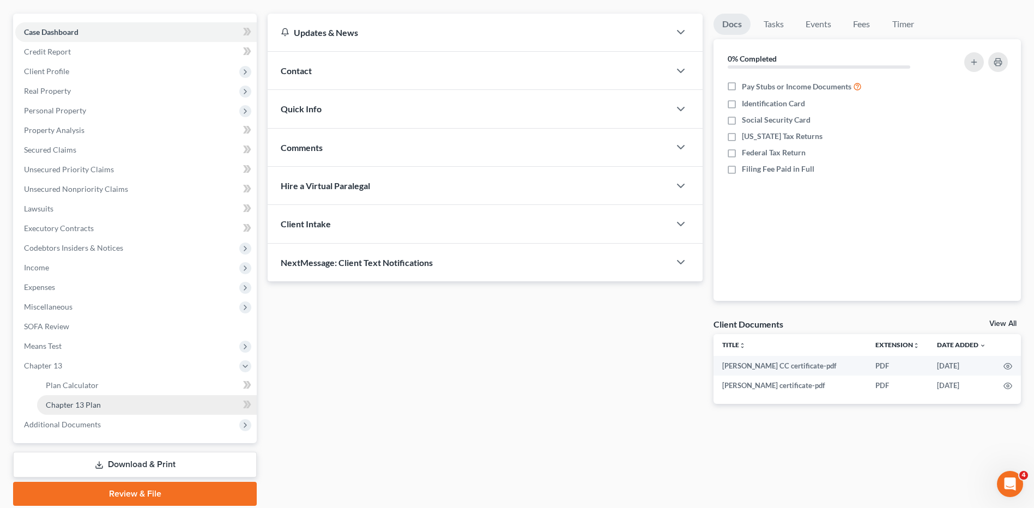
click at [69, 401] on span "Chapter 13 Plan" at bounding box center [73, 404] width 55 height 9
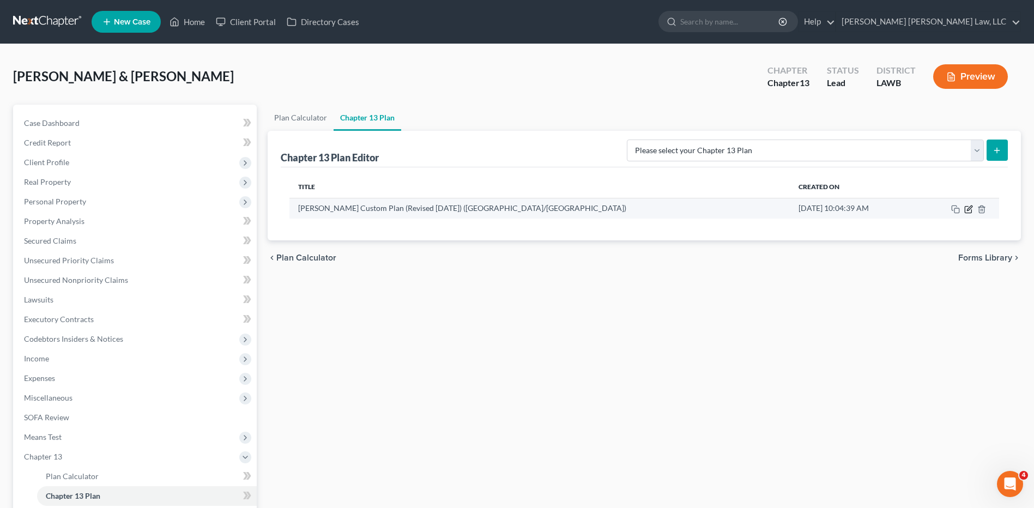
click at [972, 210] on icon "button" at bounding box center [968, 209] width 7 height 7
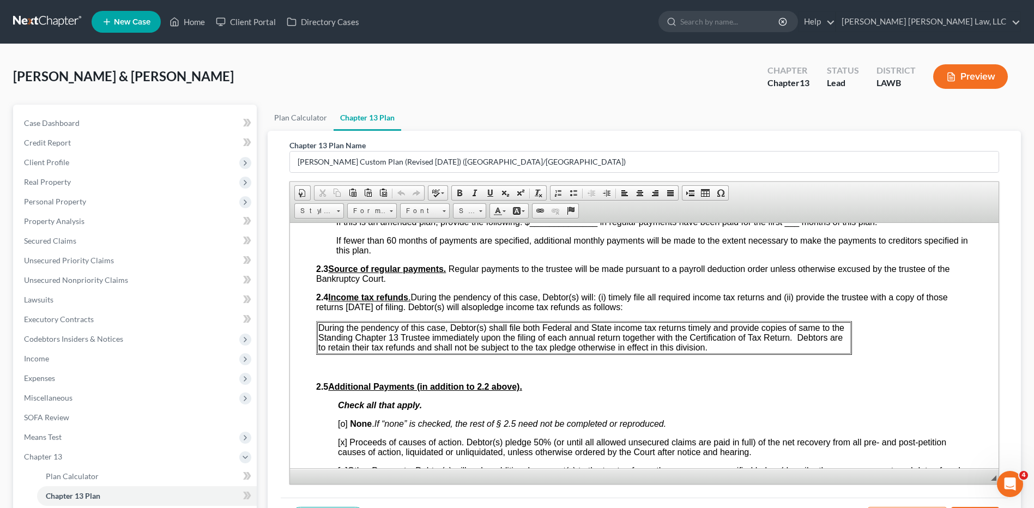
scroll to position [709, 0]
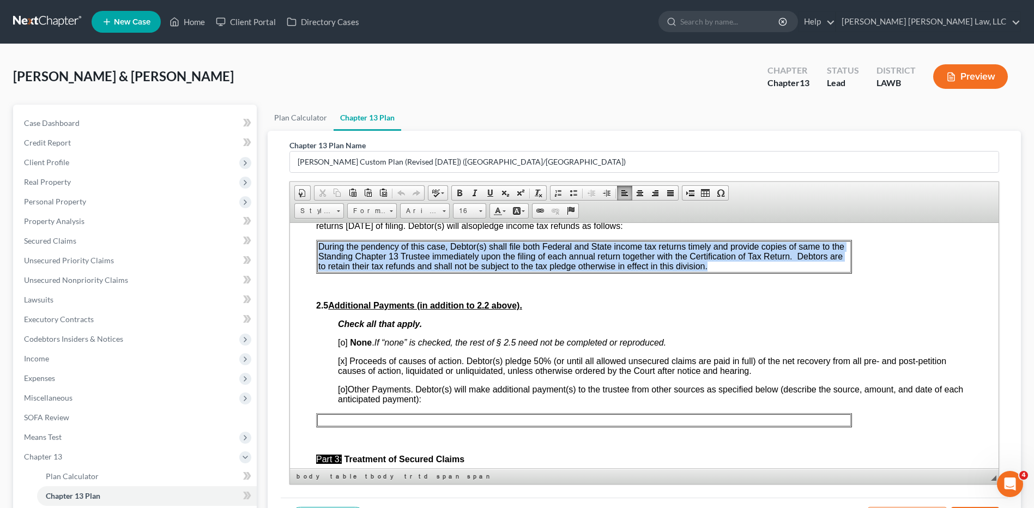
drag, startPoint x: 318, startPoint y: 248, endPoint x: 725, endPoint y: 272, distance: 407.4
click at [725, 272] on td "During the pendency of this case, Debtor(s) shall file both Federal and State i…" at bounding box center [584, 256] width 534 height 32
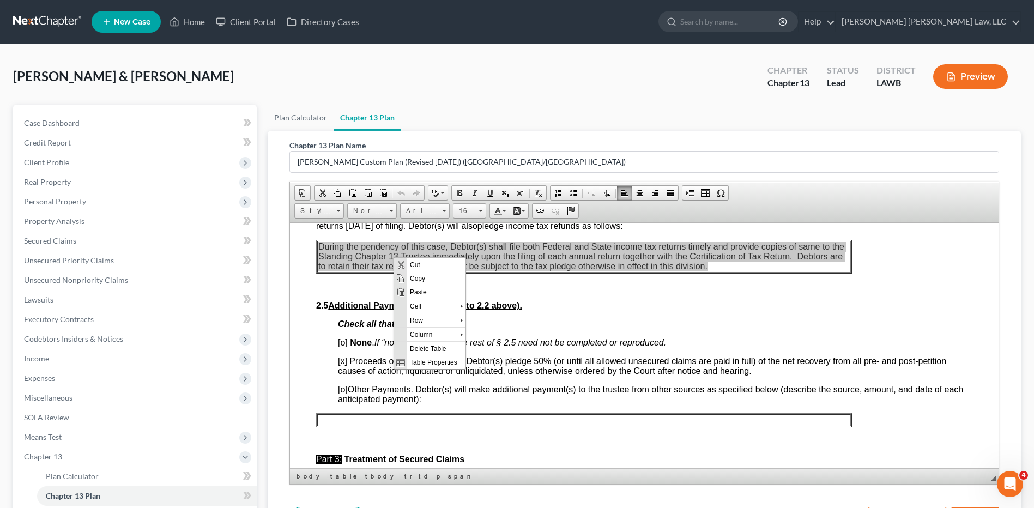
scroll to position [0, 0]
click at [427, 280] on span "Copy" at bounding box center [436, 278] width 58 height 14
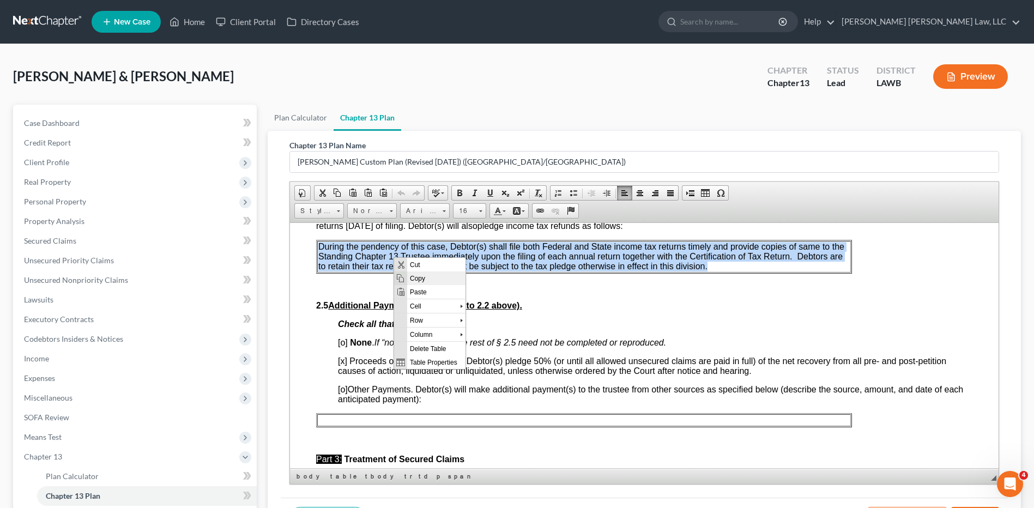
copy span "During the pendency of this case, Debtor(s) shall file both Federal and State i…"
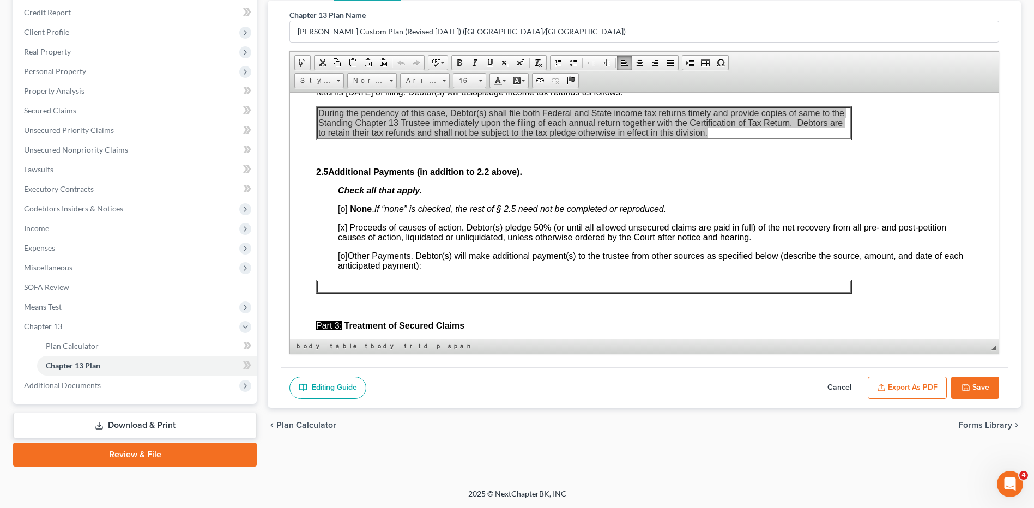
scroll to position [981, 0]
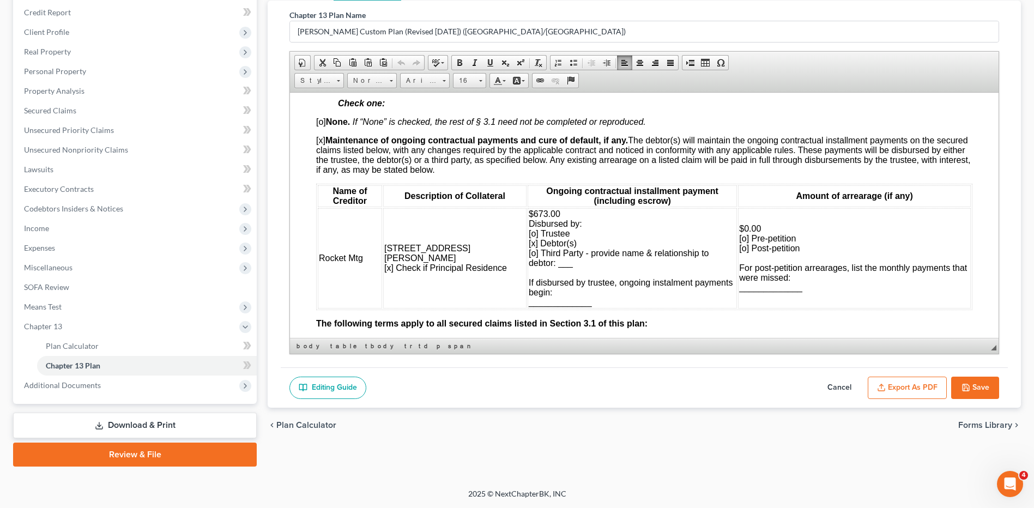
click at [971, 382] on button "Save" at bounding box center [975, 388] width 48 height 23
